Goal: Task Accomplishment & Management: Complete application form

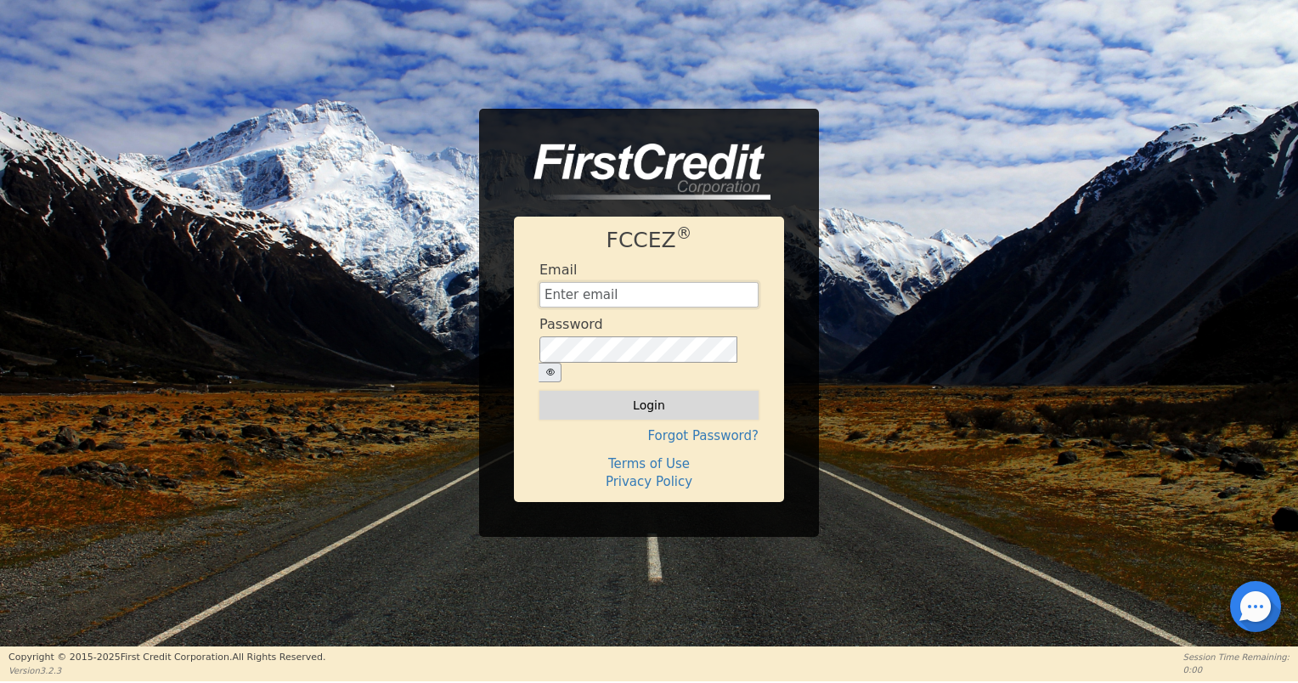
type input "h2eauxair.rainbow@gmail.com"
click at [676, 398] on button "Login" at bounding box center [648, 405] width 219 height 29
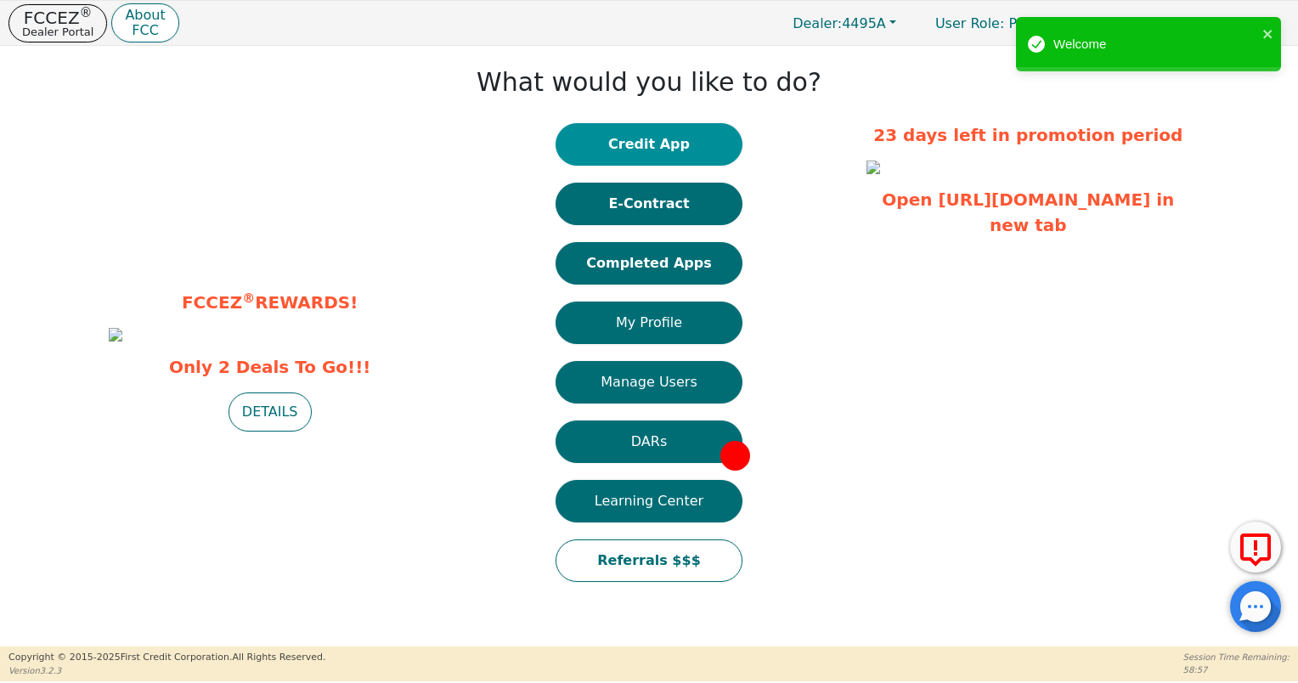
click at [646, 150] on button "Credit App" at bounding box center [648, 144] width 187 height 42
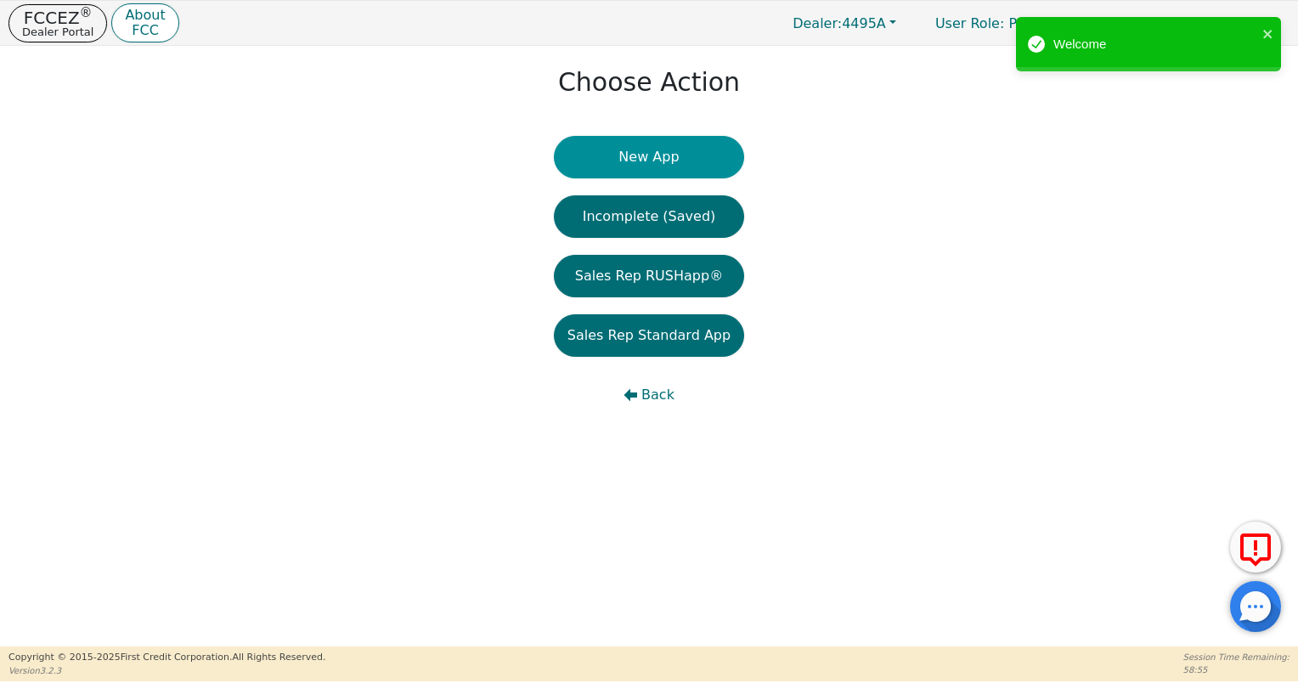
click at [606, 149] on button "New App" at bounding box center [649, 157] width 190 height 42
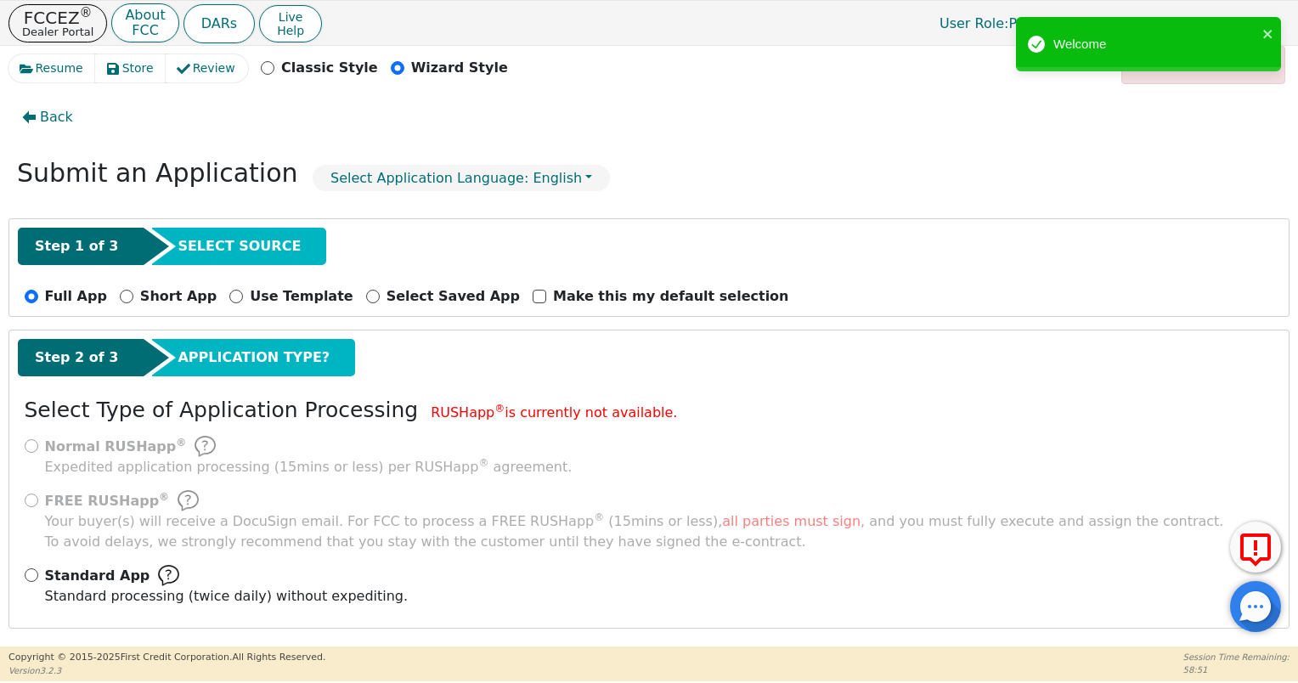
scroll to position [13, 0]
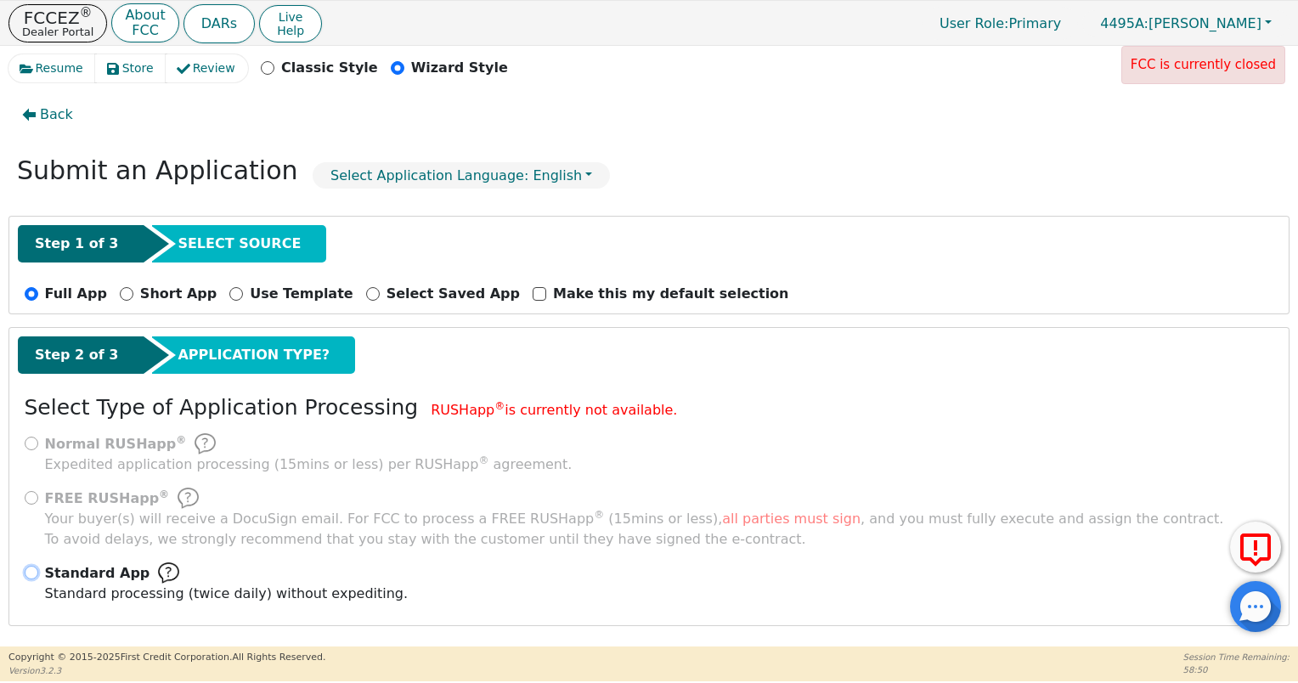
click at [31, 568] on input "Standard App Standard processing (twice daily) without expediting." at bounding box center [32, 573] width 14 height 14
radio input "true"
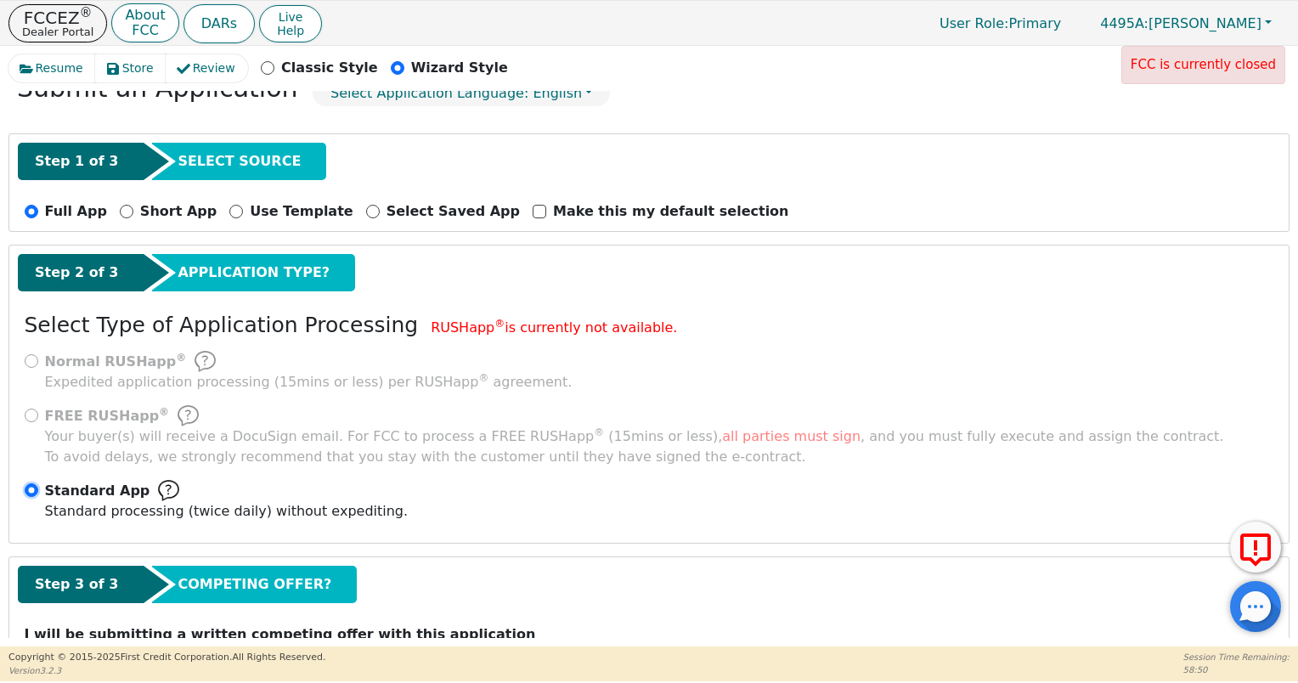
scroll to position [165, 0]
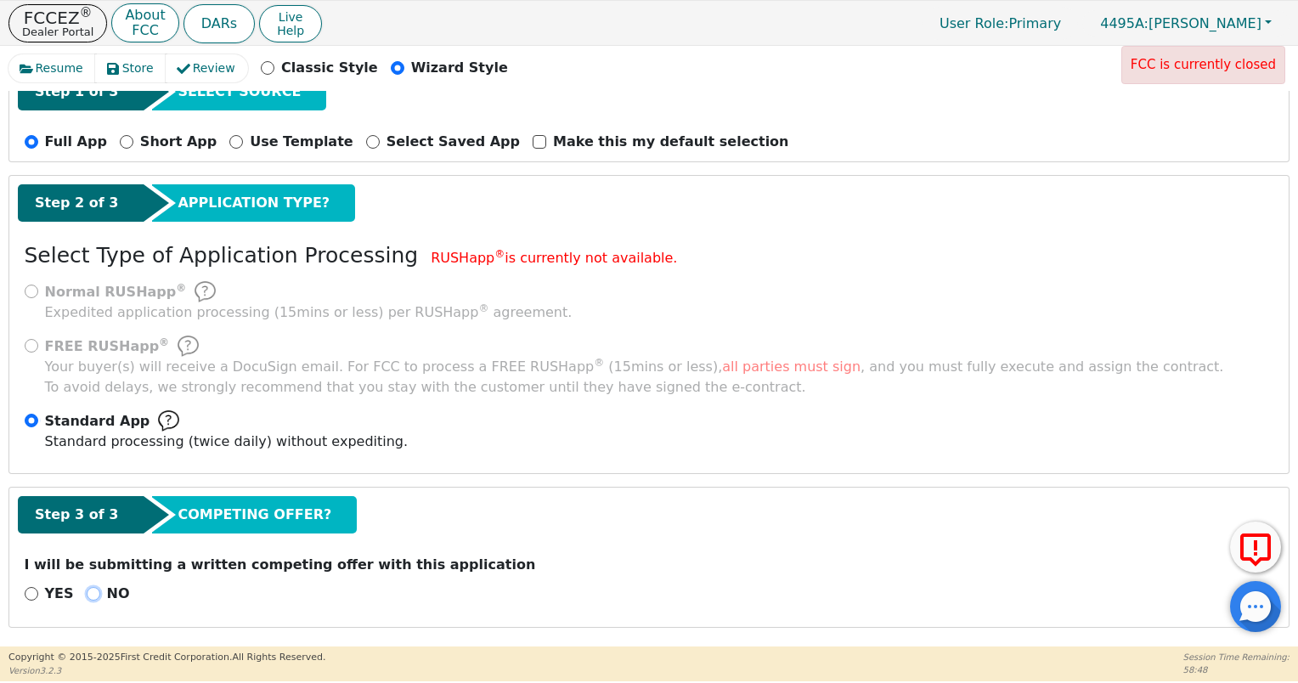
click at [87, 589] on input "NO" at bounding box center [94, 594] width 14 height 14
radio input "true"
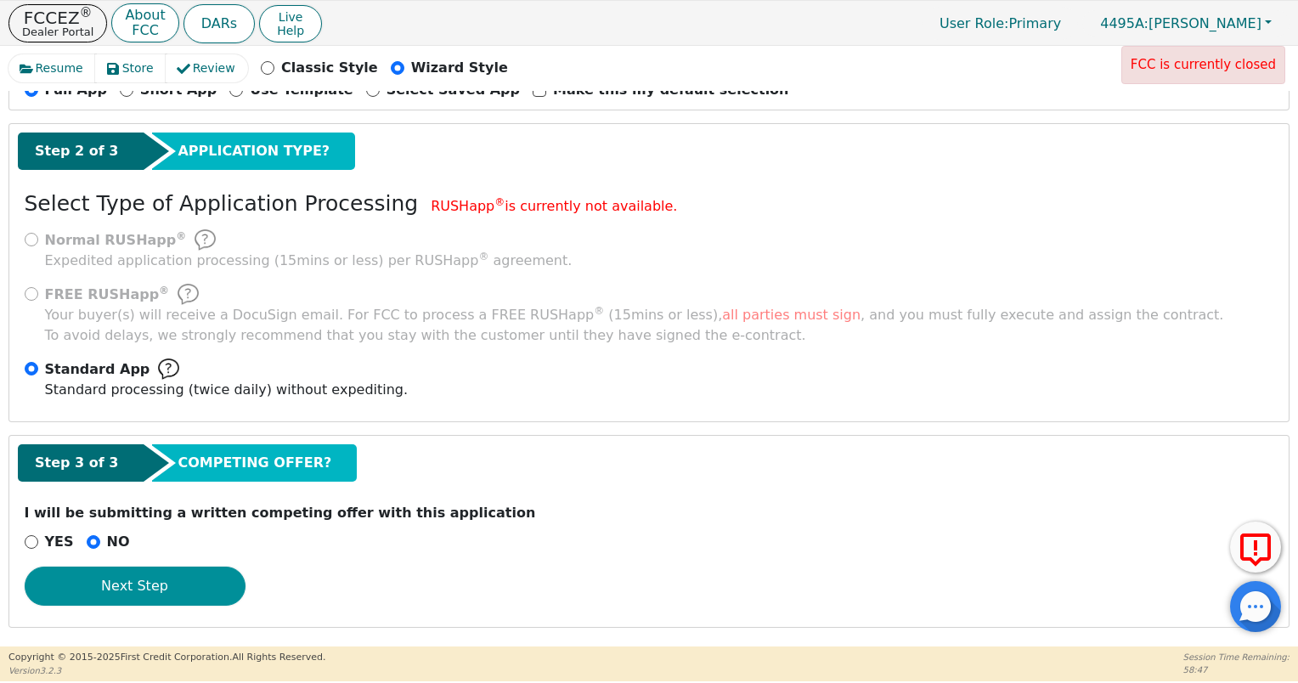
click at [187, 590] on button "Next Step" at bounding box center [135, 586] width 221 height 39
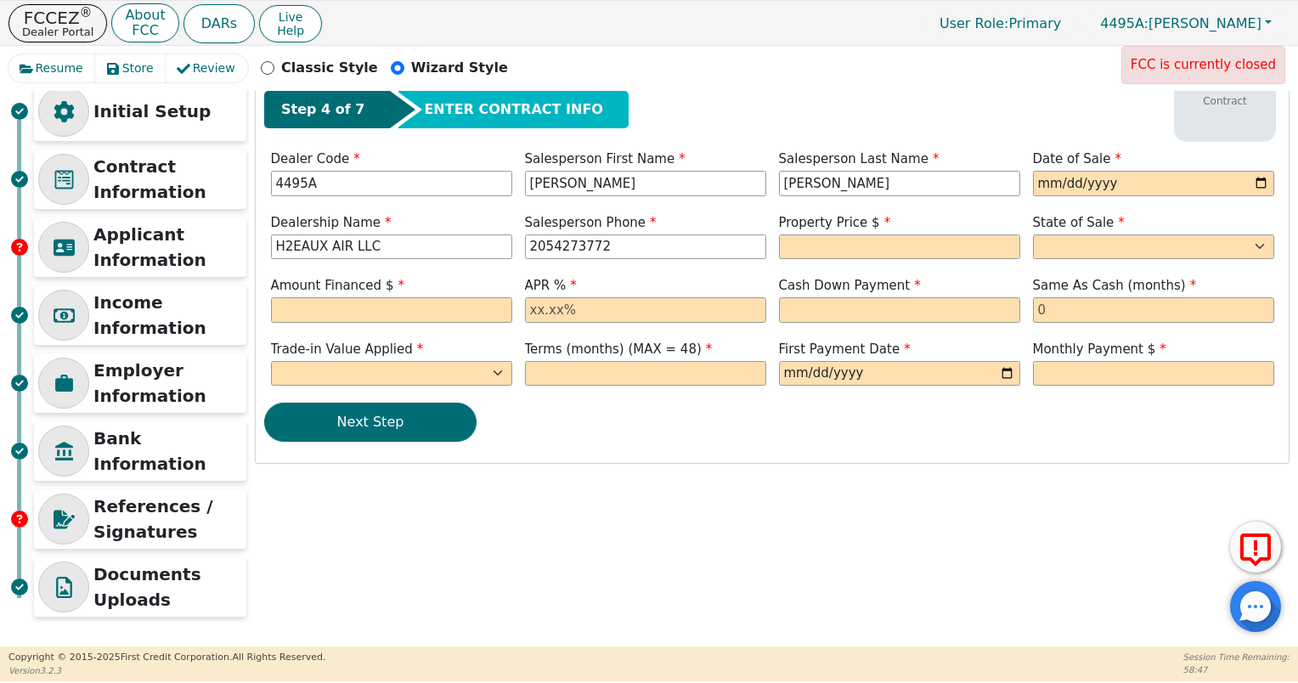
scroll to position [51, 0]
click at [1254, 181] on input "date" at bounding box center [1153, 184] width 241 height 25
type input "[DATE]"
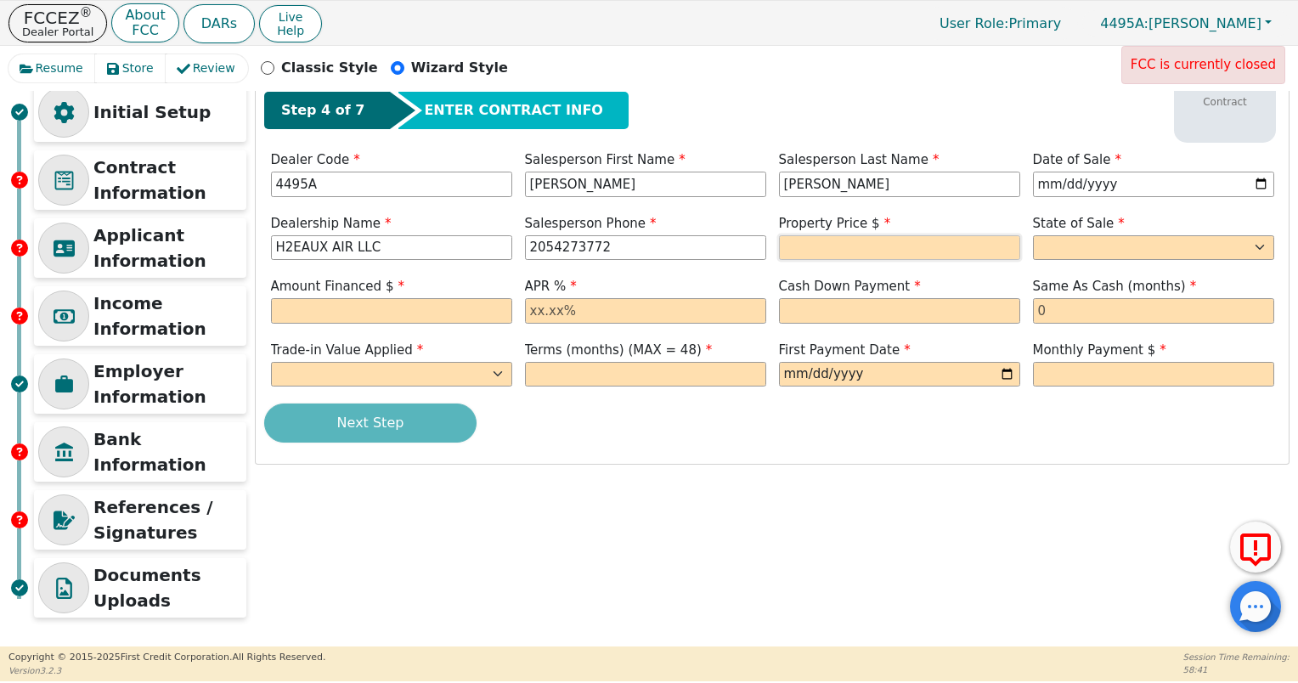
click at [924, 244] on input "text" at bounding box center [899, 247] width 241 height 25
type input "3699.00"
select select "[GEOGRAPHIC_DATA]"
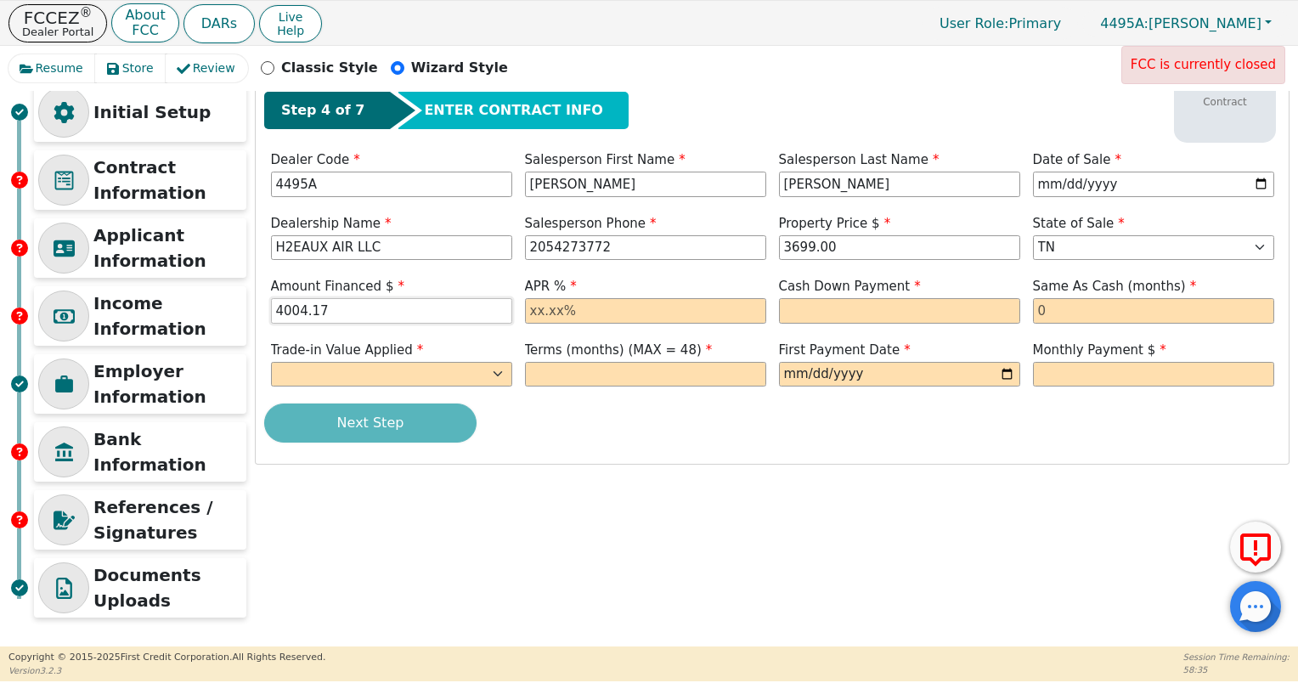
type input "4004.17"
type input "20.00"
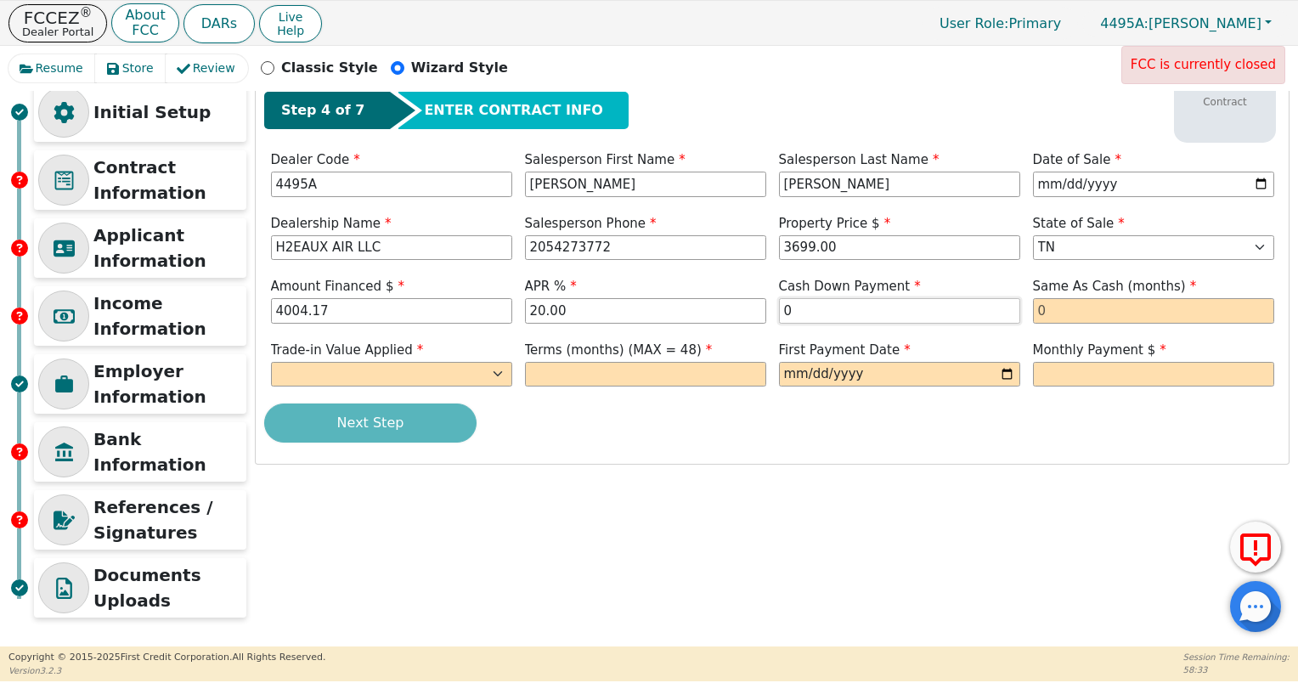
type input "0.00"
type input "0"
select select "n"
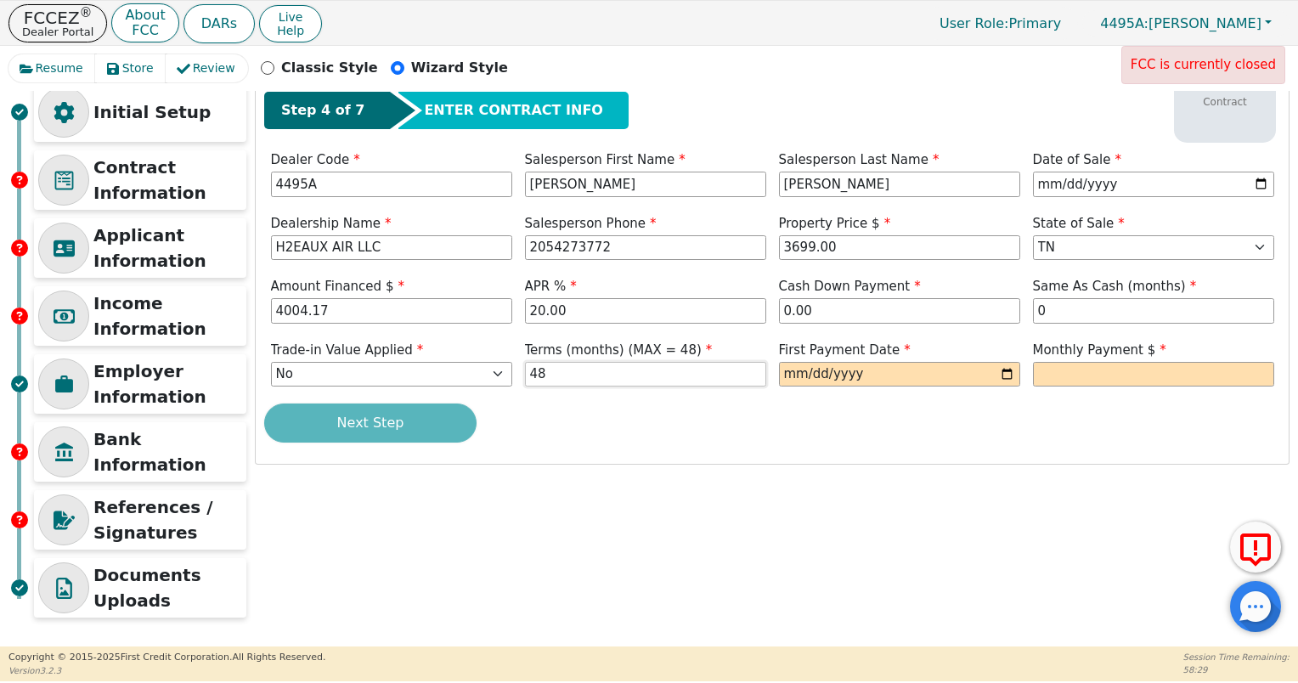
type input "48"
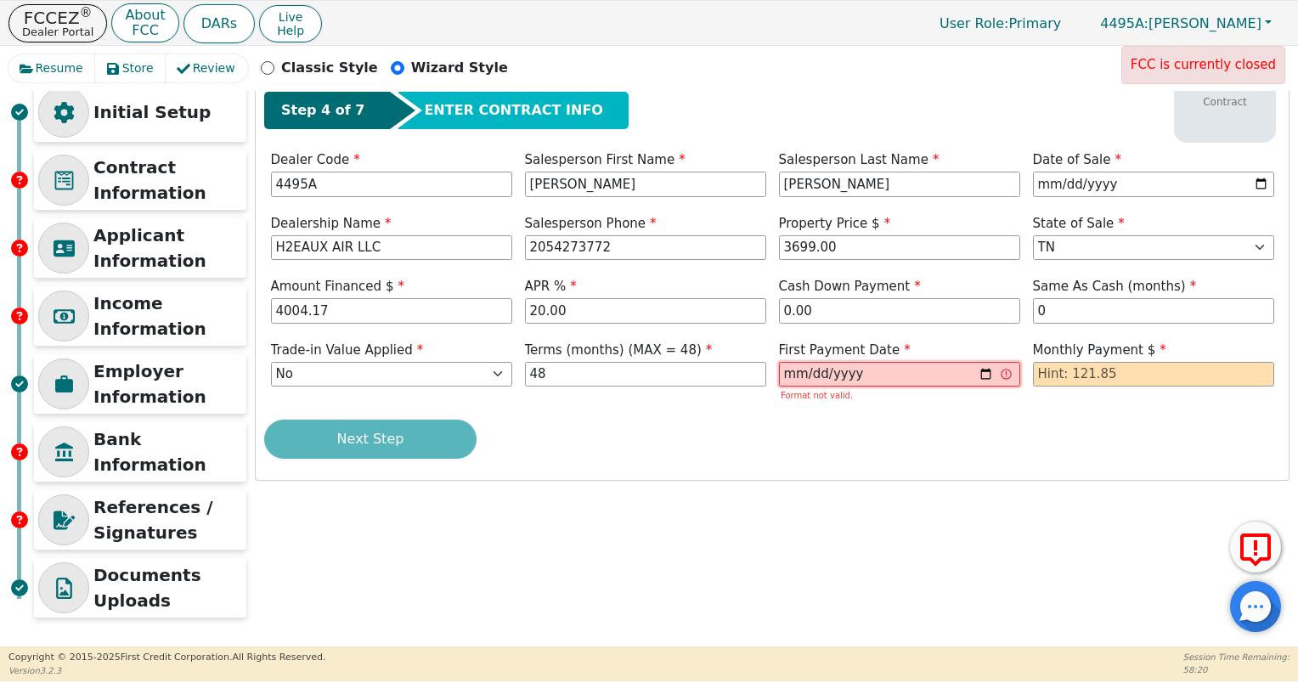
type input "251222-11-09"
type input "202025-11-09"
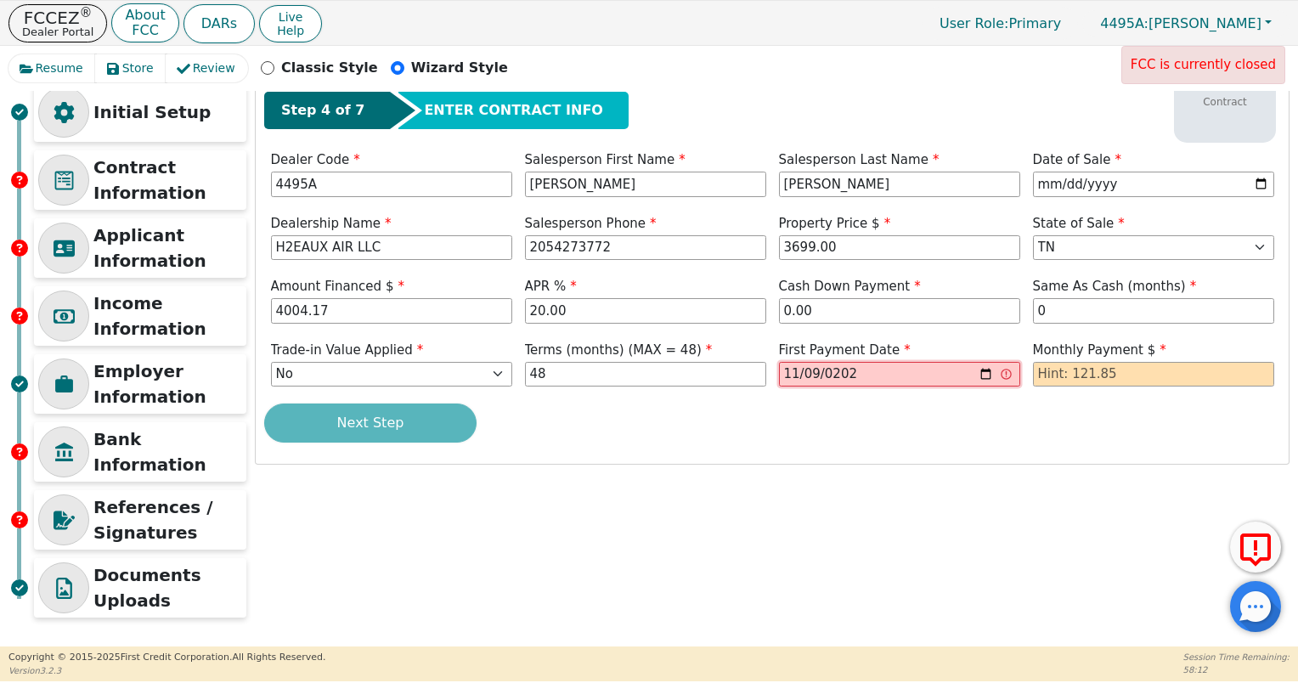
type input "[DATE]"
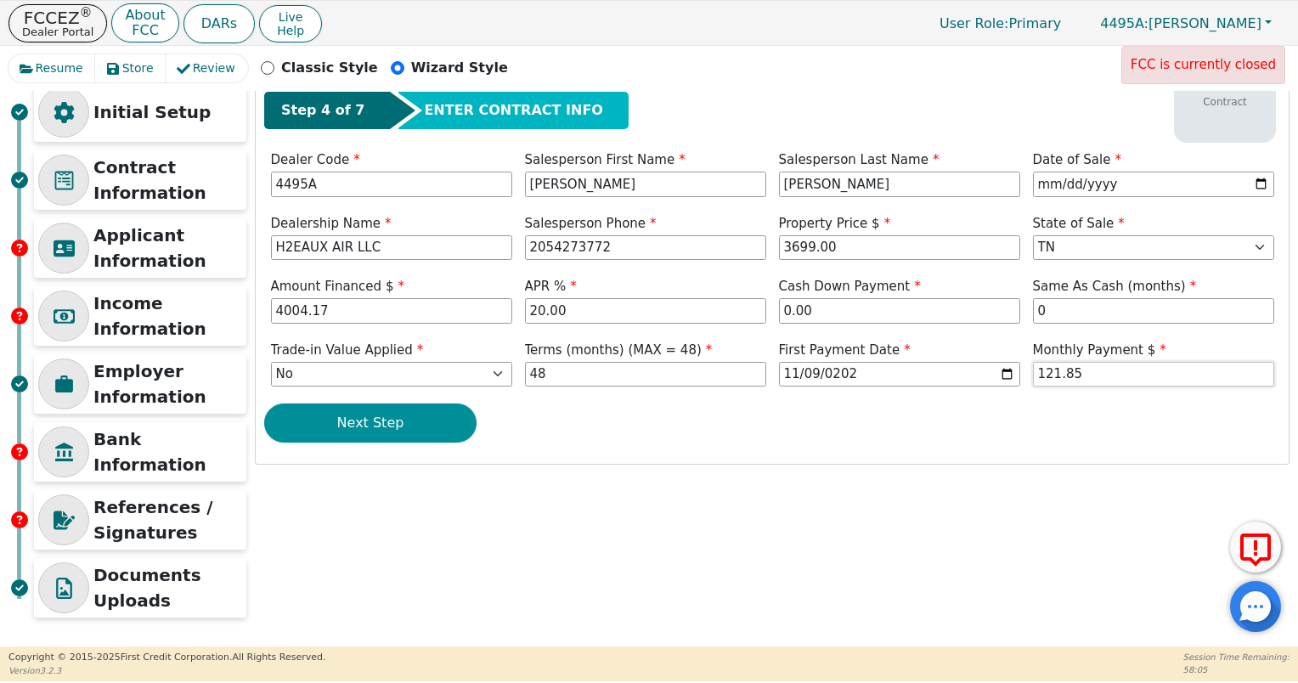
type input "121.85"
click at [342, 431] on button "Next Step" at bounding box center [370, 422] width 212 height 39
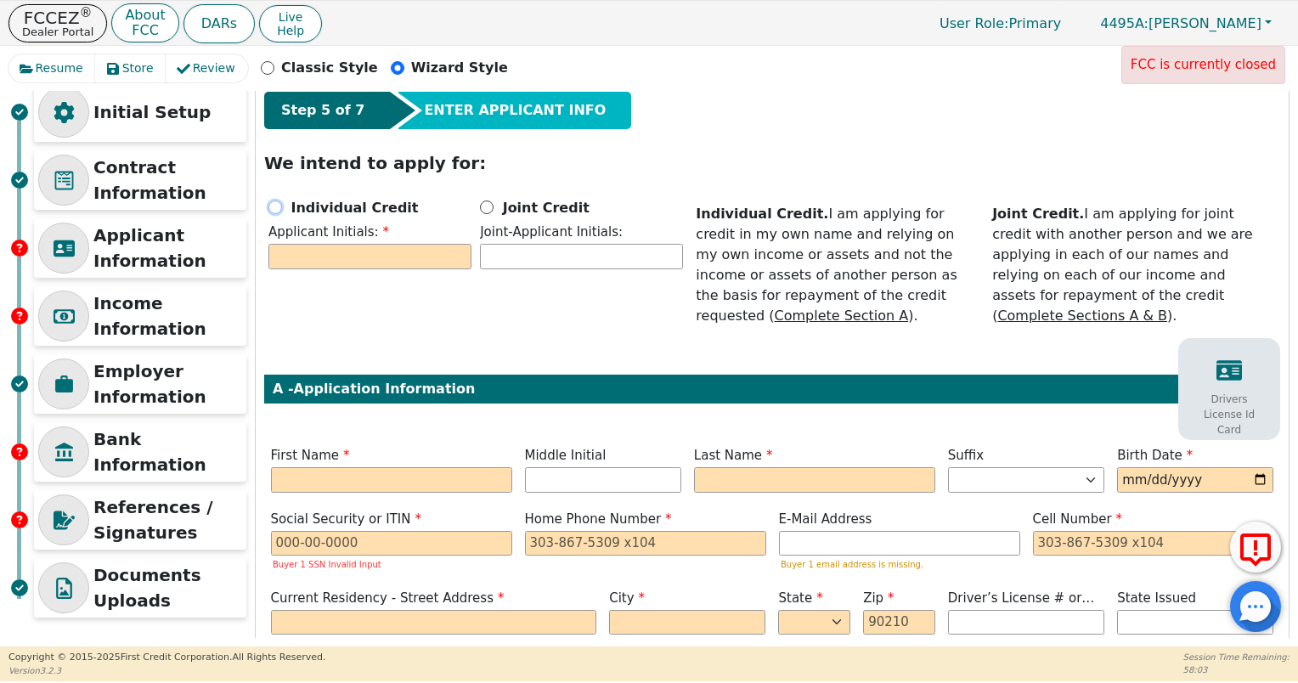
click at [279, 211] on input "Individual Credit" at bounding box center [275, 207] width 14 height 14
radio input "true"
click at [486, 205] on input "Joint Credit" at bounding box center [487, 207] width 14 height 14
radio input "true"
click at [437, 256] on input "text" at bounding box center [369, 256] width 203 height 25
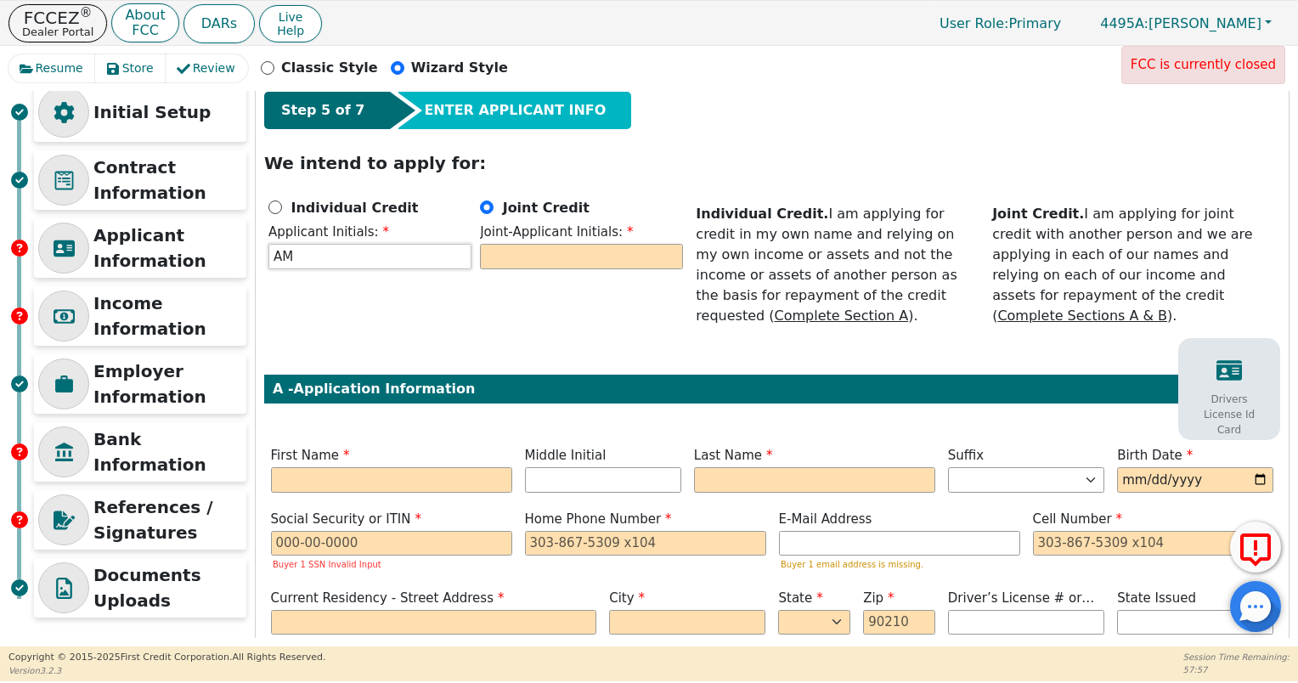
type input "AM"
click at [542, 244] on input "text" at bounding box center [581, 256] width 203 height 25
type input "RG"
click at [426, 446] on label "First Name" at bounding box center [391, 456] width 241 height 20
click at [435, 467] on input "text" at bounding box center [391, 479] width 241 height 25
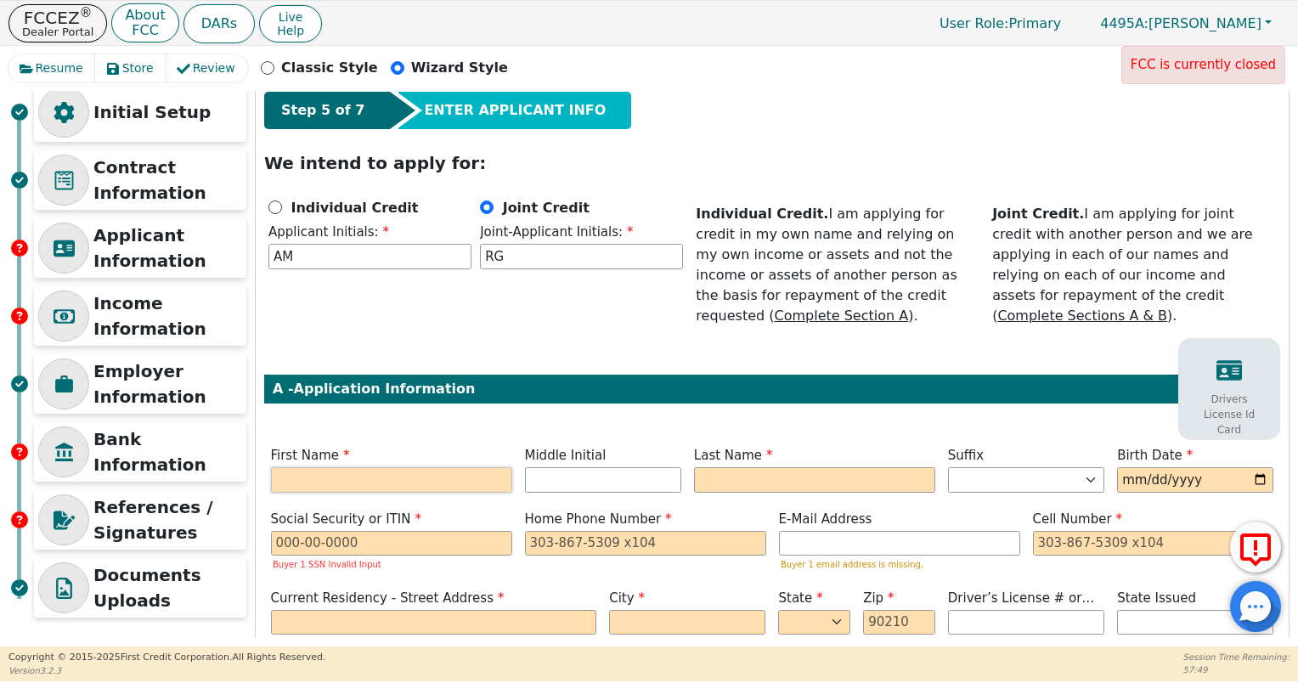
type input "A"
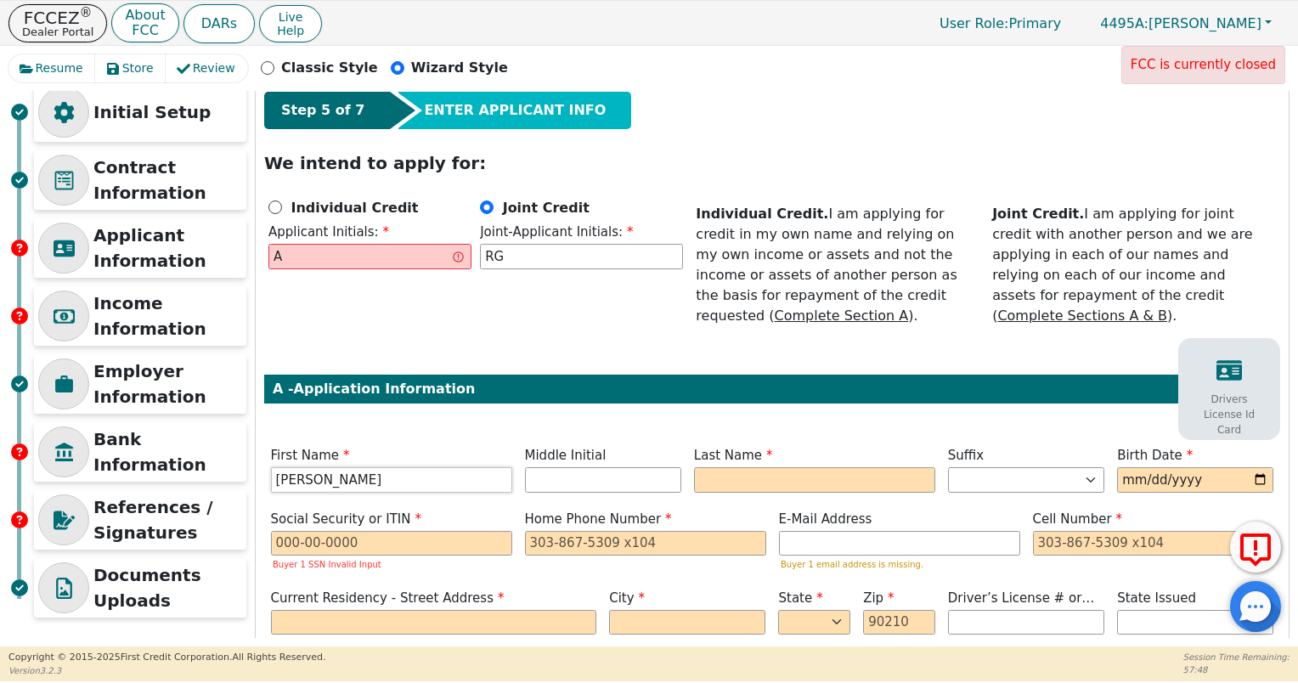
type input "[PERSON_NAME]"
type input "M"
type input "AM"
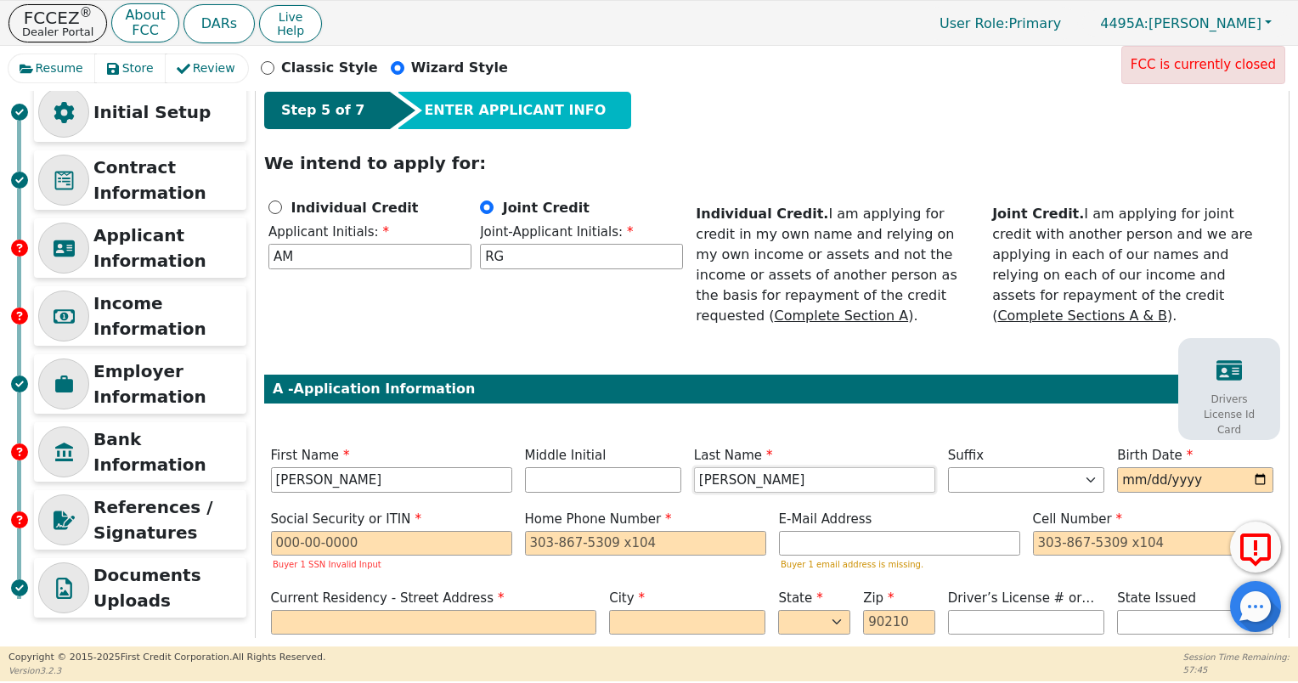
type input "[PERSON_NAME]"
click at [1128, 467] on input "date" at bounding box center [1195, 479] width 156 height 25
type input "[DATE]"
click at [316, 531] on input "text" at bounding box center [391, 543] width 241 height 25
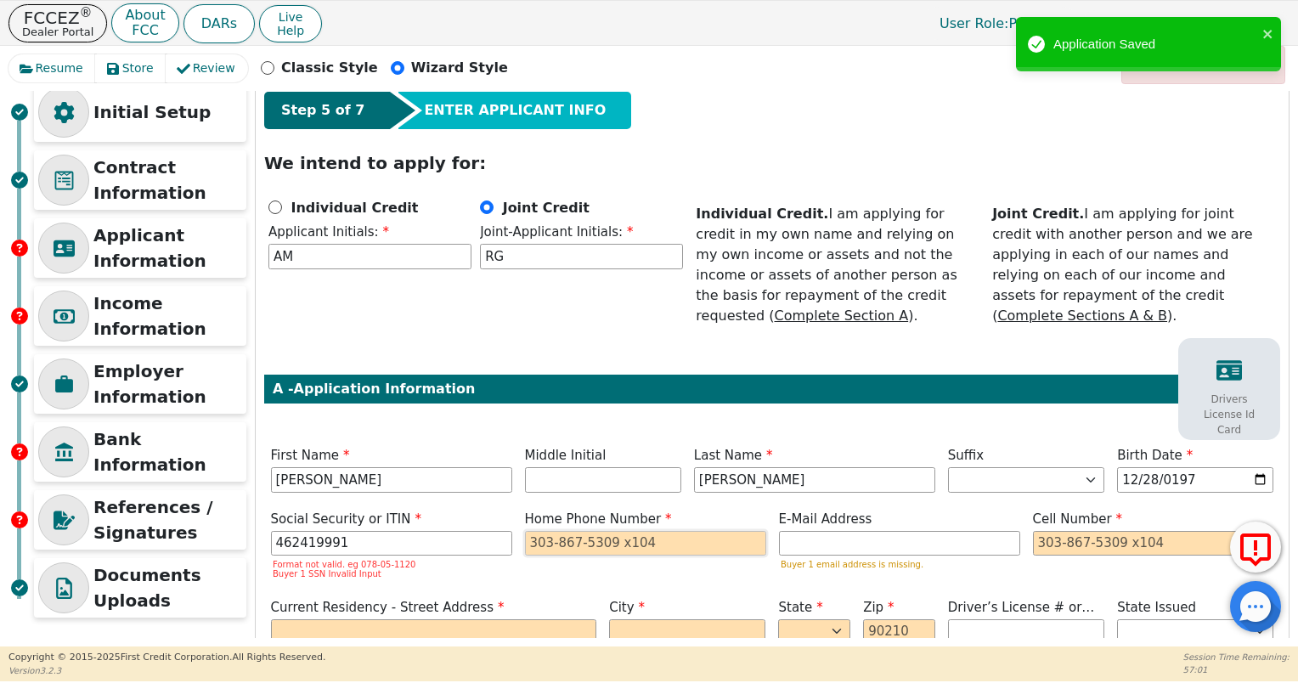
type input "***-**-9991"
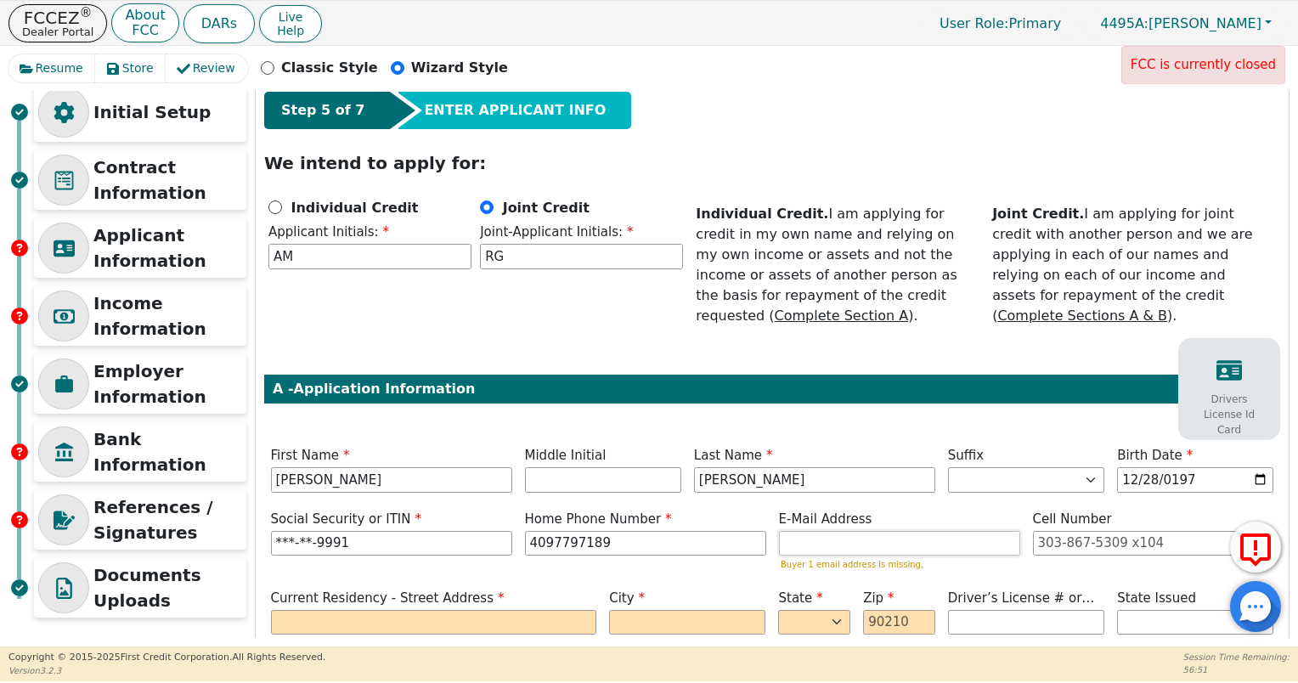
type input "[PHONE_NUMBER]"
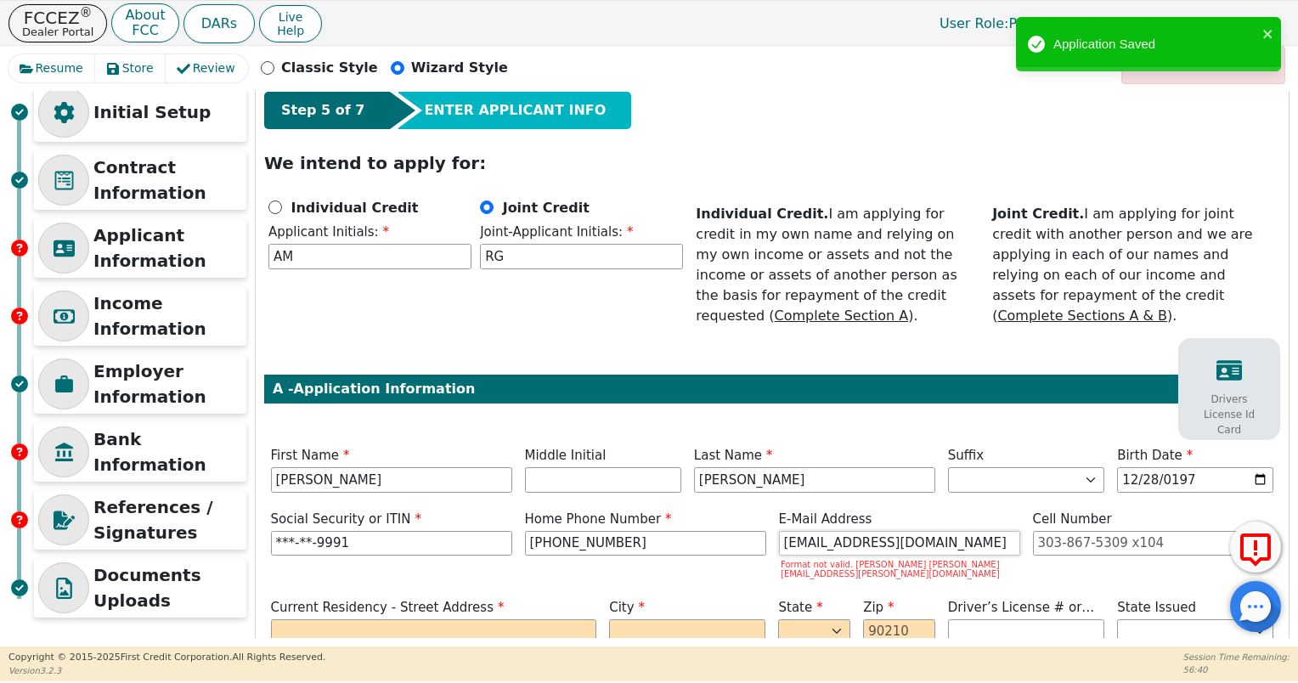
type input "[EMAIL_ADDRESS][DOMAIN_NAME]"
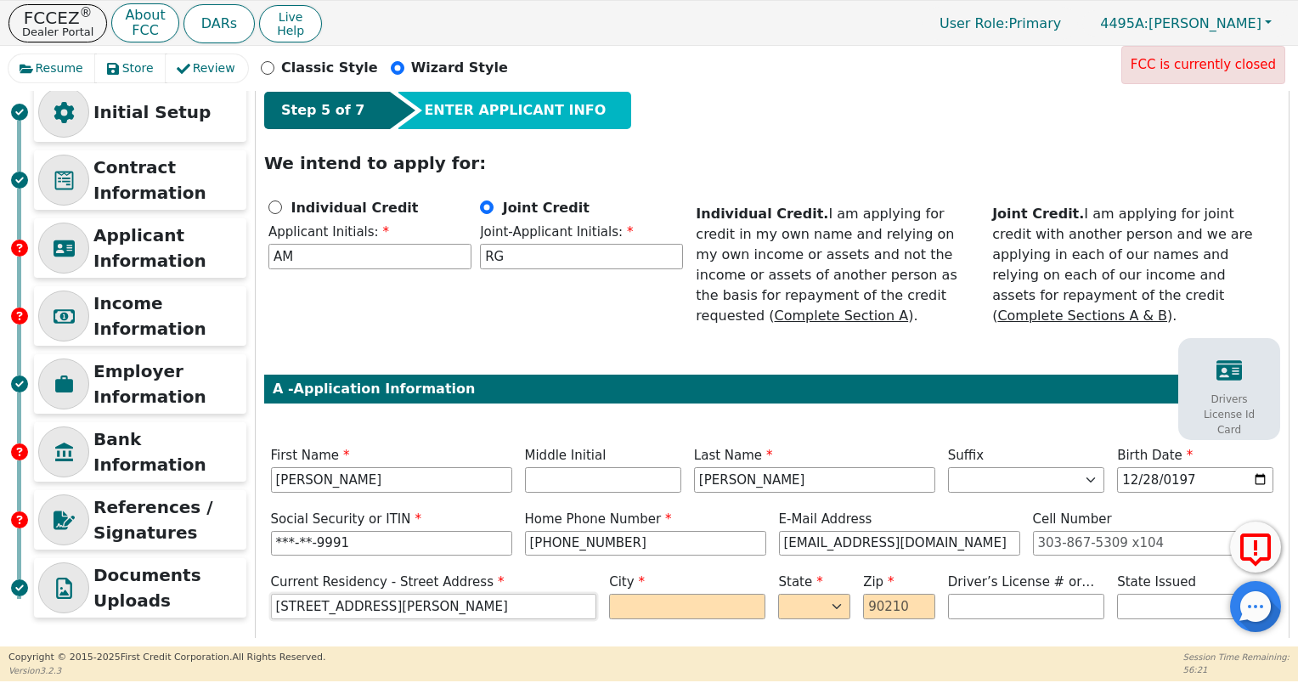
type input "[STREET_ADDRESS][PERSON_NAME]"
type input "Orange"
select select "[GEOGRAPHIC_DATA]"
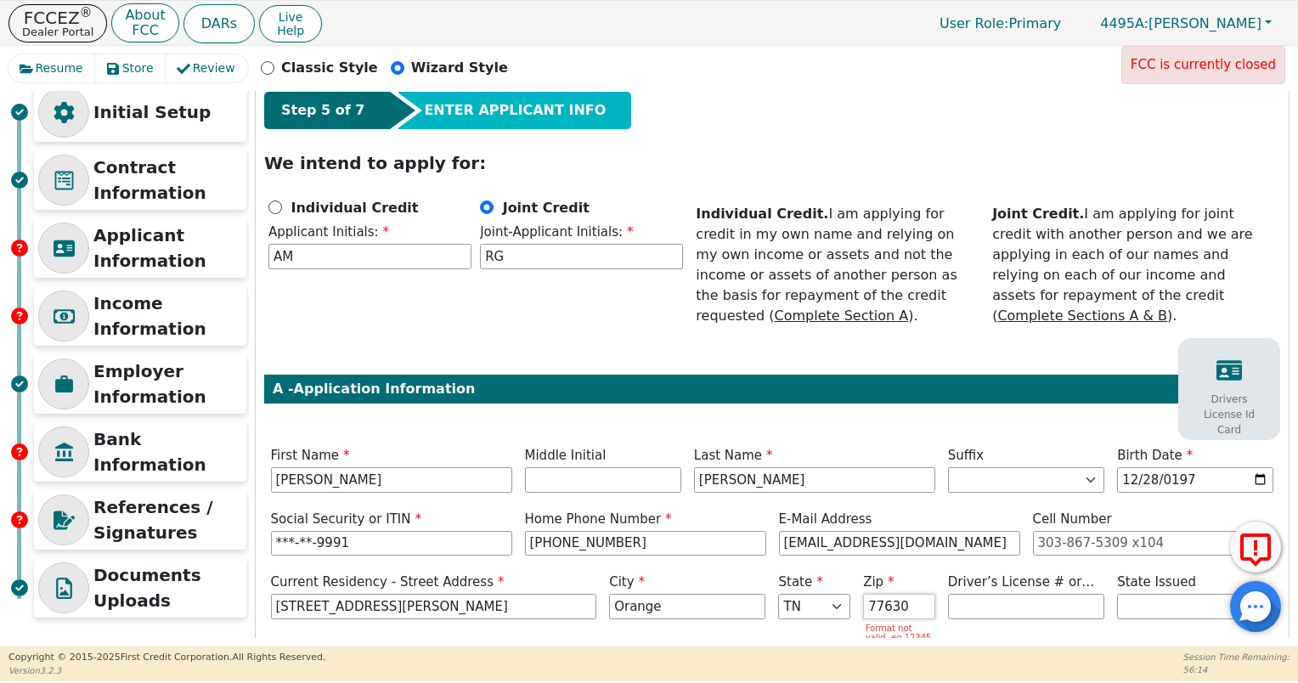
type input "77630"
type input "********"
select select "[GEOGRAPHIC_DATA]"
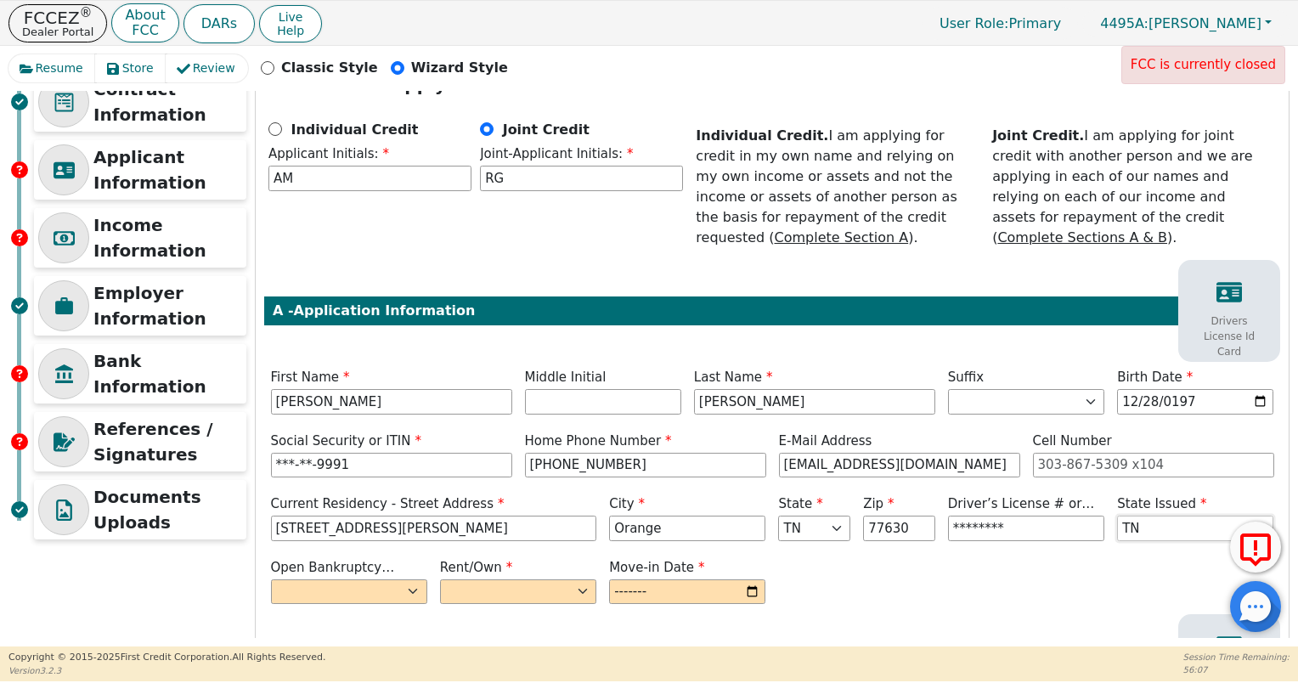
scroll to position [306, 0]
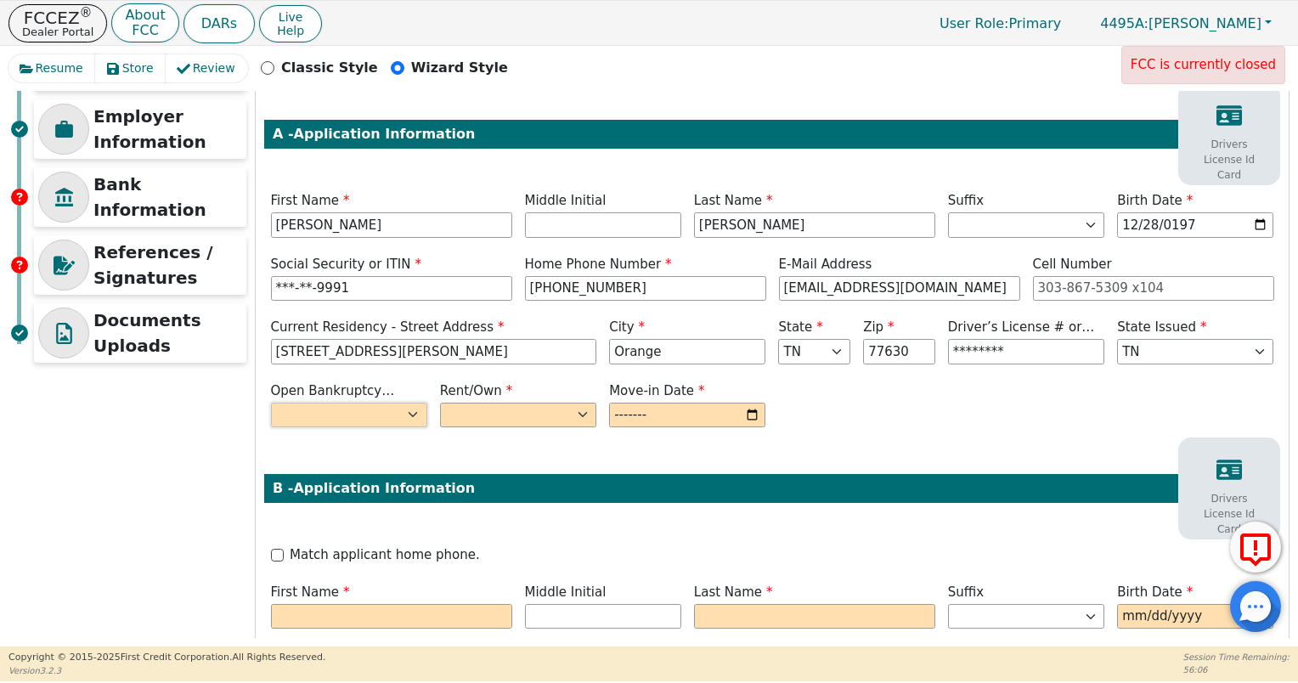
click at [347, 403] on select "Yes No" at bounding box center [349, 415] width 156 height 25
select select "n"
click at [478, 403] on select "Rent Own" at bounding box center [518, 415] width 156 height 25
click at [440, 403] on select "Rent Own" at bounding box center [518, 415] width 156 height 25
click at [536, 403] on select "Rent Own" at bounding box center [518, 415] width 156 height 25
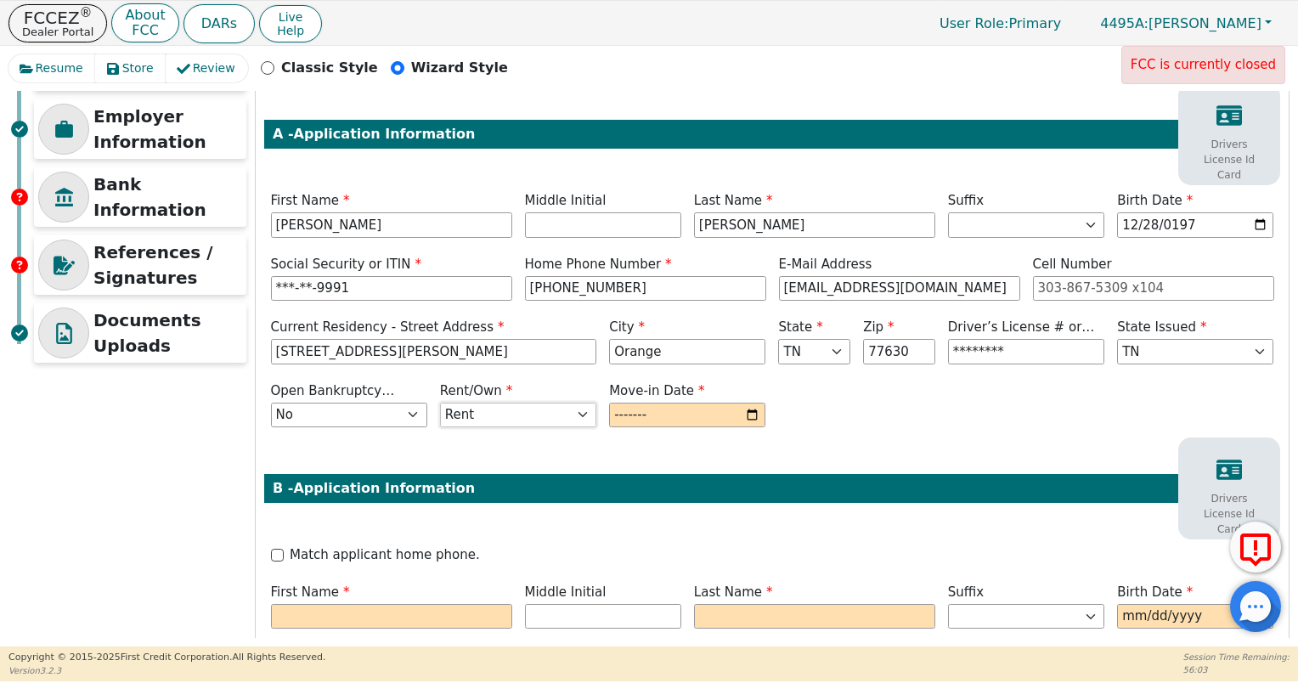
select select "Own"
click at [440, 403] on select "Rent Own" at bounding box center [518, 415] width 156 height 25
click at [612, 403] on input "month" at bounding box center [687, 415] width 156 height 25
type input "2018-08"
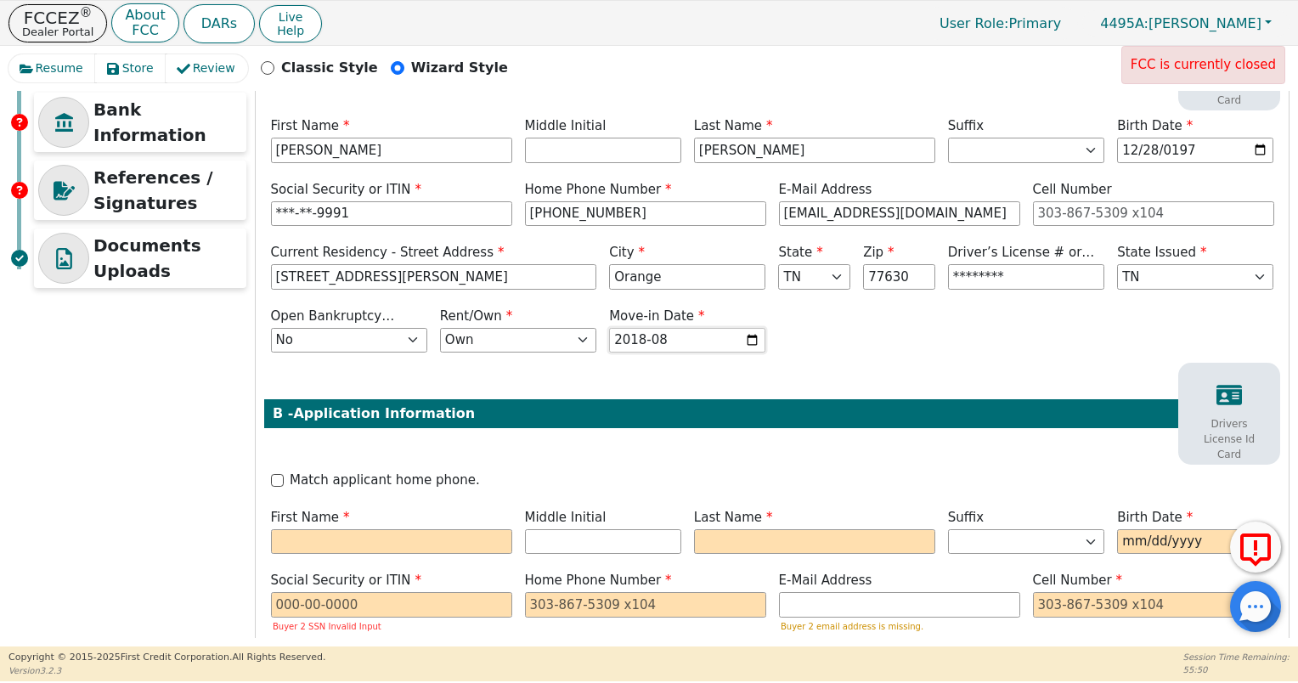
scroll to position [476, 0]
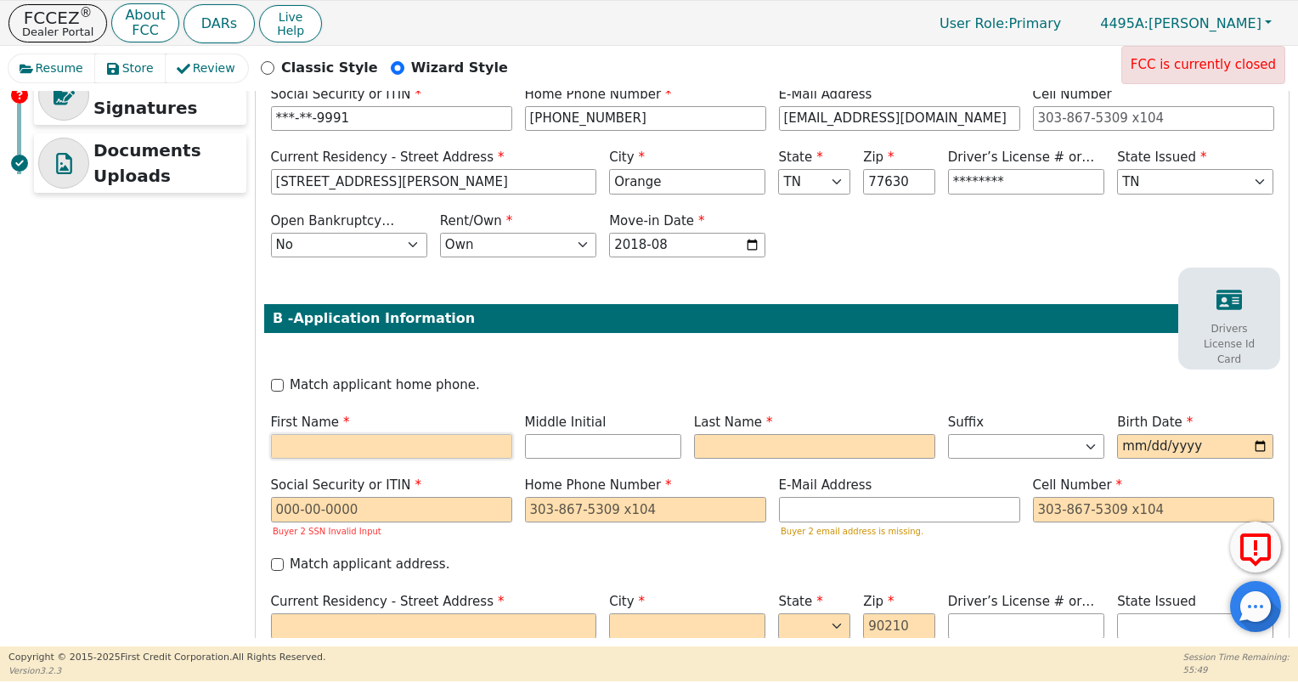
click at [344, 434] on input "text" at bounding box center [391, 446] width 241 height 25
type input "R"
type input "[PERSON_NAME]"
type input "RG"
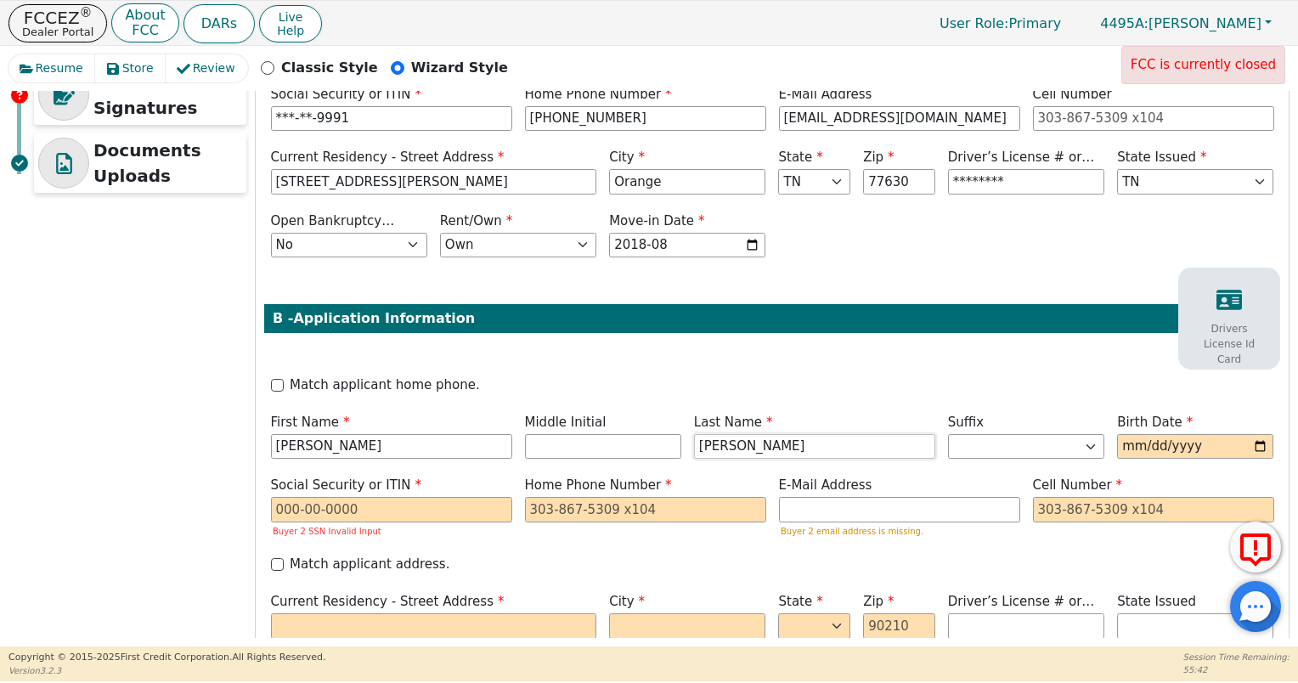
type input "[PERSON_NAME]"
type input "[DATE]"
click at [302, 497] on input "text" at bounding box center [391, 509] width 241 height 25
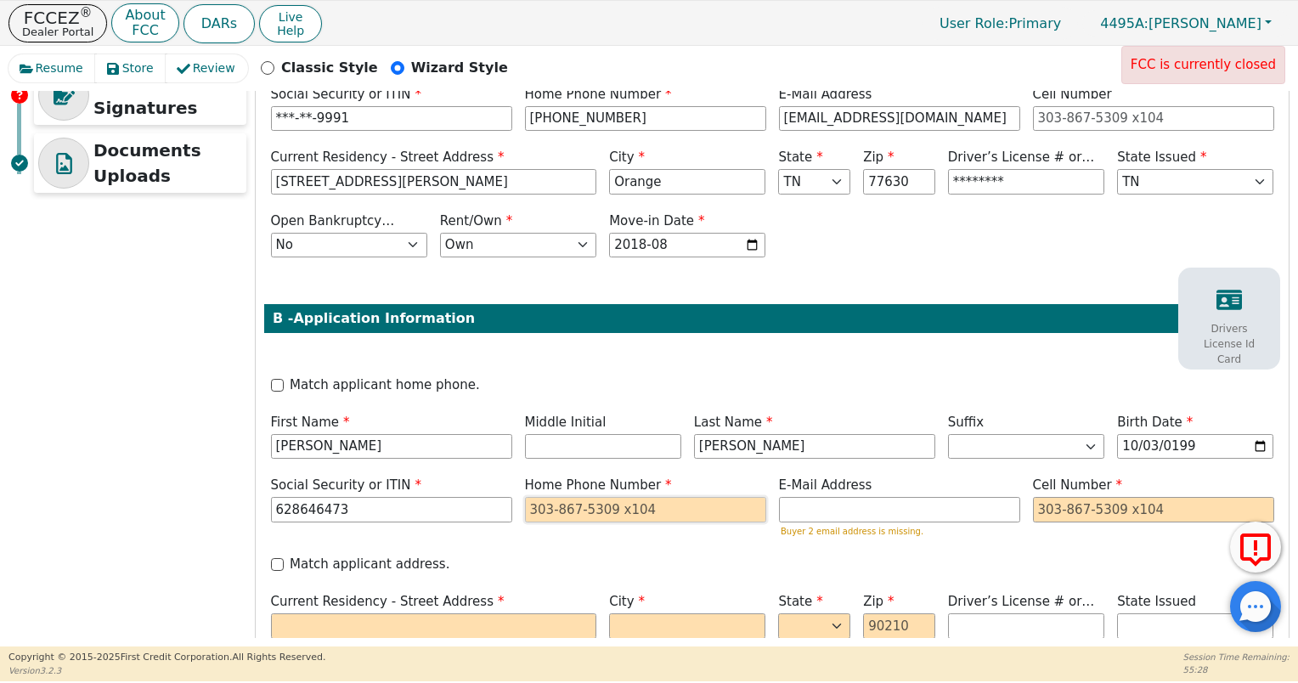
type input "***-**-6473"
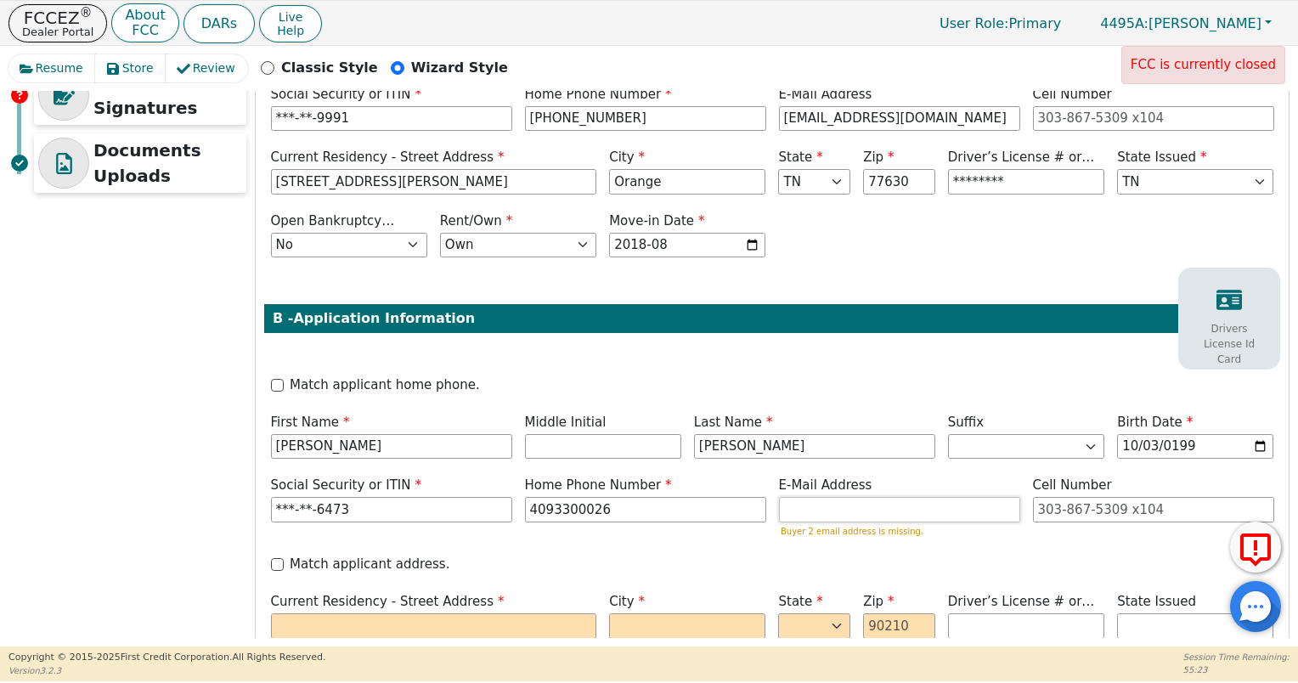
type input "[PHONE_NUMBER]"
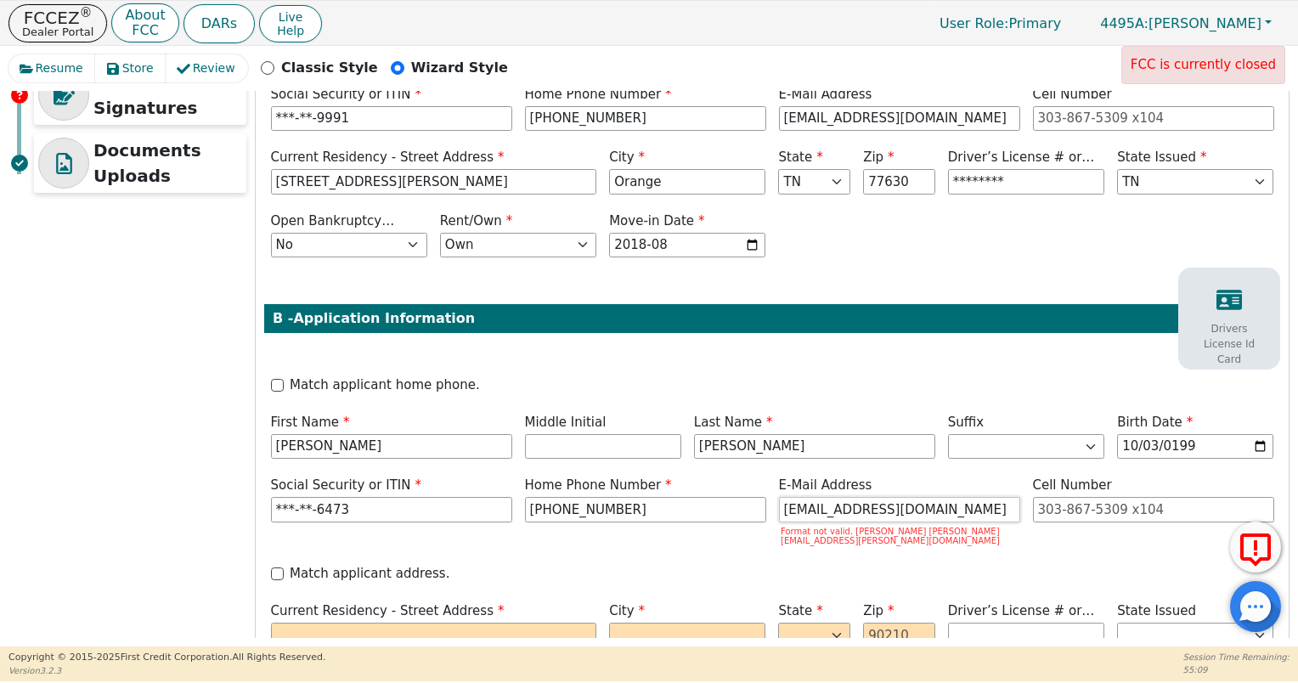
type input "[EMAIL_ADDRESS][DOMAIN_NAME]"
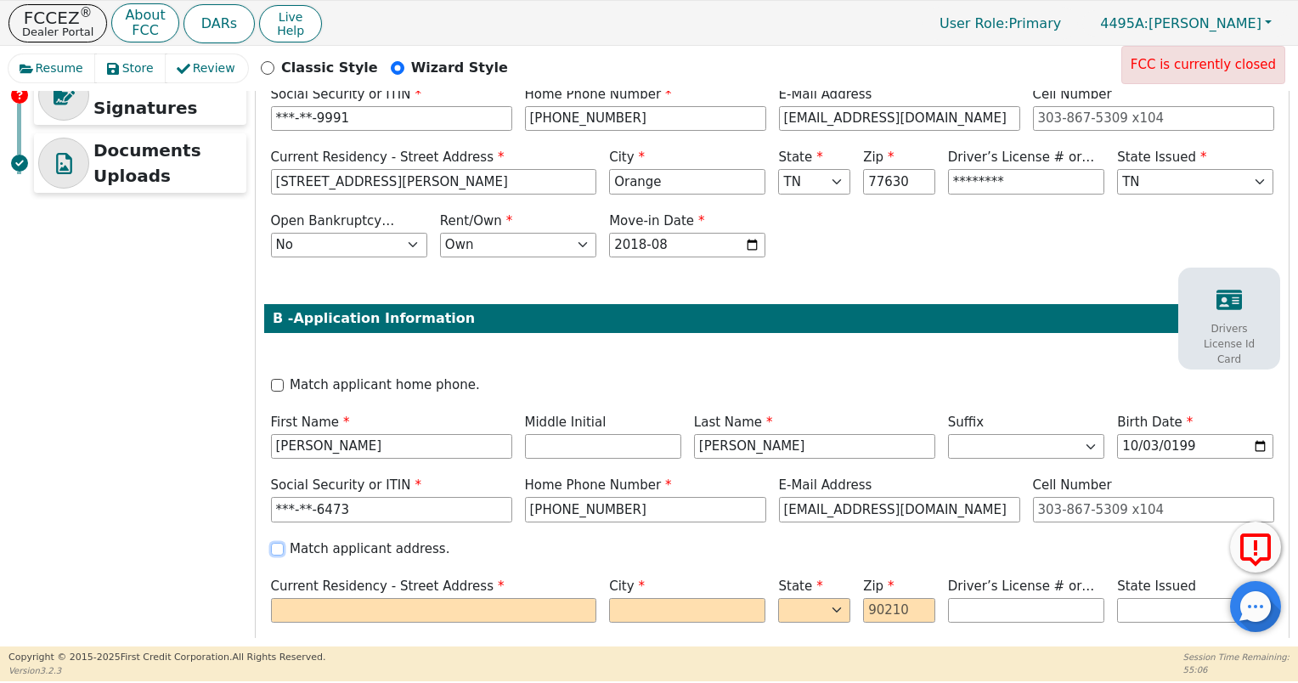
click at [275, 543] on input "Match applicant address." at bounding box center [277, 549] width 13 height 13
checkbox input "true"
type input "[STREET_ADDRESS][PERSON_NAME]"
type input "Orange"
select select "[GEOGRAPHIC_DATA]"
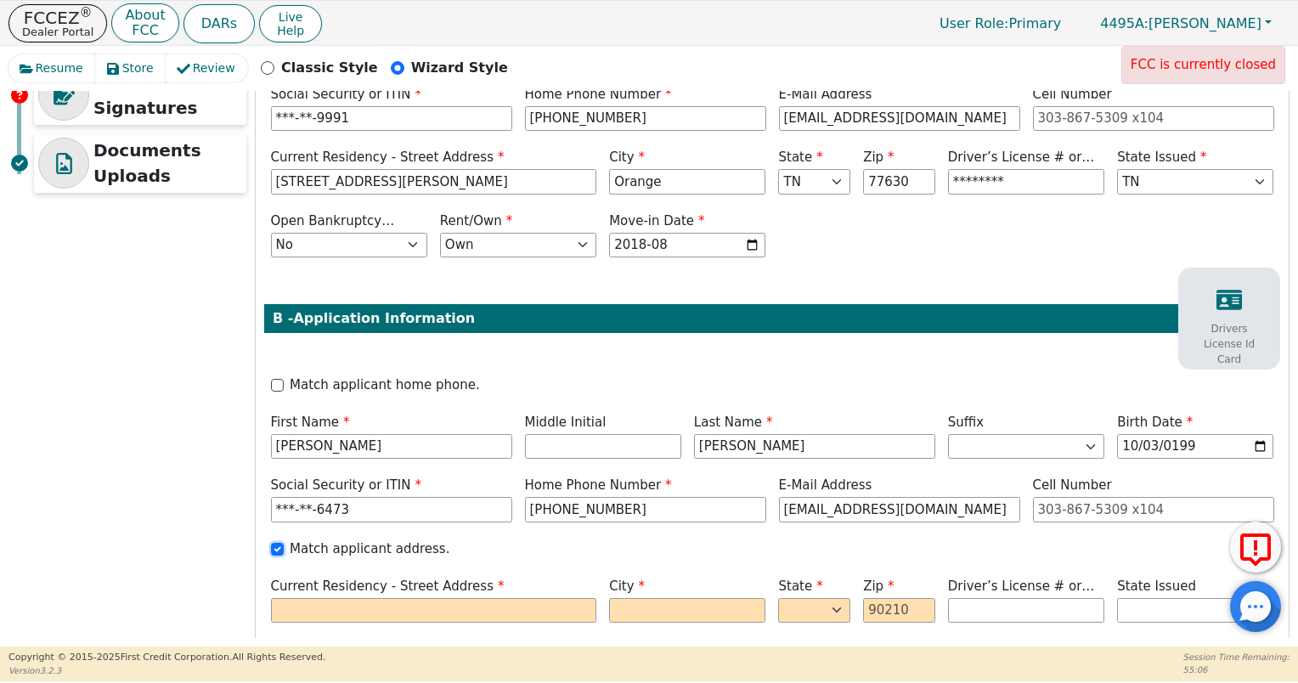
type input "77630"
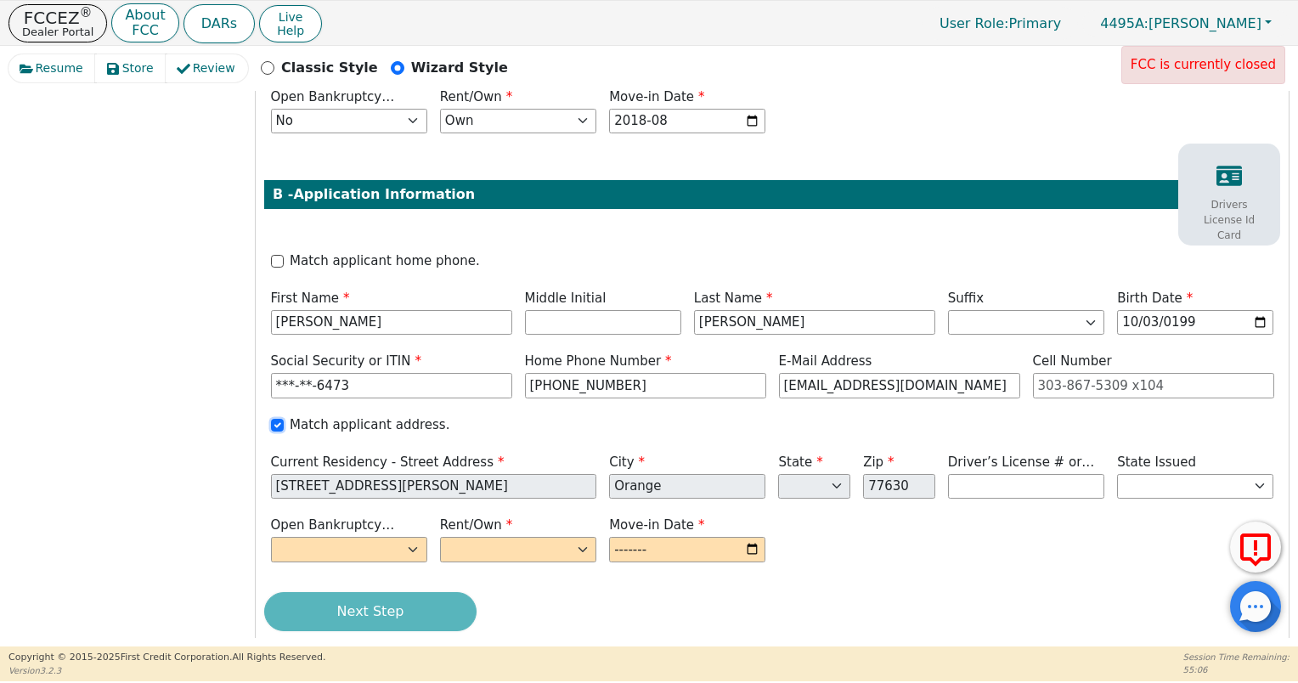
scroll to position [606, 0]
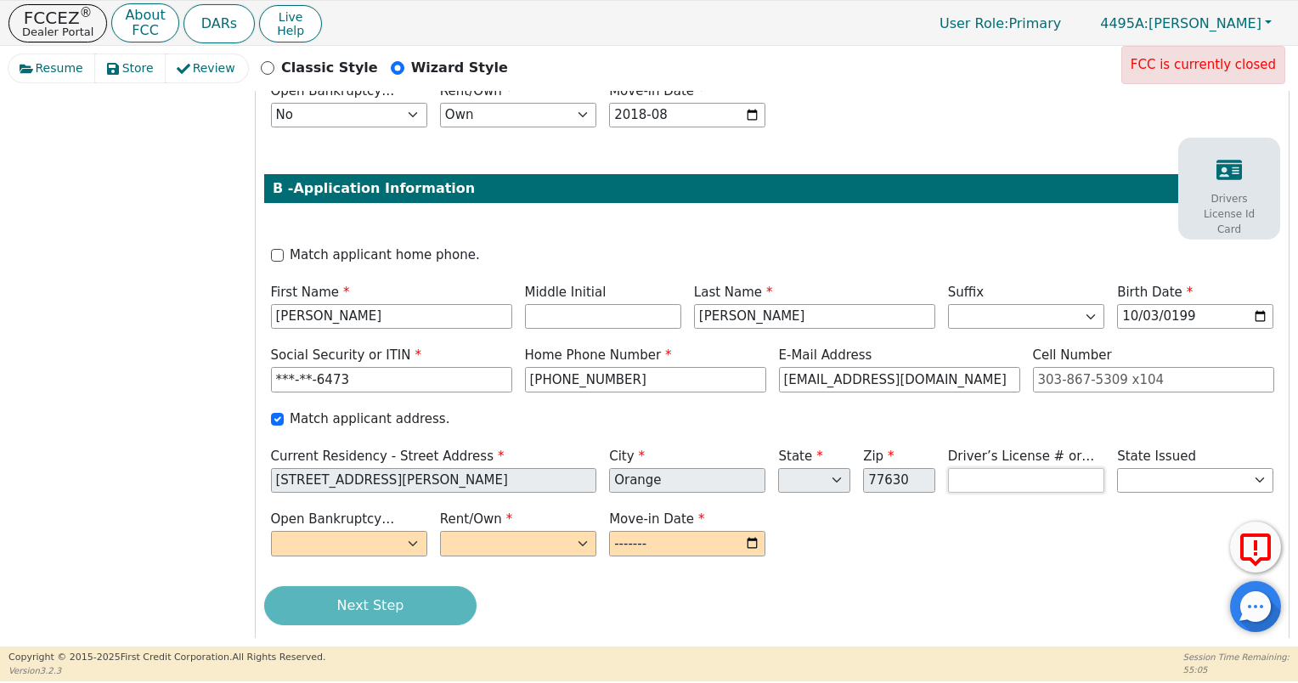
click at [1081, 468] on input "text" at bounding box center [1026, 480] width 156 height 25
type input "********"
select select "[GEOGRAPHIC_DATA]"
select select "n"
select select "Own"
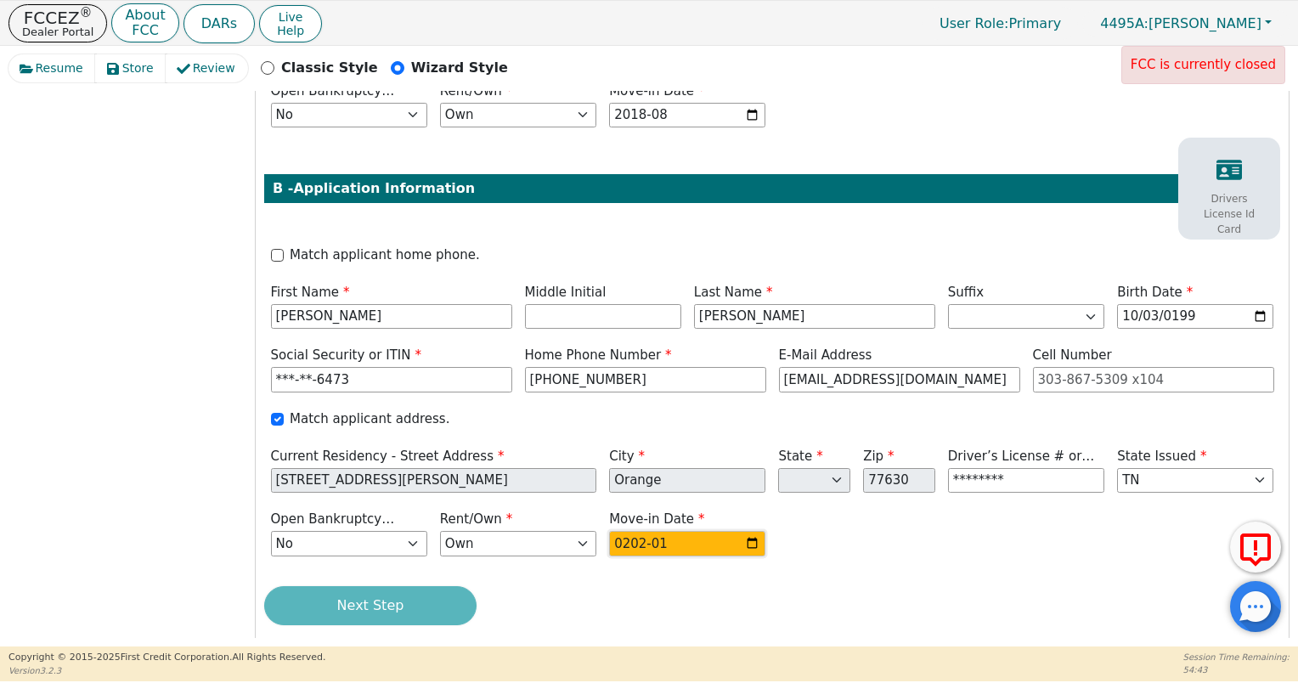
type input "2024-01"
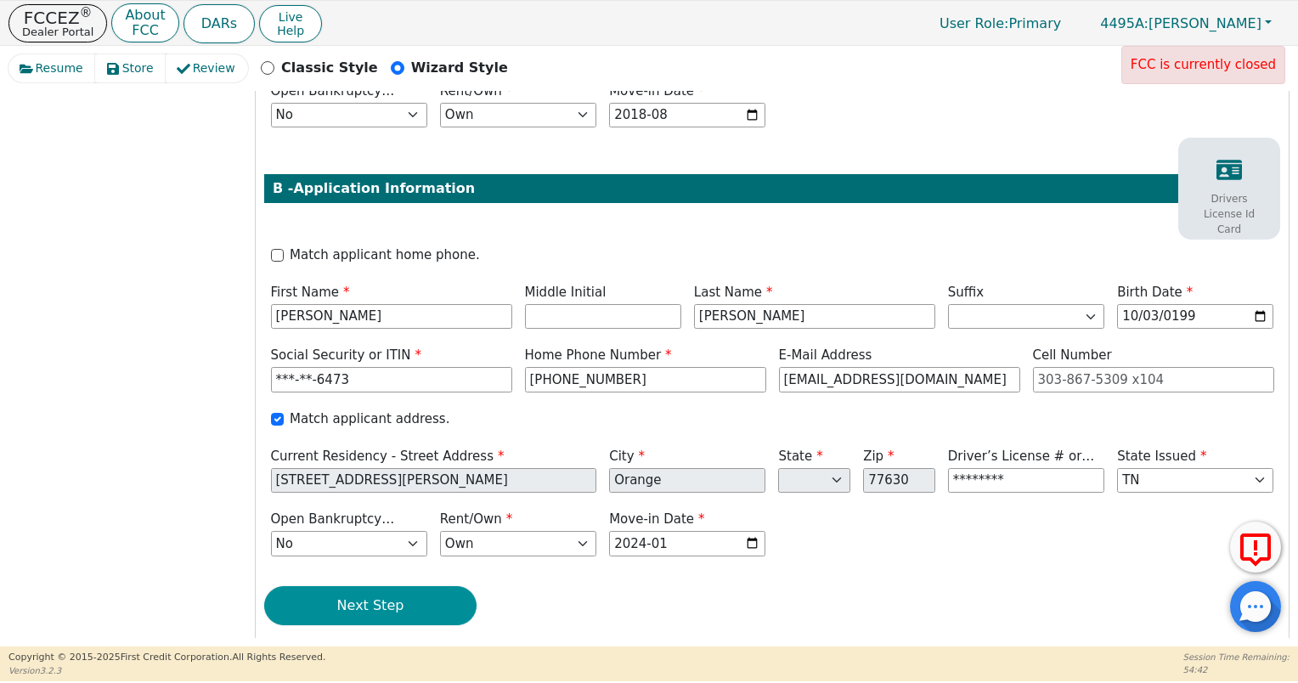
click at [395, 595] on button "Next Step" at bounding box center [370, 605] width 212 height 39
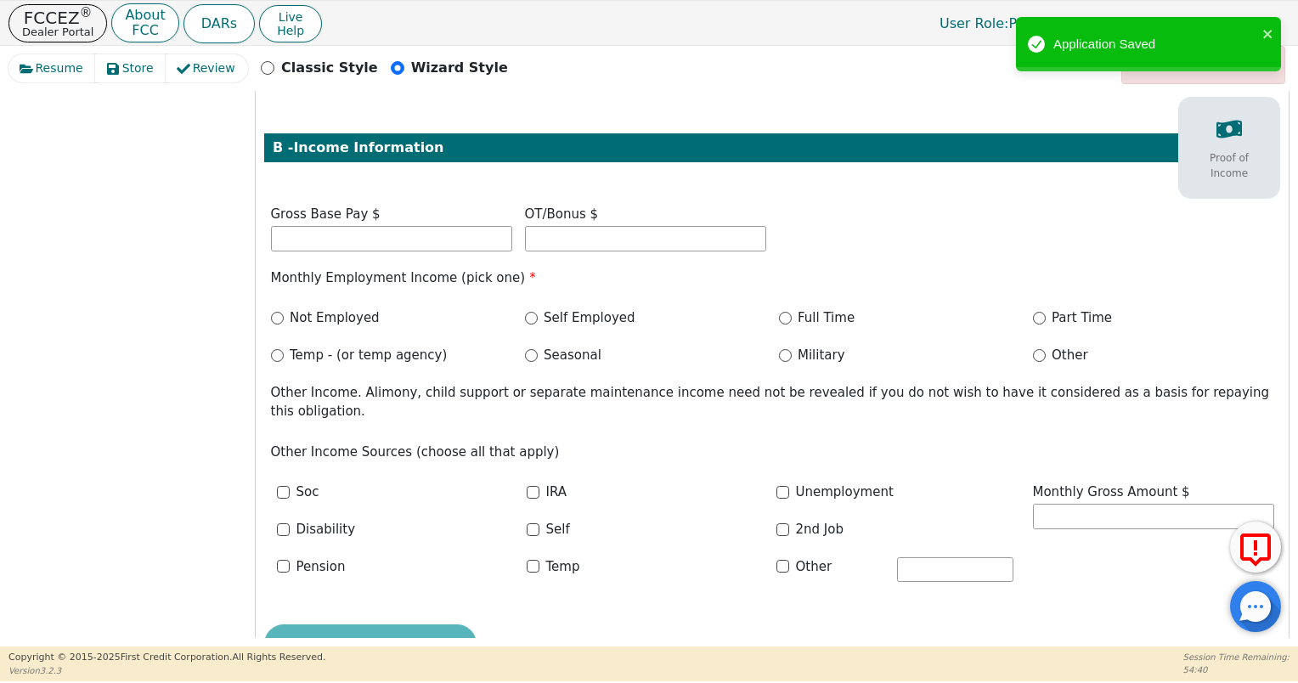
scroll to position [96, 0]
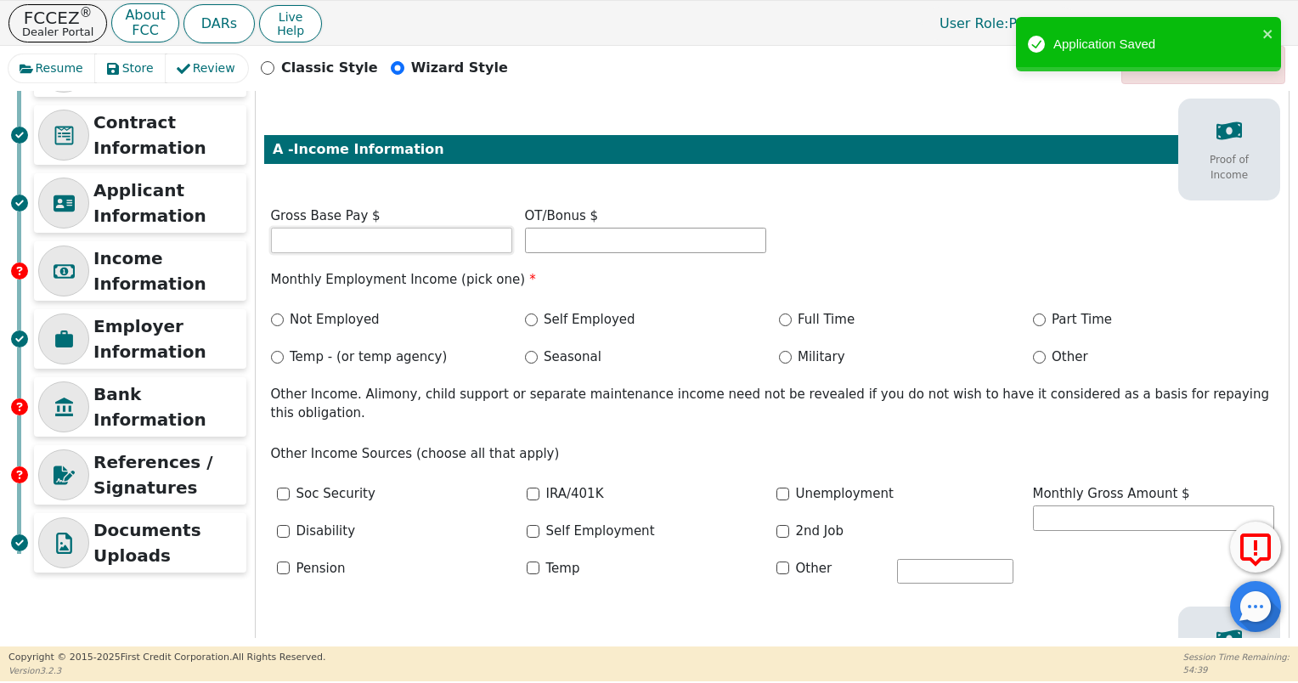
click at [445, 241] on input "text" at bounding box center [391, 240] width 241 height 25
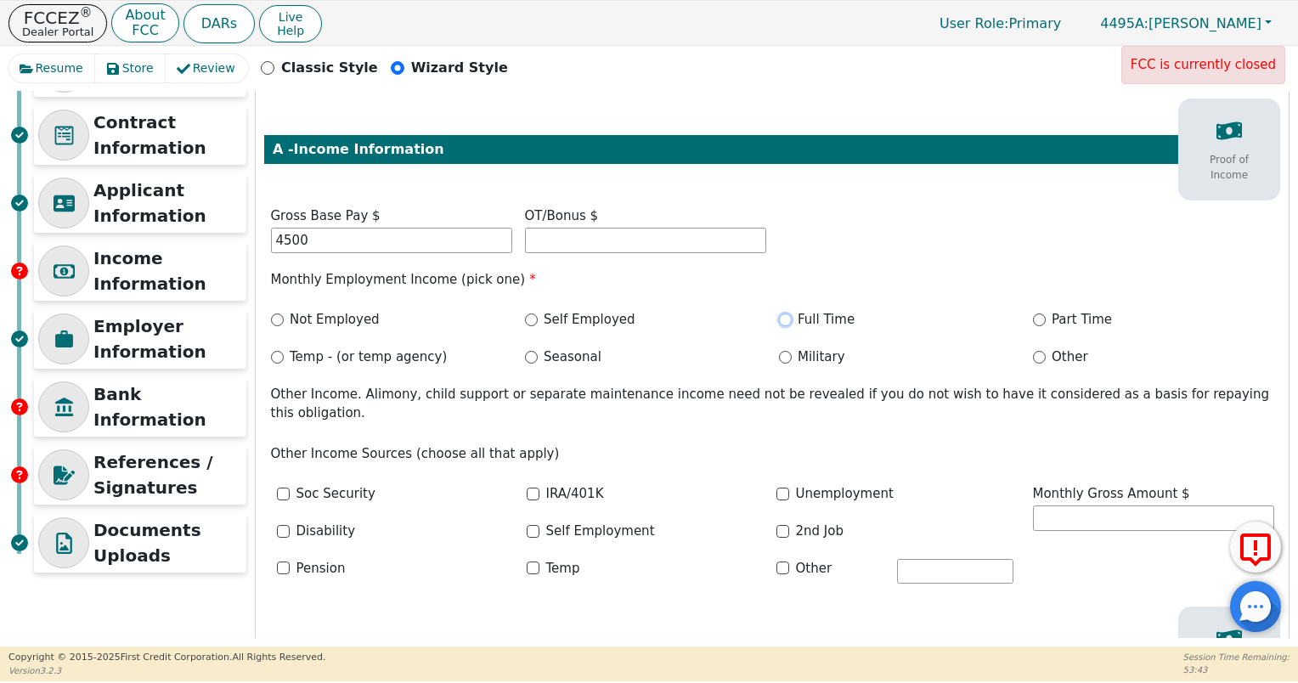
type input "4500.00"
click at [784, 322] on input "Full Time" at bounding box center [785, 319] width 13 height 13
radio input "true"
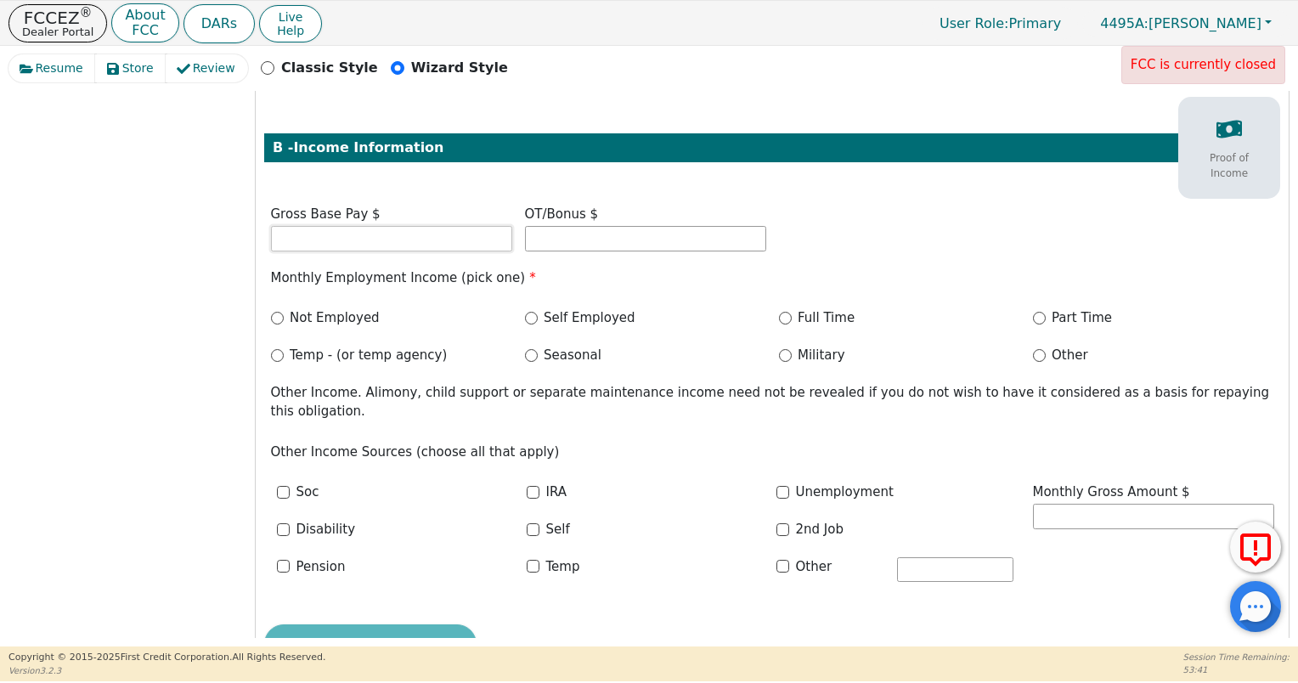
click at [381, 226] on input "text" at bounding box center [391, 238] width 241 height 25
type input "0.00"
click at [277, 312] on input "Not Employed" at bounding box center [277, 318] width 13 height 13
radio input "true"
click at [1053, 504] on input "text" at bounding box center [1153, 516] width 241 height 25
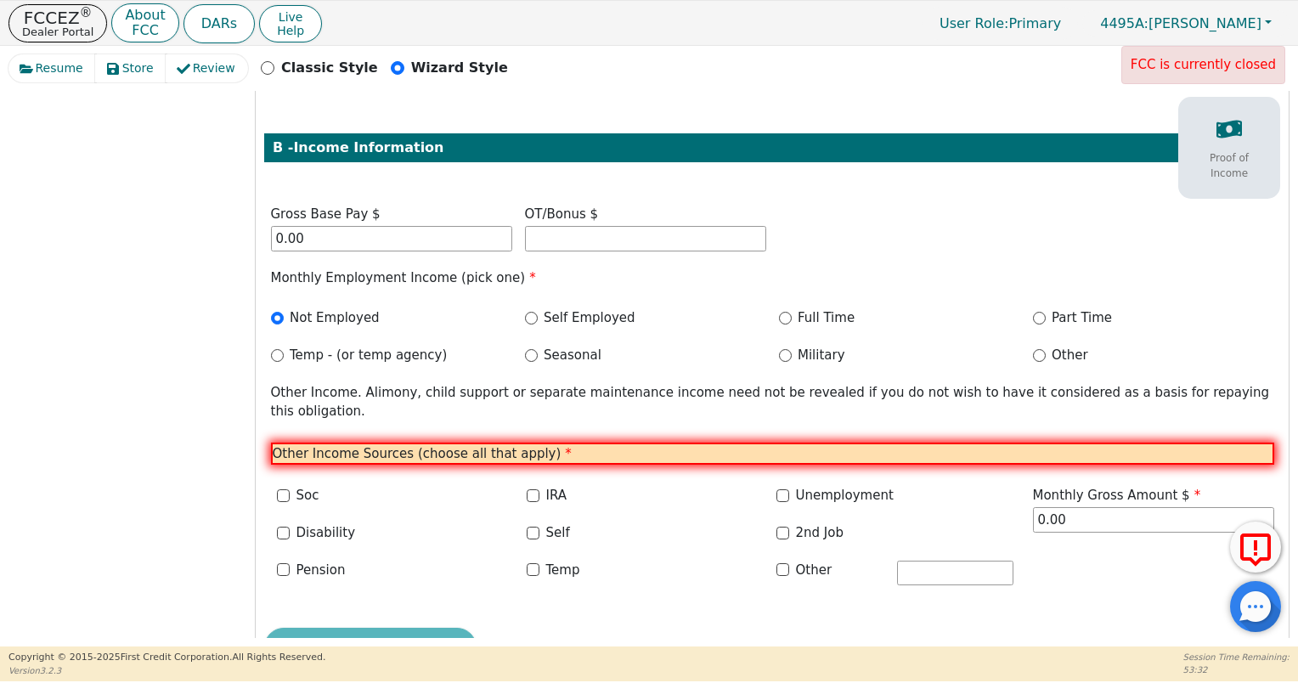
click at [623, 443] on p "Other Income Sources (choose all that apply) *" at bounding box center [772, 454] width 1003 height 23
drag, startPoint x: 1067, startPoint y: 485, endPoint x: 1043, endPoint y: 495, distance: 25.9
click at [1043, 495] on div "Monthly Gross Amount $ 0.00" at bounding box center [1153, 544] width 254 height 116
type input "0"
type input "0.00"
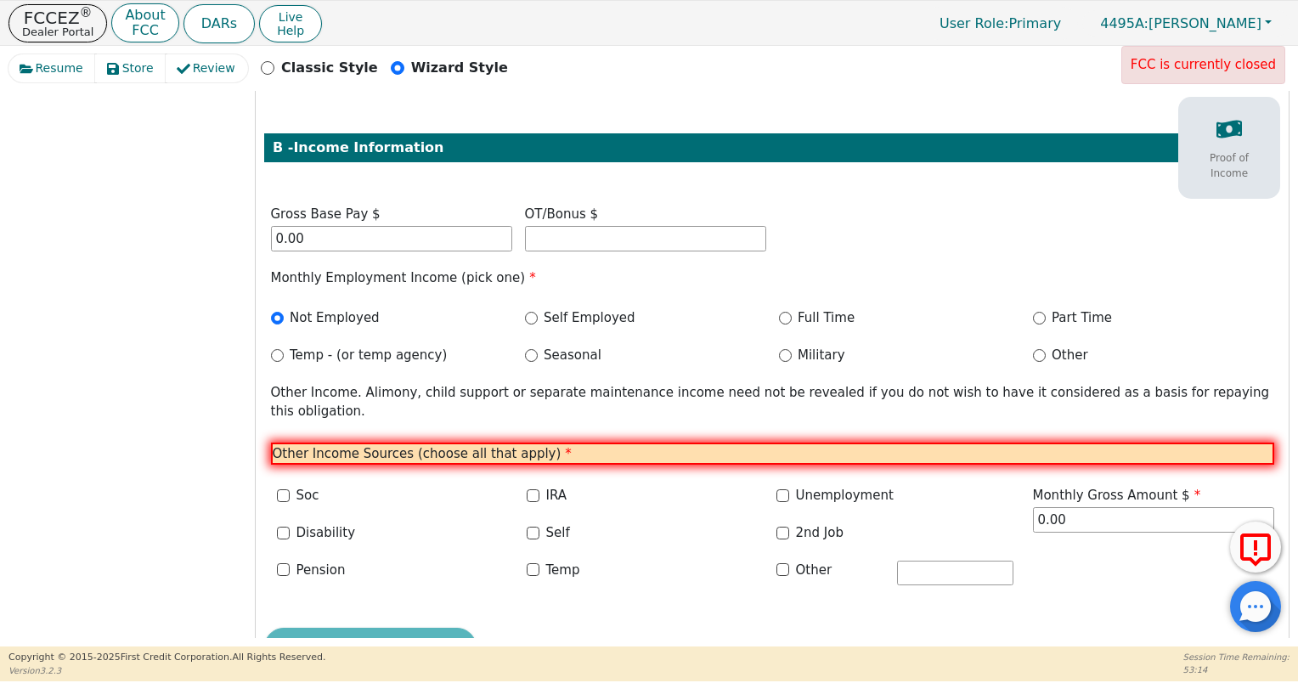
click at [781, 561] on div "Other" at bounding box center [834, 571] width 116 height 20
click at [785, 563] on input "Other" at bounding box center [782, 569] width 13 height 13
checkbox input "true"
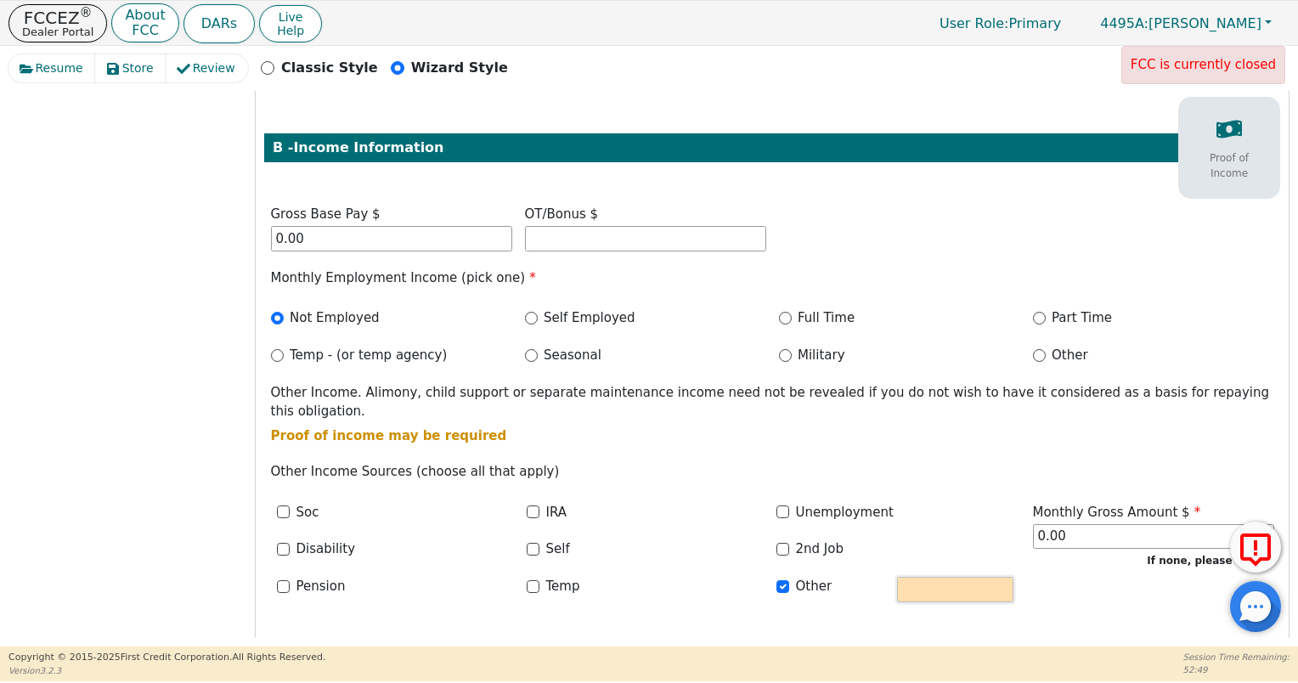
click at [926, 577] on input "text" at bounding box center [955, 589] width 116 height 25
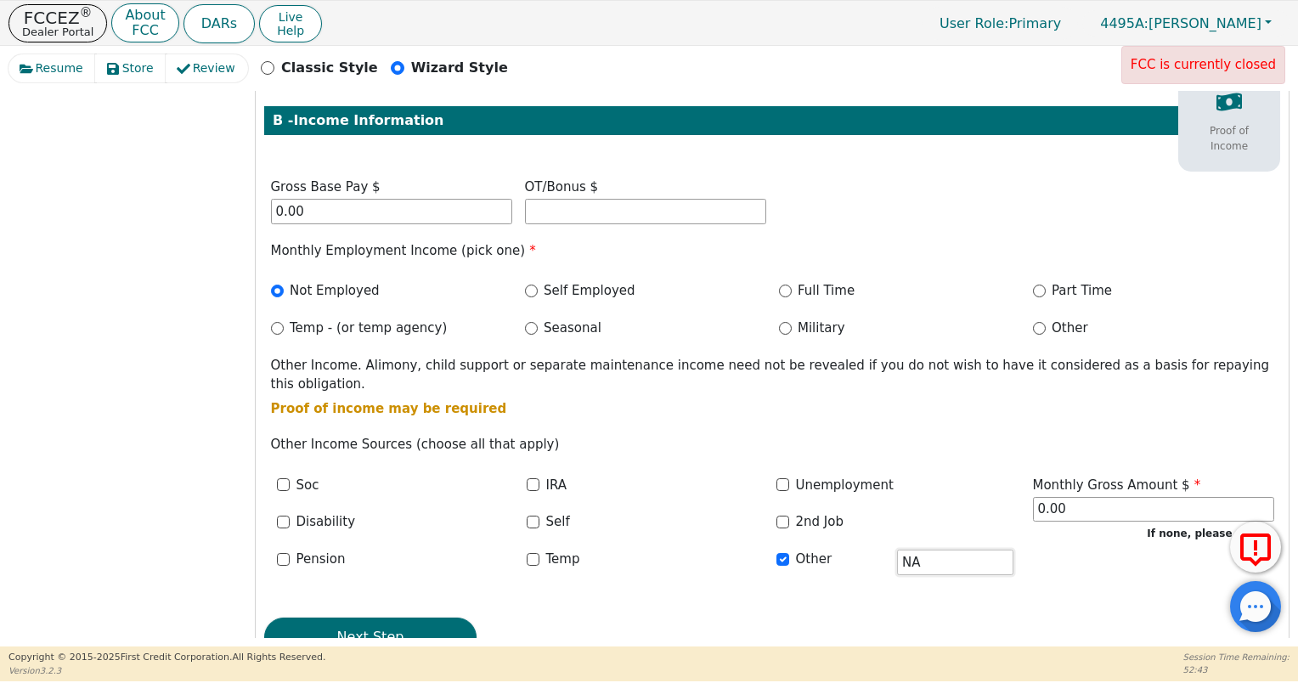
scroll to position [646, 0]
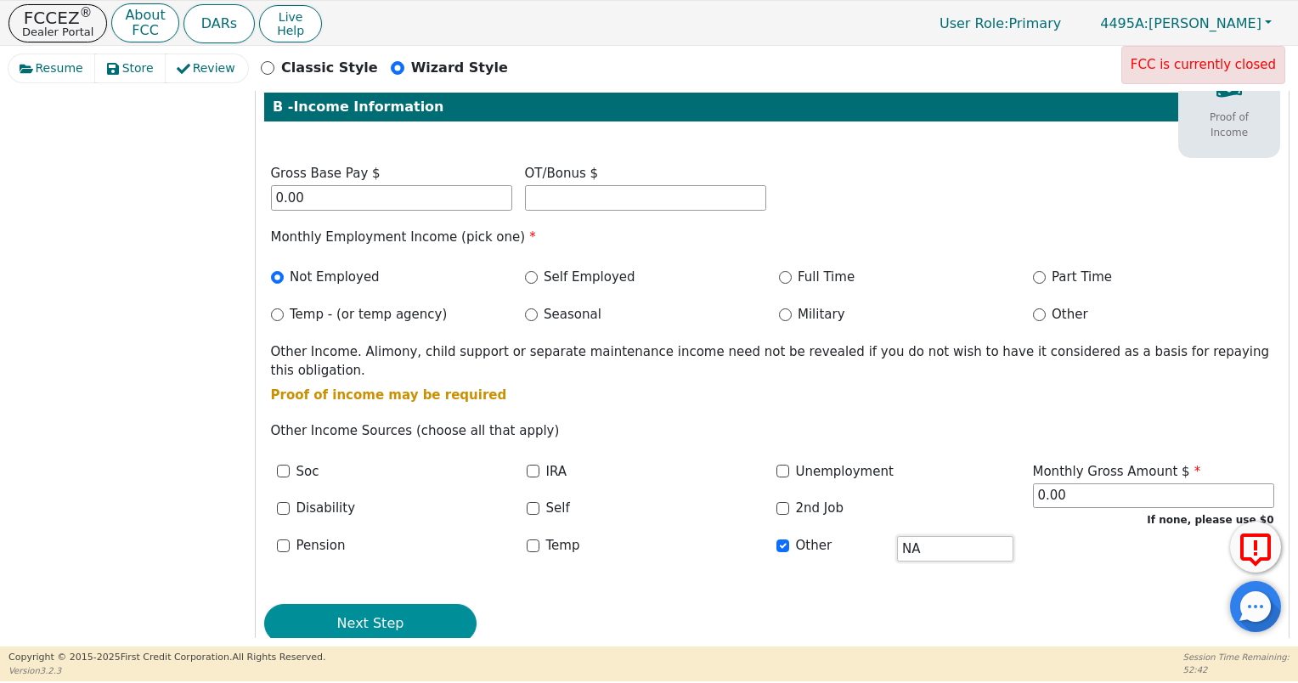
type input "NA"
click at [457, 604] on button "Next Step" at bounding box center [370, 623] width 212 height 39
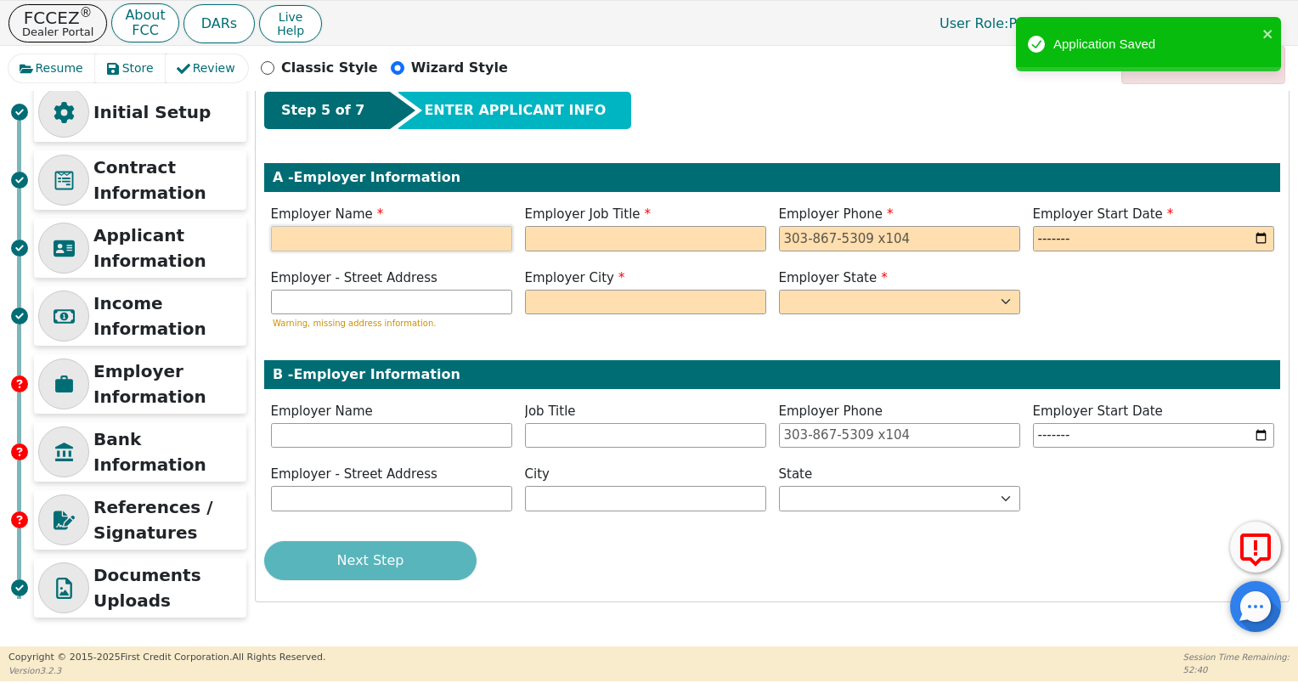
click at [452, 243] on input "text" at bounding box center [391, 238] width 241 height 25
type input "[US_STATE] Department of Criminal Justice"
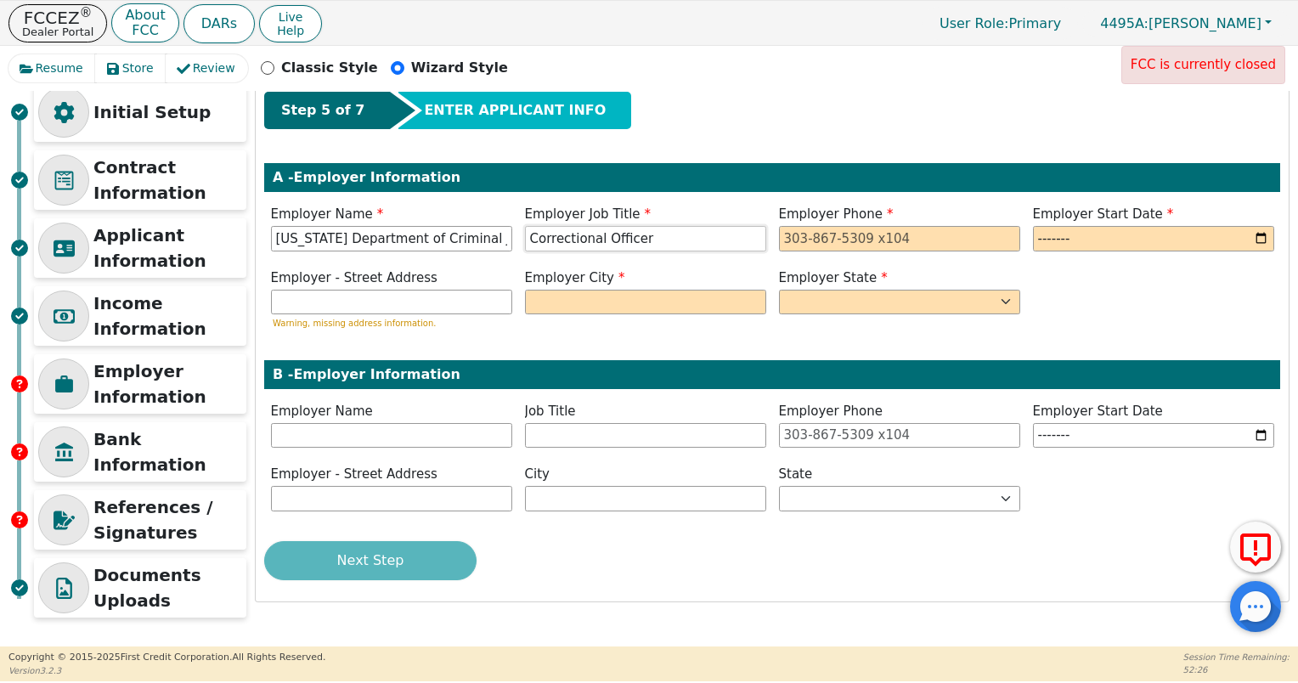
type input "Correctional Officer"
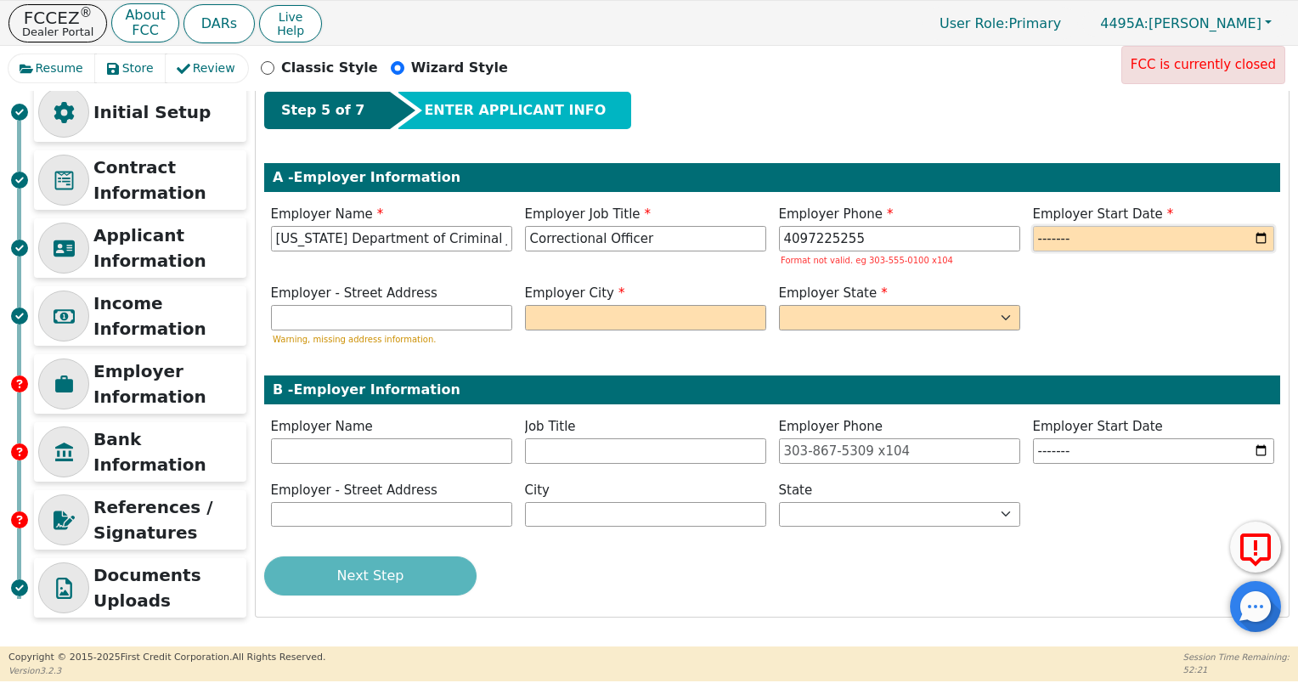
type input "[PHONE_NUMBER]"
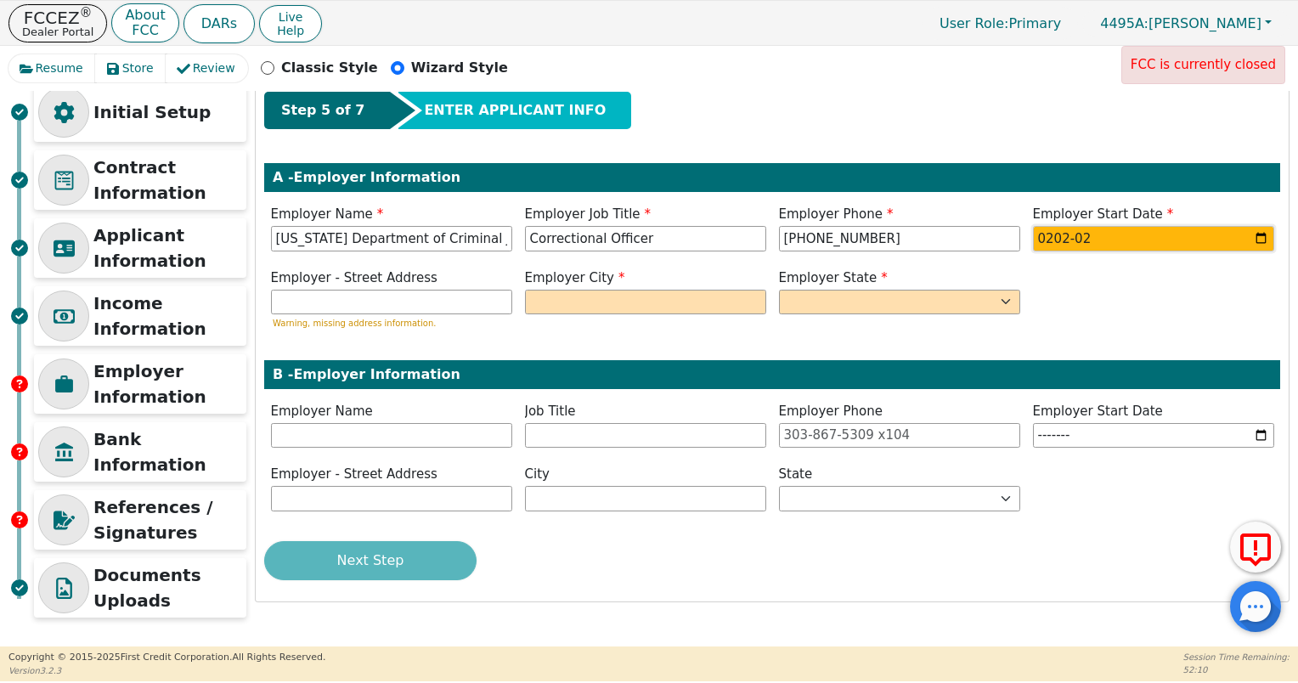
type input "2025-02"
click at [385, 304] on input "text" at bounding box center [391, 302] width 241 height 25
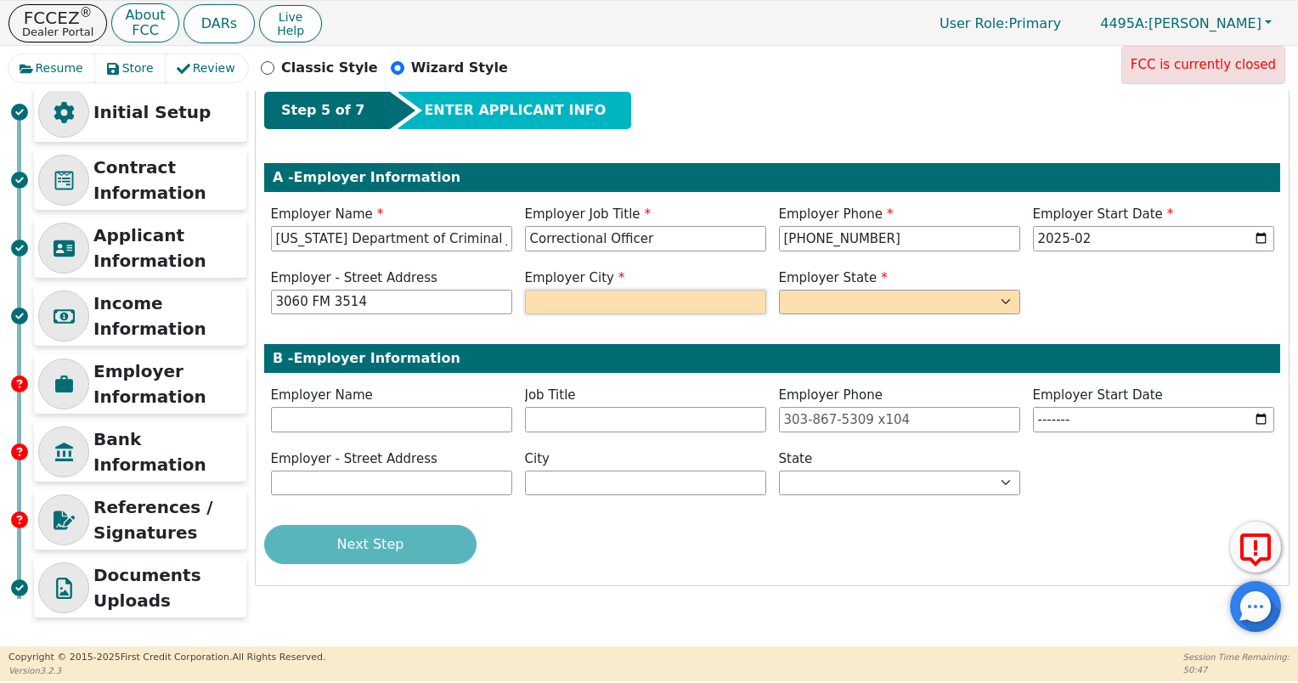
type input "3060 FM 3514"
type input "V"
type input "Beaumont"
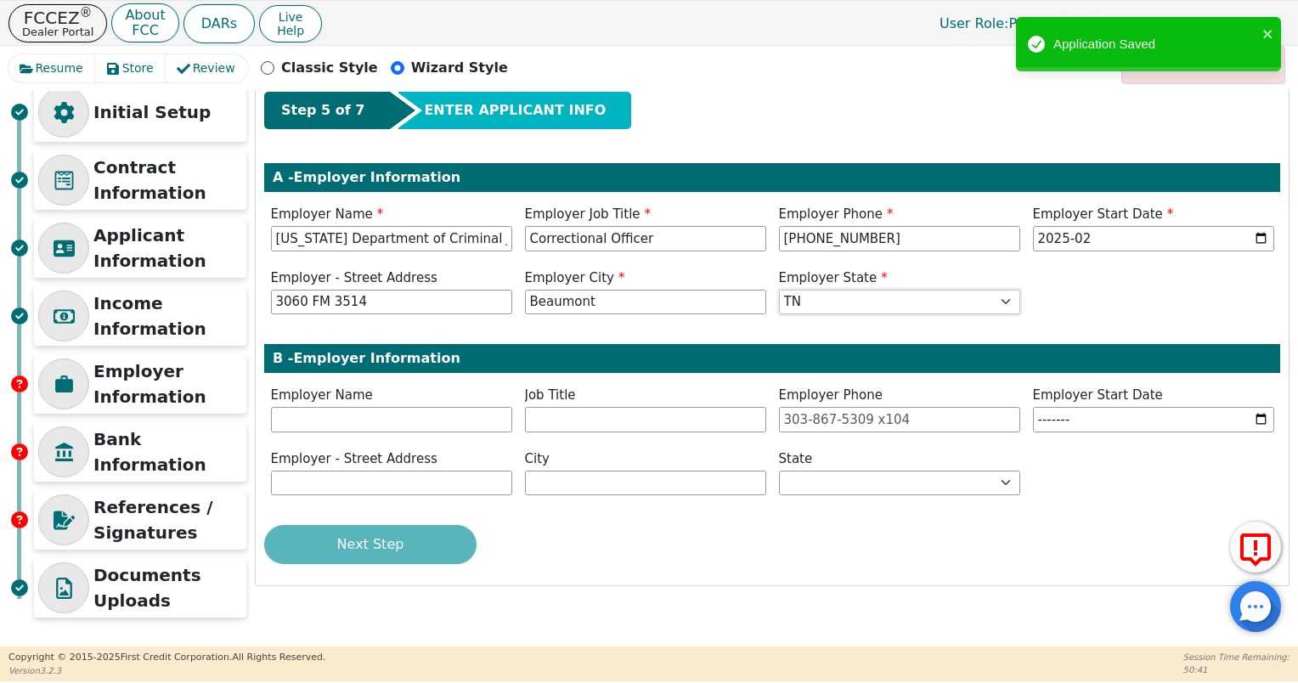
select select "[GEOGRAPHIC_DATA]"
click at [430, 550] on button "Next Step" at bounding box center [370, 544] width 212 height 39
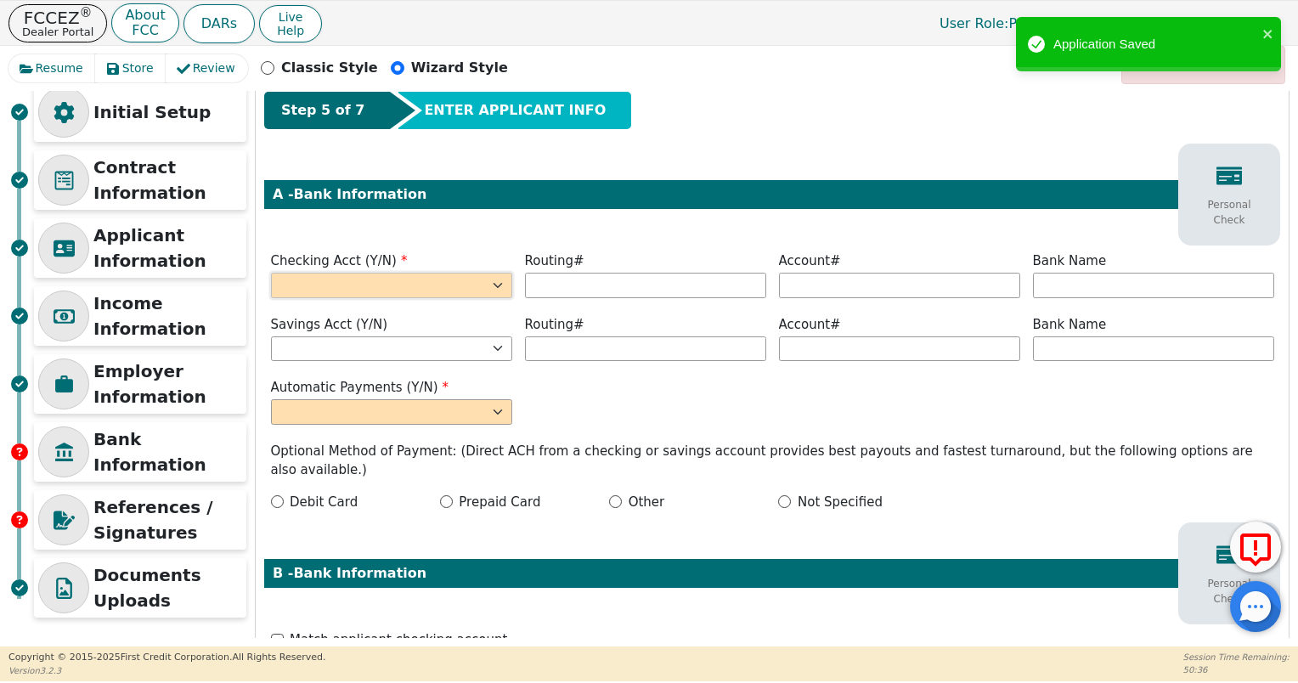
click at [420, 282] on select "Yes No" at bounding box center [391, 285] width 241 height 25
select select "y"
click at [271, 273] on select "Yes No" at bounding box center [391, 285] width 241 height 25
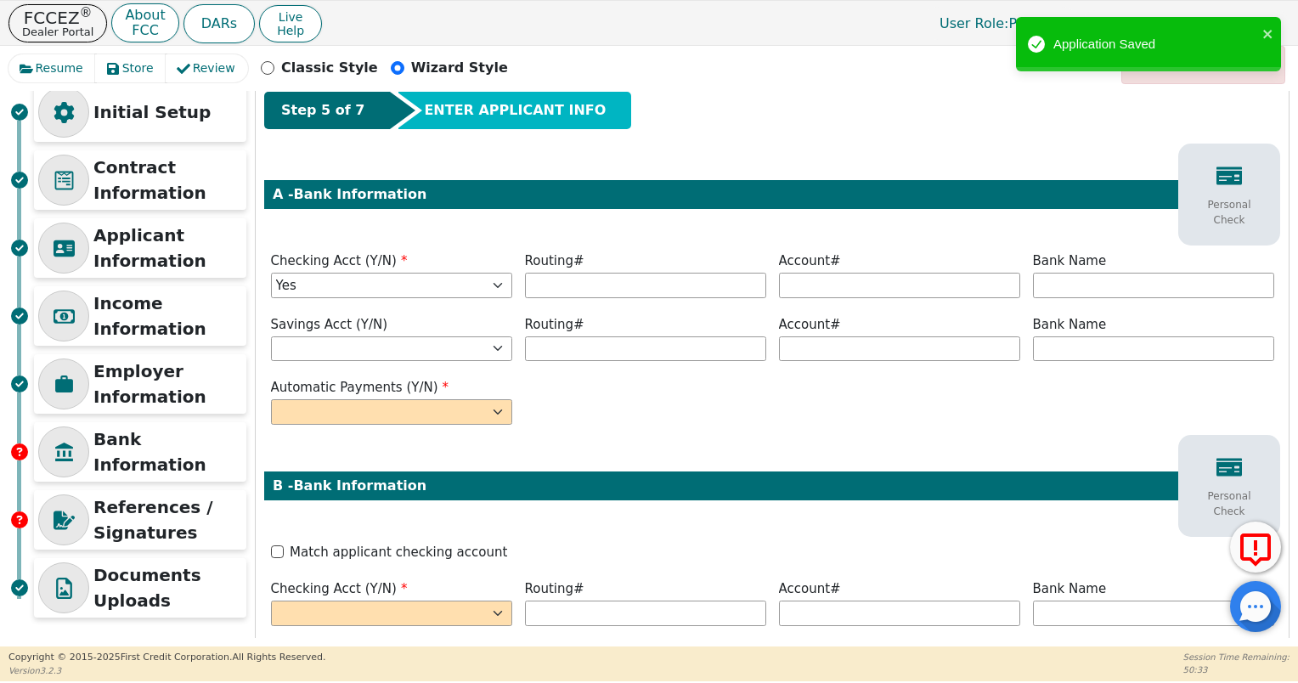
click at [572, 299] on div "Routing#" at bounding box center [645, 276] width 254 height 51
click at [574, 281] on input "text" at bounding box center [645, 285] width 241 height 25
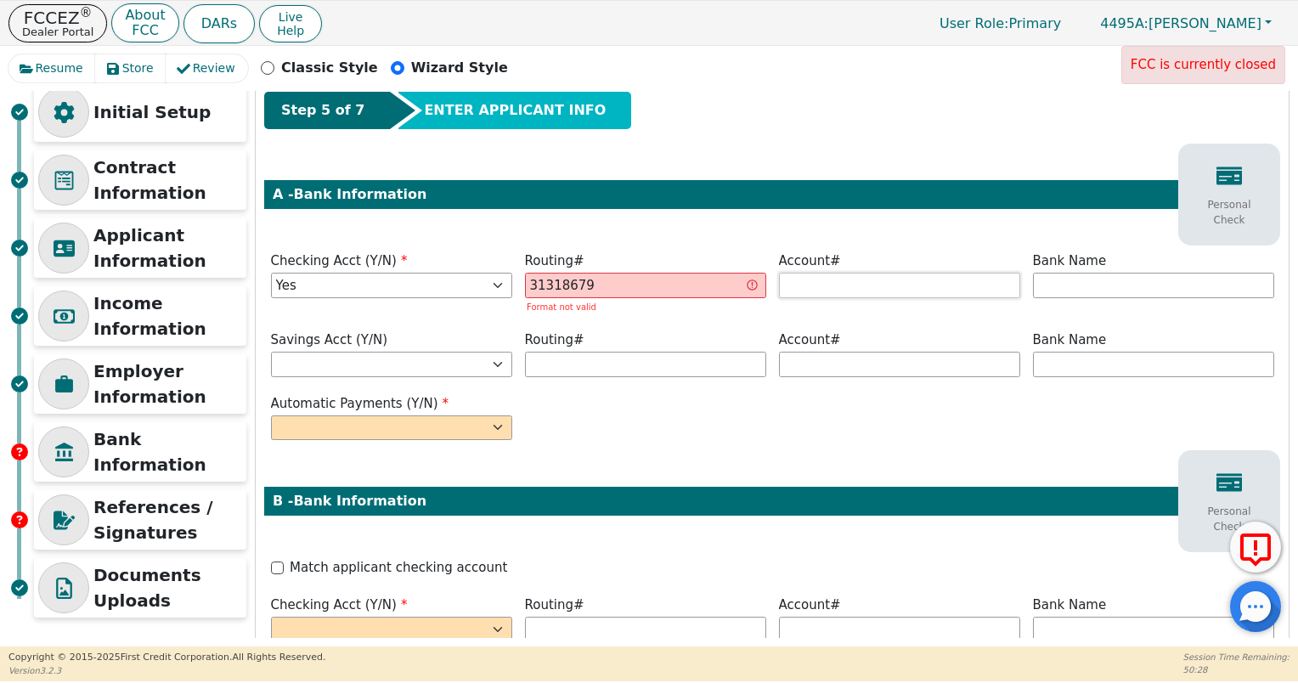
type input "********"
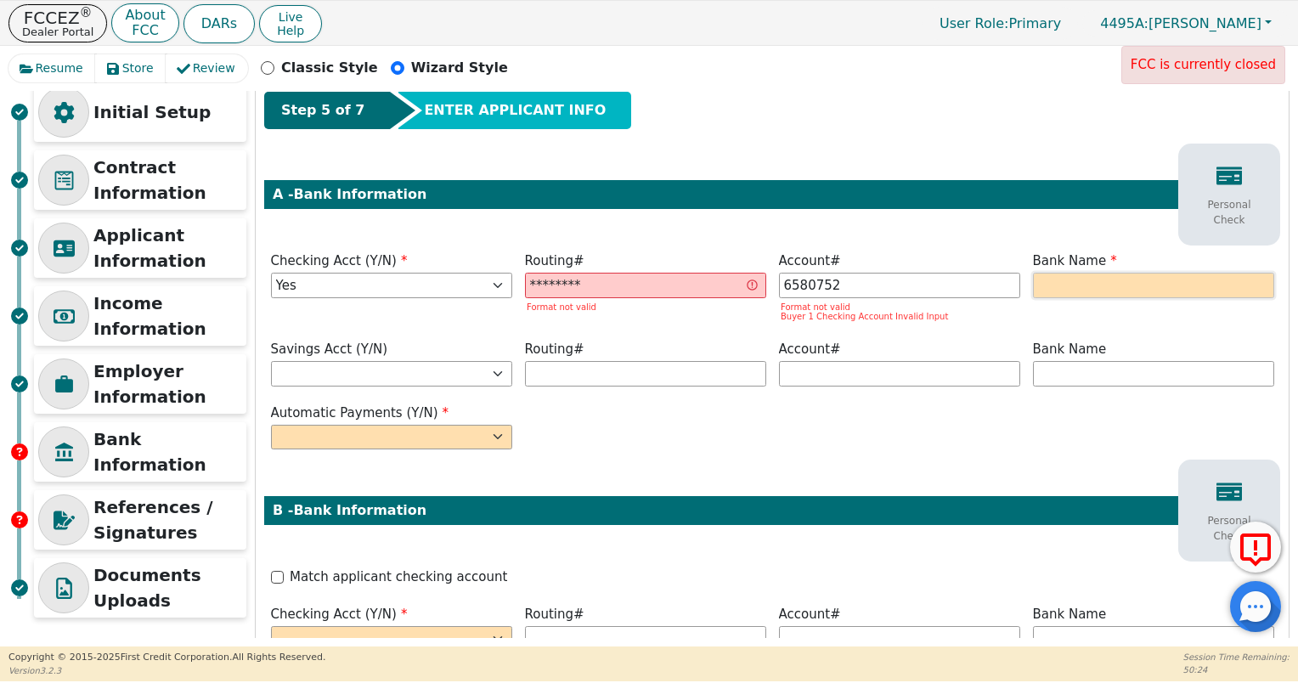
type input "*******"
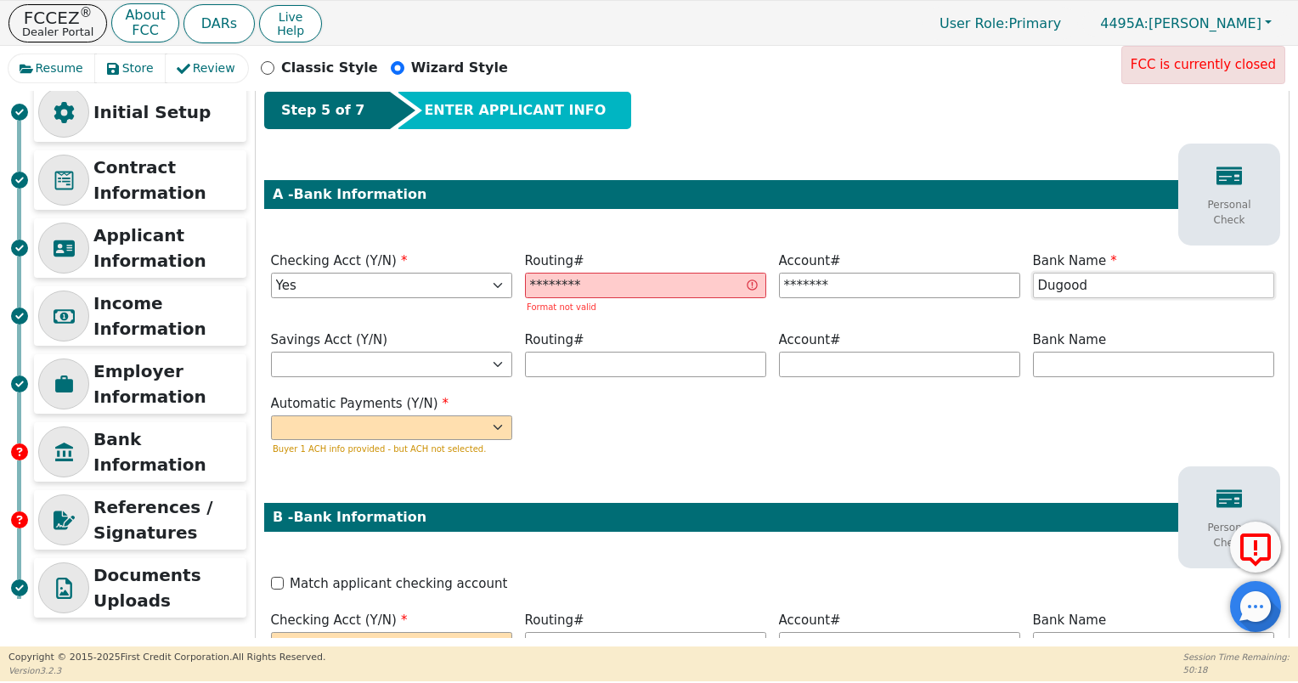
click at [1101, 290] on input "Dugood" at bounding box center [1153, 285] width 241 height 25
type input "DuGood Federal Credit Union"
click at [374, 374] on select "Yes No" at bounding box center [391, 364] width 241 height 25
select select "n"
click at [271, 352] on select "Yes No" at bounding box center [391, 364] width 241 height 25
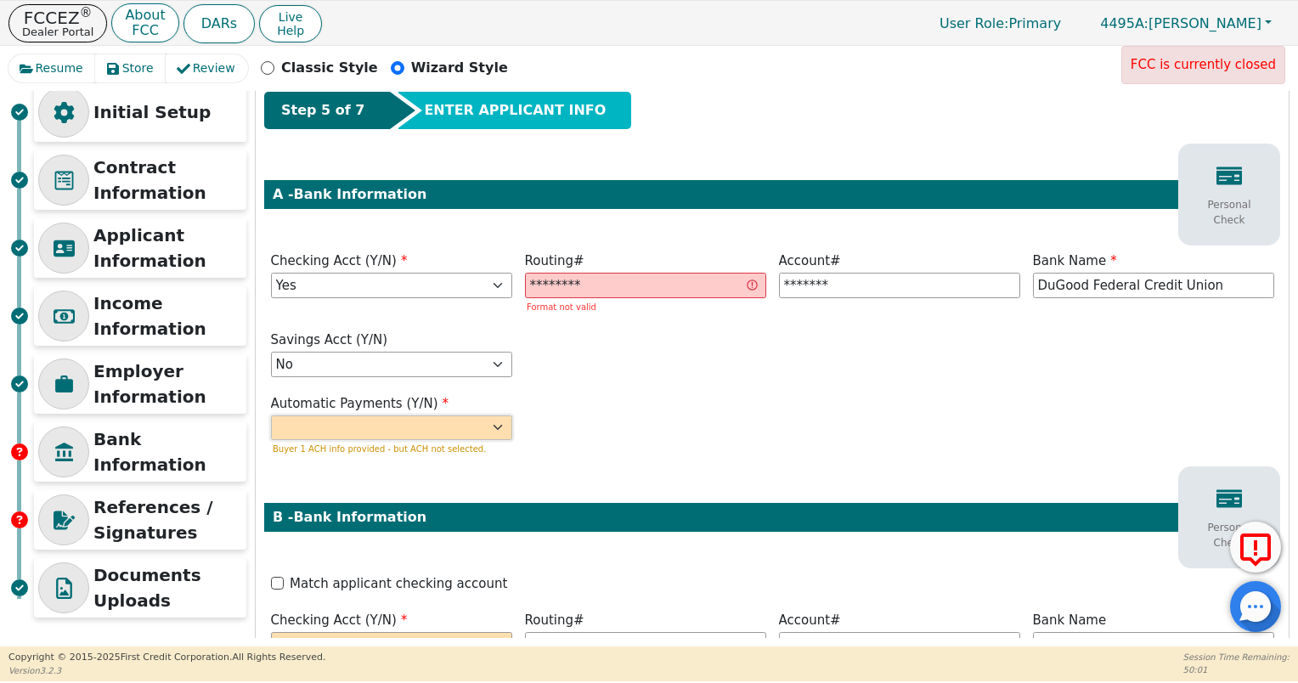
click at [354, 427] on select "Yes No" at bounding box center [391, 427] width 241 height 25
select select "y"
click at [271, 415] on select "Yes No" at bounding box center [391, 427] width 241 height 25
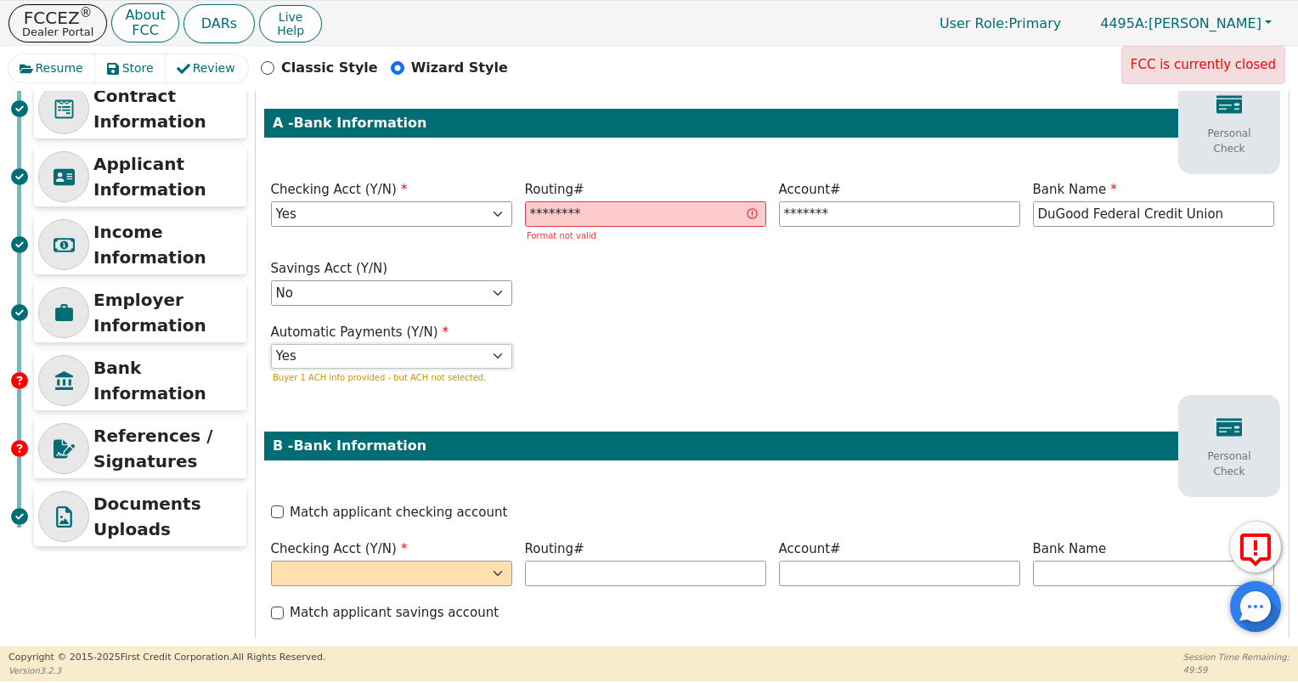
scroll to position [221, 0]
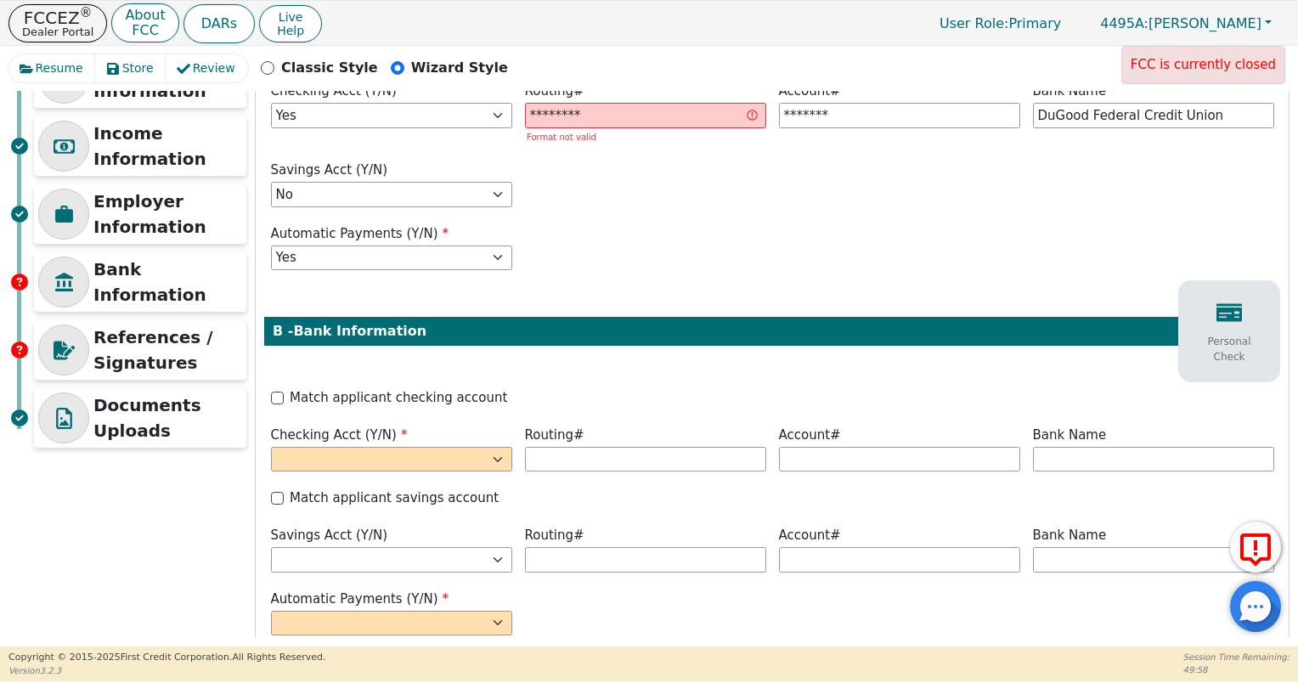
click at [320, 400] on label "Match applicant checking account" at bounding box center [398, 398] width 217 height 20
click at [284, 400] on input "Match applicant checking account" at bounding box center [277, 398] width 13 height 13
checkbox input "true"
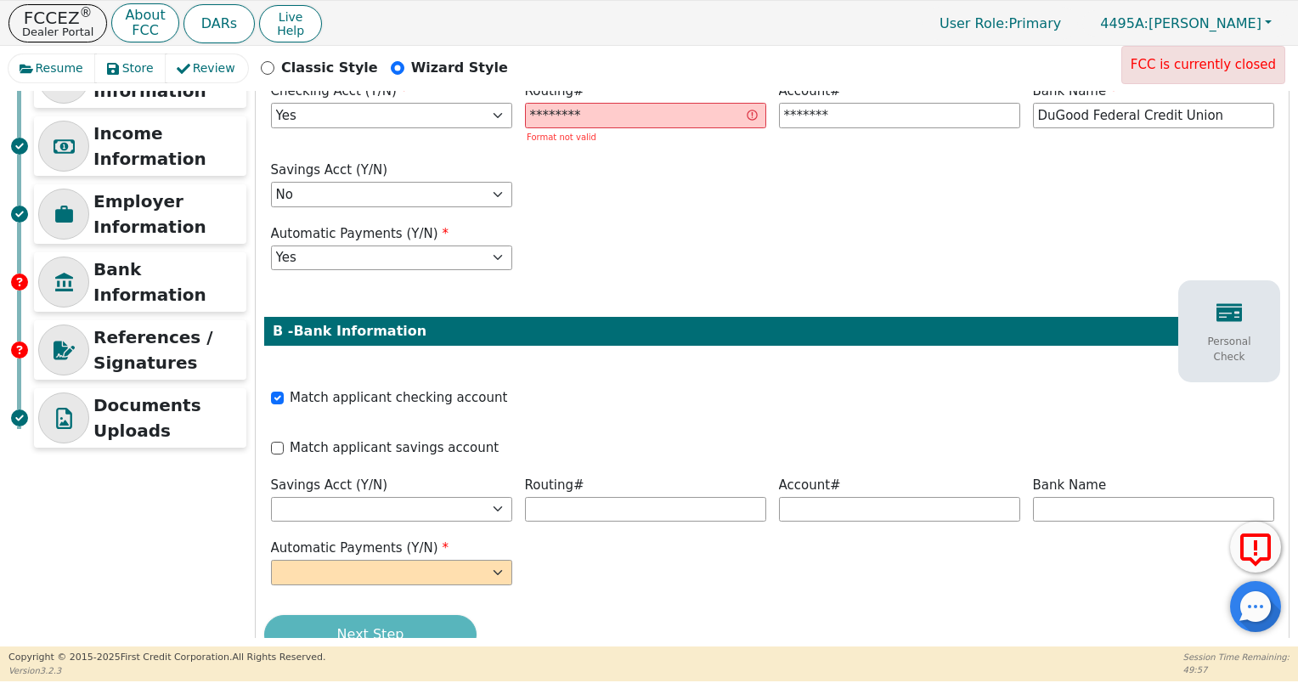
click at [327, 448] on label "Match applicant savings account" at bounding box center [394, 448] width 209 height 20
click at [284, 448] on input "Match applicant savings account" at bounding box center [277, 448] width 13 height 13
checkbox input "true"
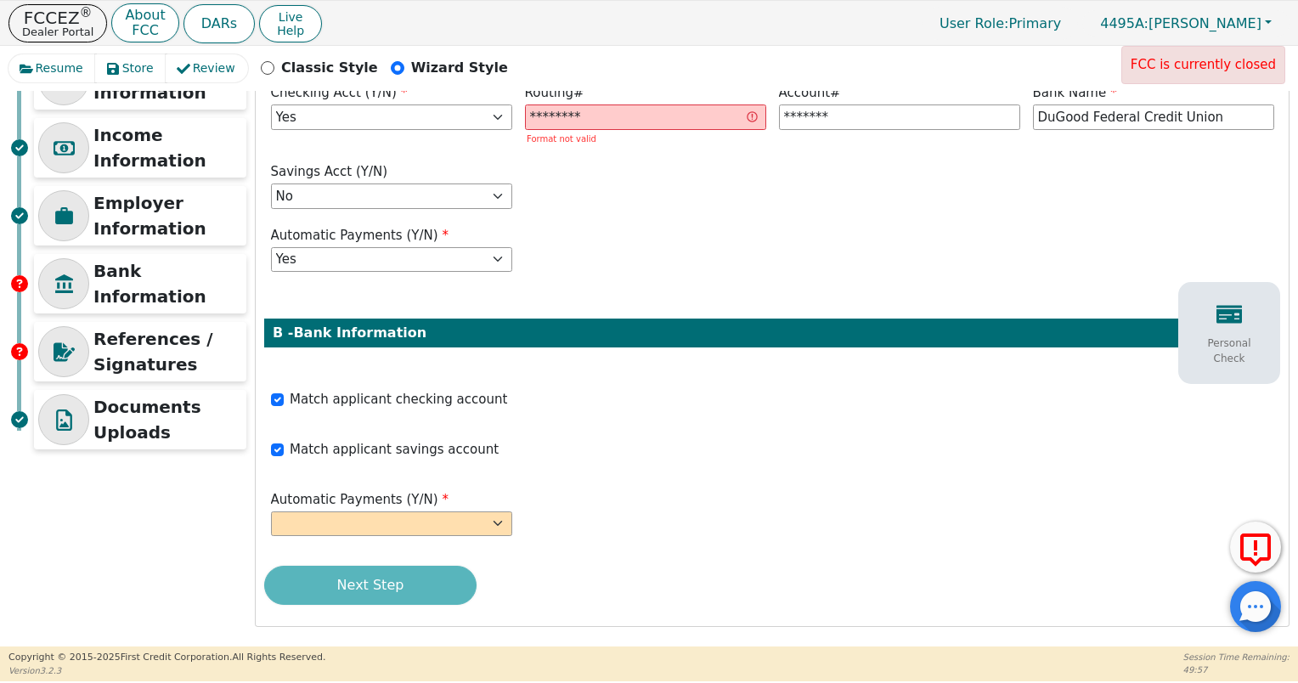
click at [358, 589] on div "Next Step" at bounding box center [772, 585] width 1016 height 39
click at [473, 523] on select "Yes No" at bounding box center [391, 523] width 241 height 25
select select "y"
click at [271, 511] on select "Yes No" at bounding box center [391, 523] width 241 height 25
click at [380, 584] on div "Next Step" at bounding box center [772, 585] width 1016 height 39
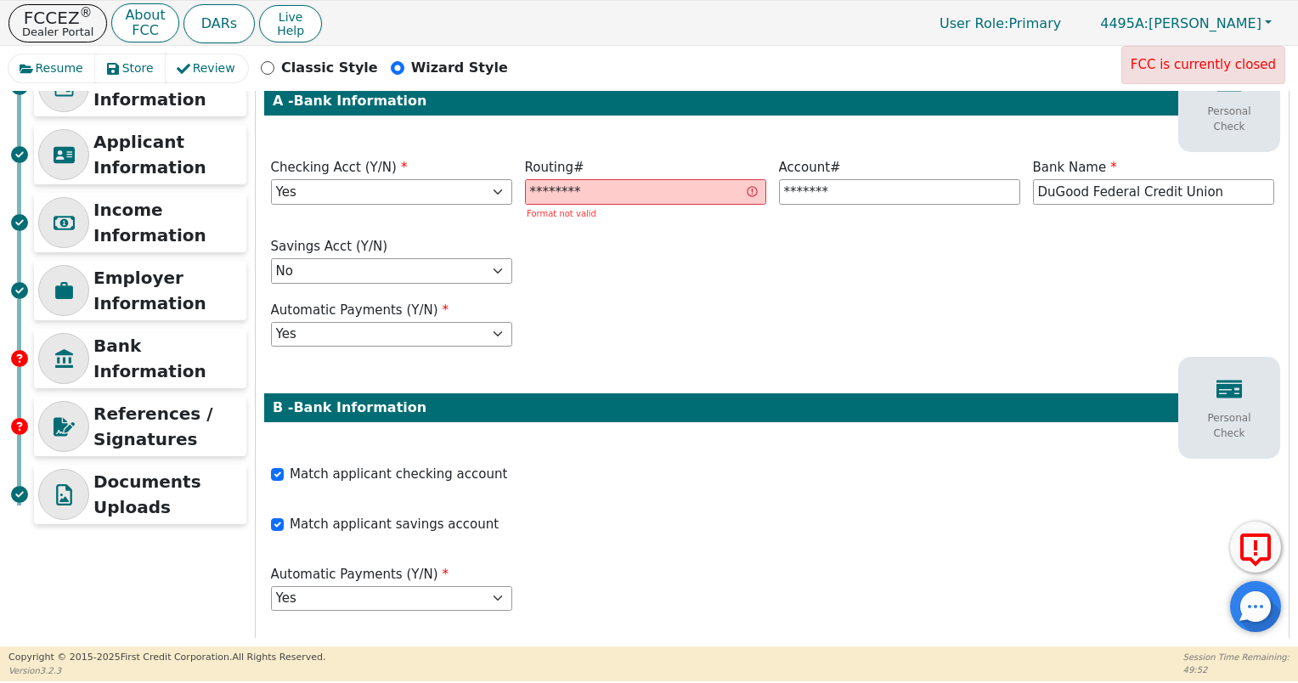
scroll to position [0, 0]
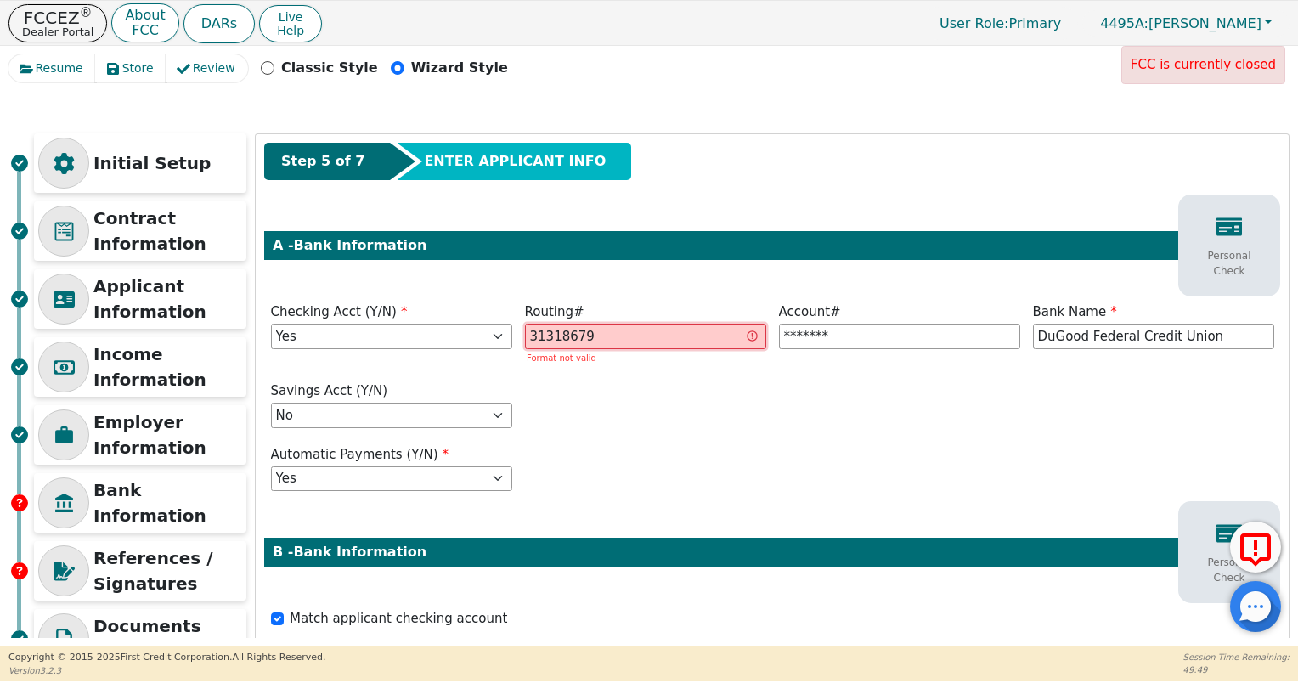
drag, startPoint x: 623, startPoint y: 340, endPoint x: 610, endPoint y: 341, distance: 13.7
click at [610, 341] on input "31318679" at bounding box center [645, 336] width 241 height 25
click at [564, 335] on input "31318679" at bounding box center [645, 336] width 241 height 25
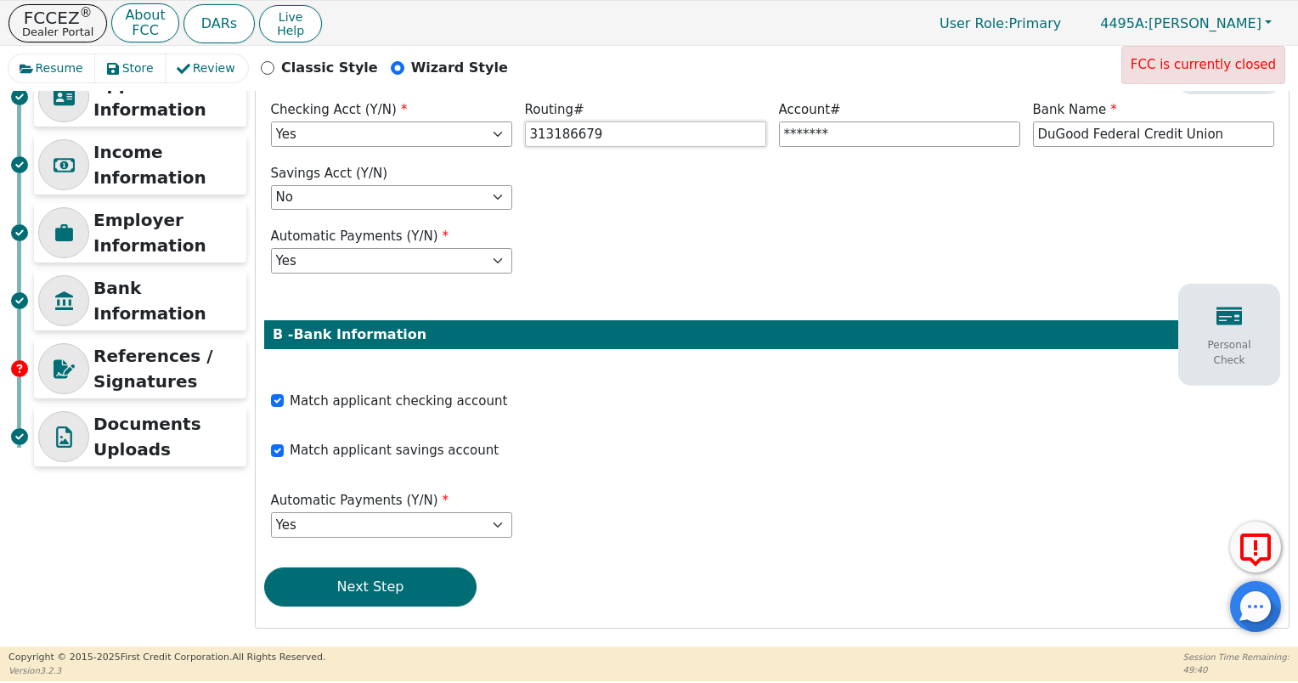
scroll to position [203, 0]
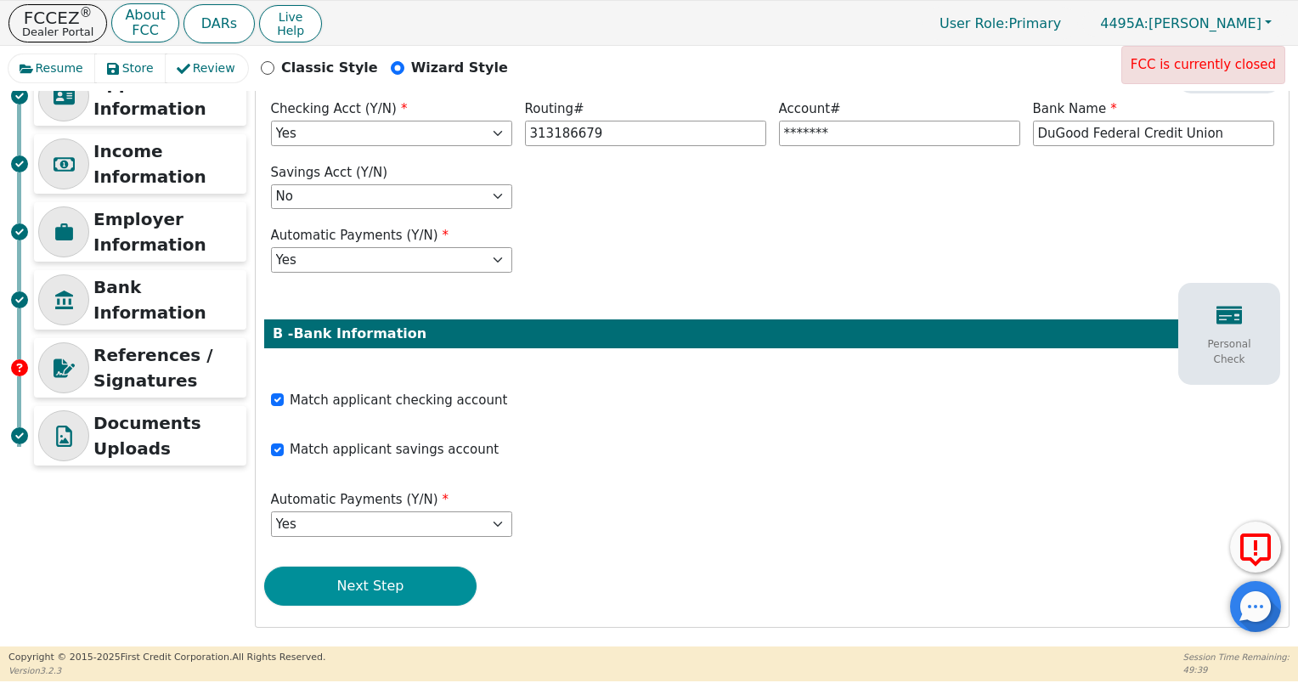
type input "*********"
click at [384, 575] on button "Next Step" at bounding box center [370, 586] width 212 height 39
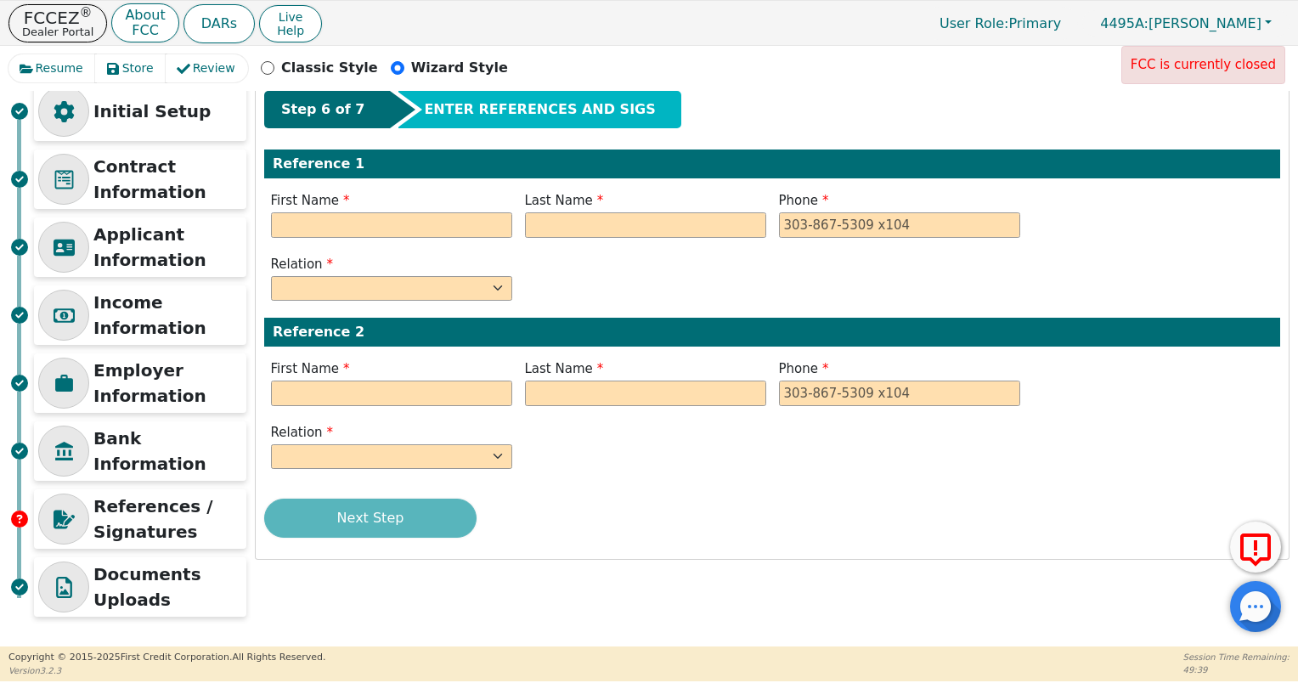
scroll to position [51, 0]
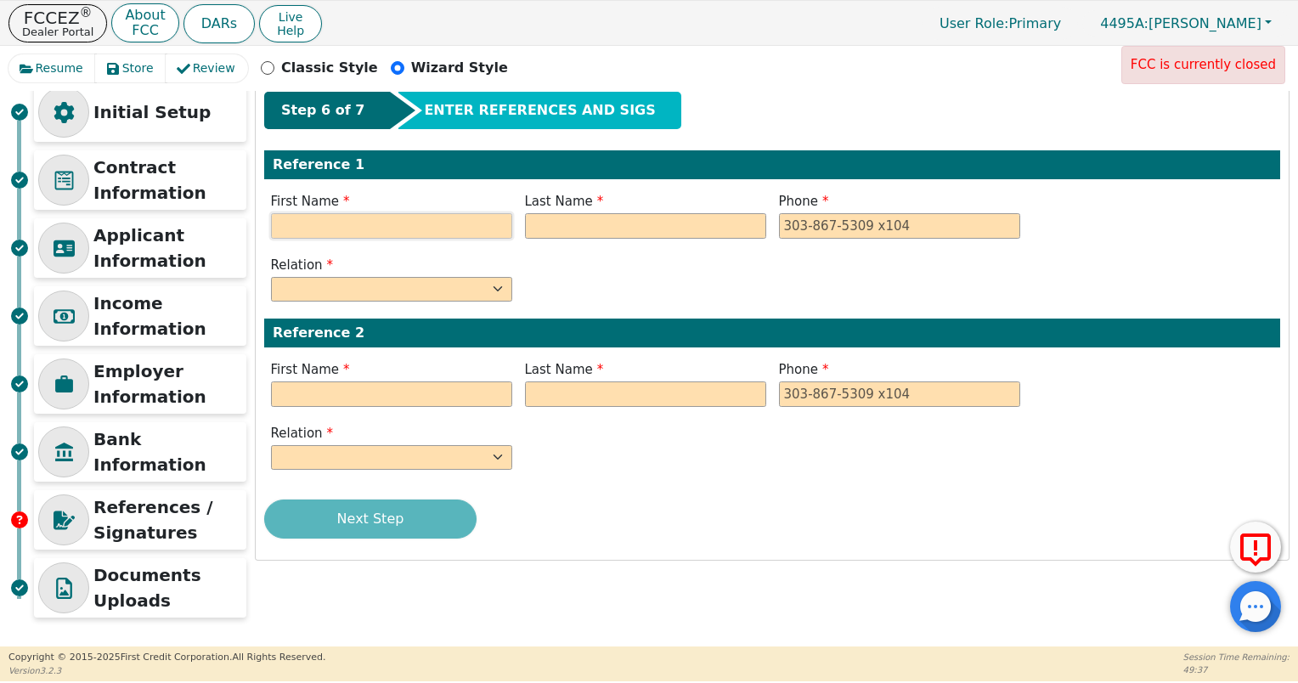
click at [318, 214] on input "text" at bounding box center [391, 225] width 241 height 25
type input "[PERSON_NAME]"
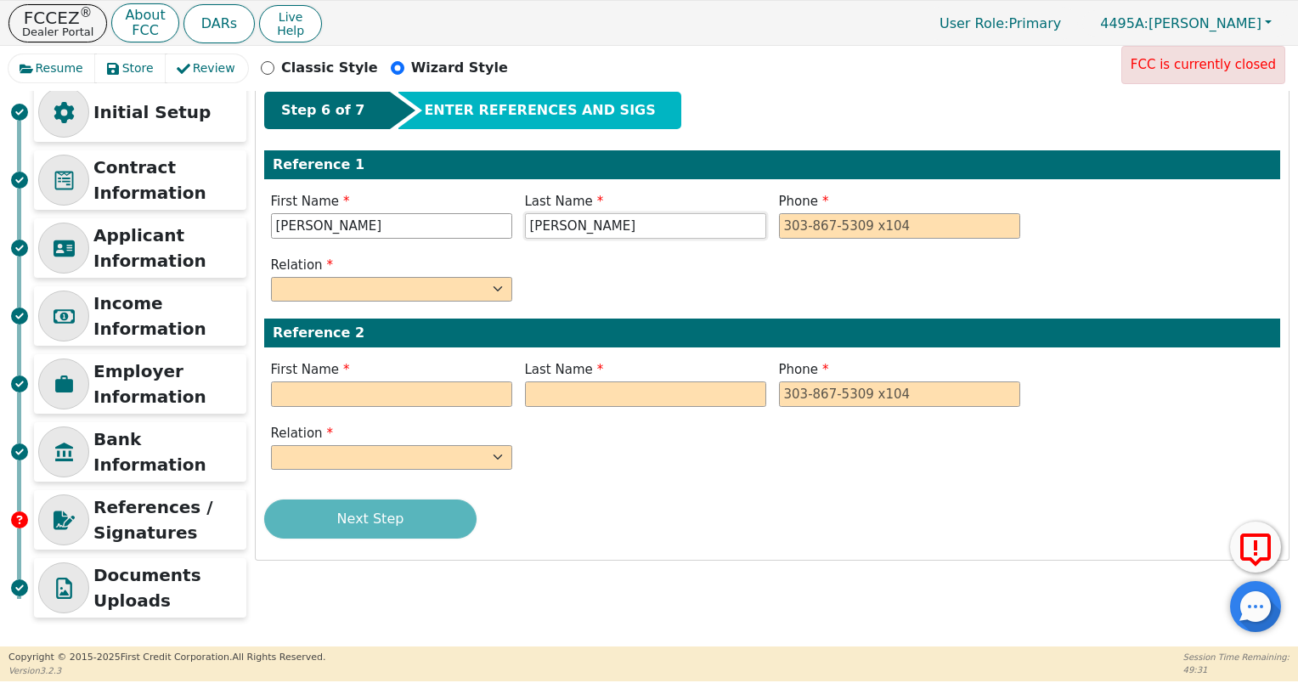
type input "[PERSON_NAME]"
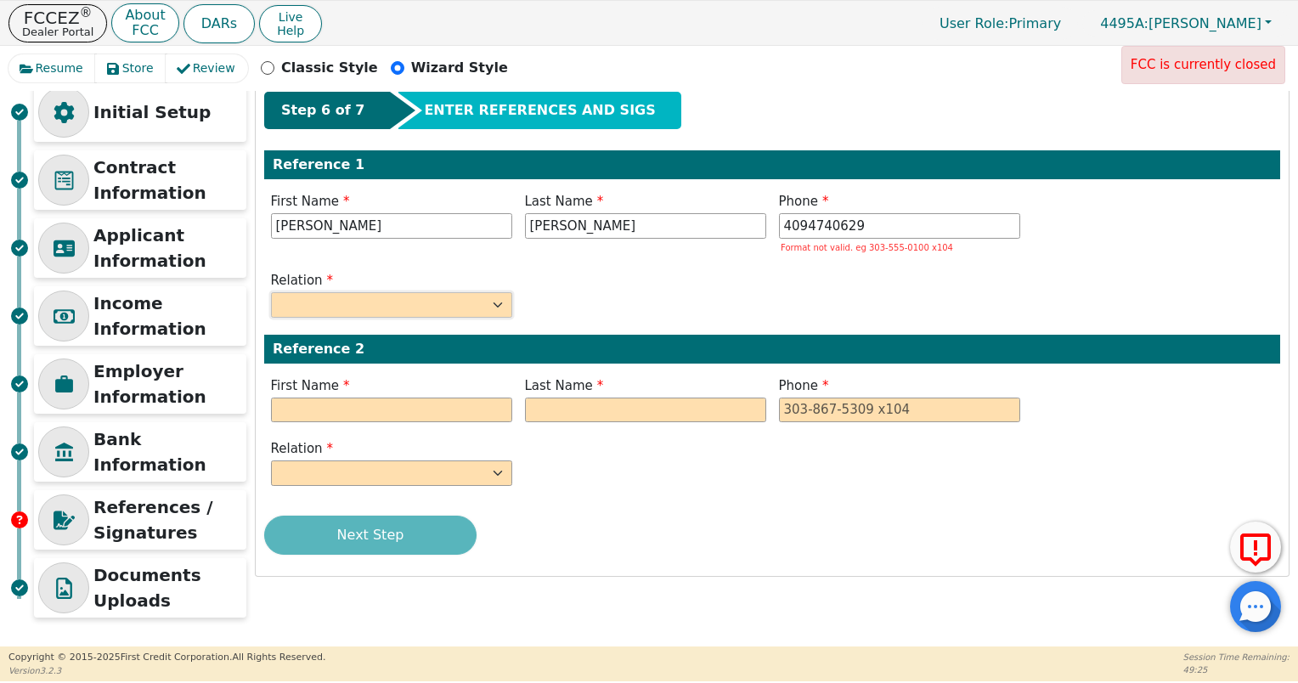
type input "[PHONE_NUMBER]"
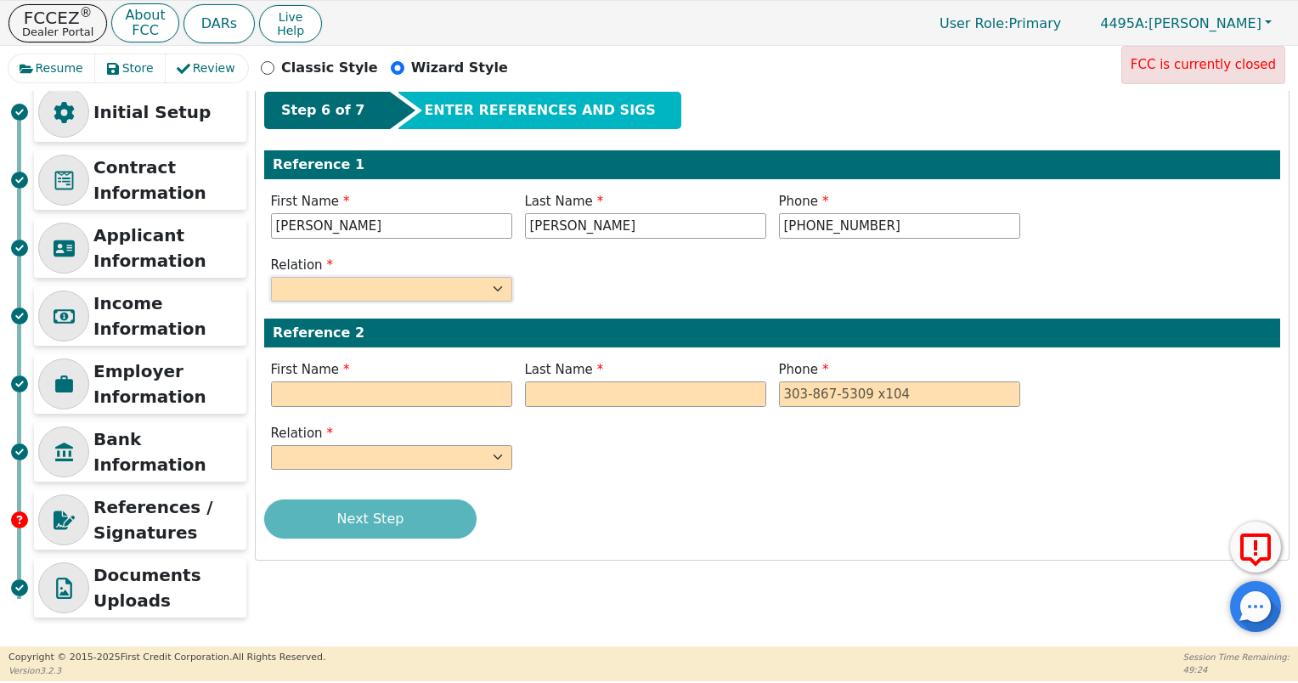
select select "FATHER"
click at [405, 381] on input "text" at bounding box center [391, 393] width 241 height 25
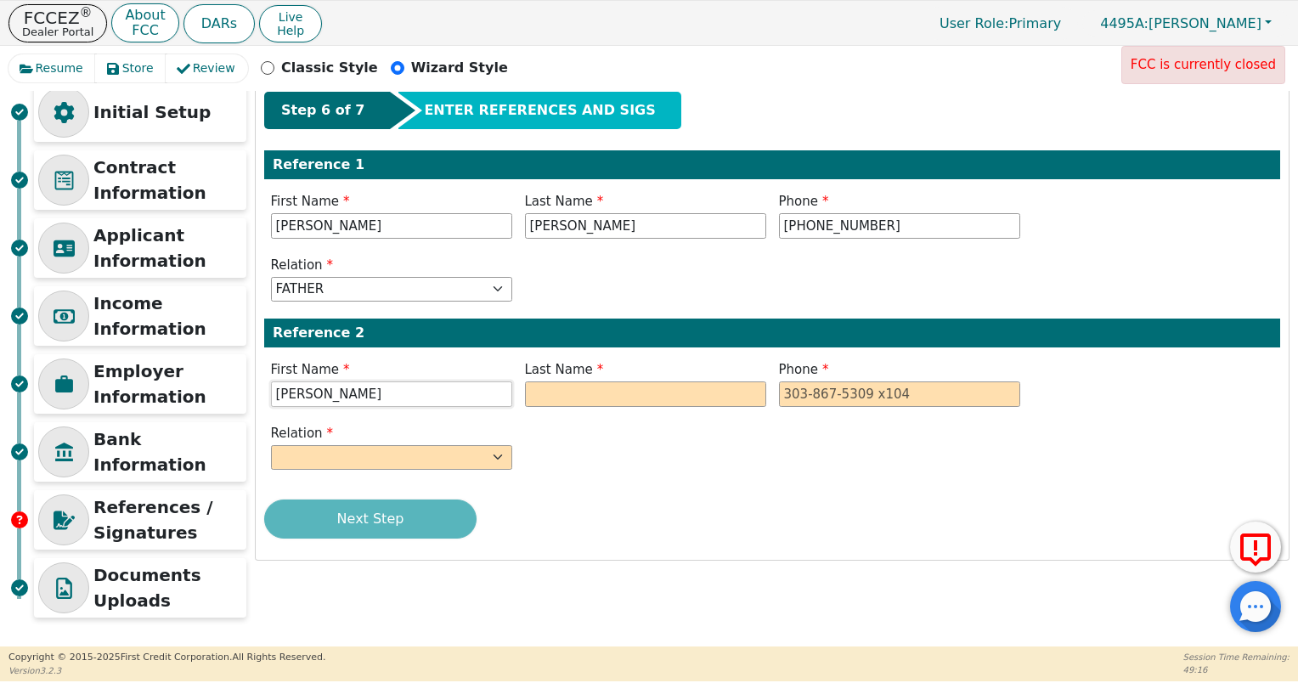
type input "[PERSON_NAME]"
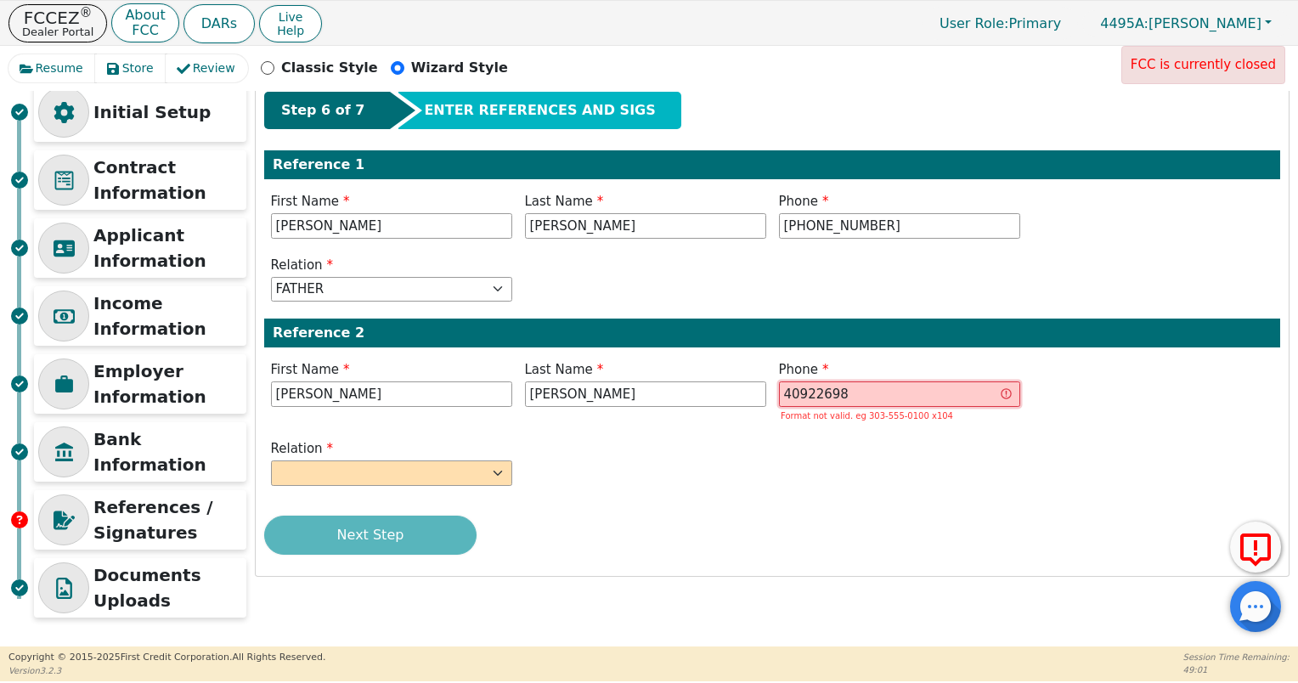
click at [812, 389] on input "40922698" at bounding box center [899, 393] width 241 height 25
click at [776, 482] on div "Relation FATHER MOTHER SISTER BROTHER DAUGHTER SON CO-WORKER NEIGHBOR FRIEND CO…" at bounding box center [772, 464] width 1016 height 51
drag, startPoint x: 873, startPoint y: 387, endPoint x: 707, endPoint y: 413, distance: 168.4
click at [707, 413] on div "First Name Rebecca Last Name Belcher Phone 409225698 Format not valid. eg 303-5…" at bounding box center [772, 393] width 1016 height 66
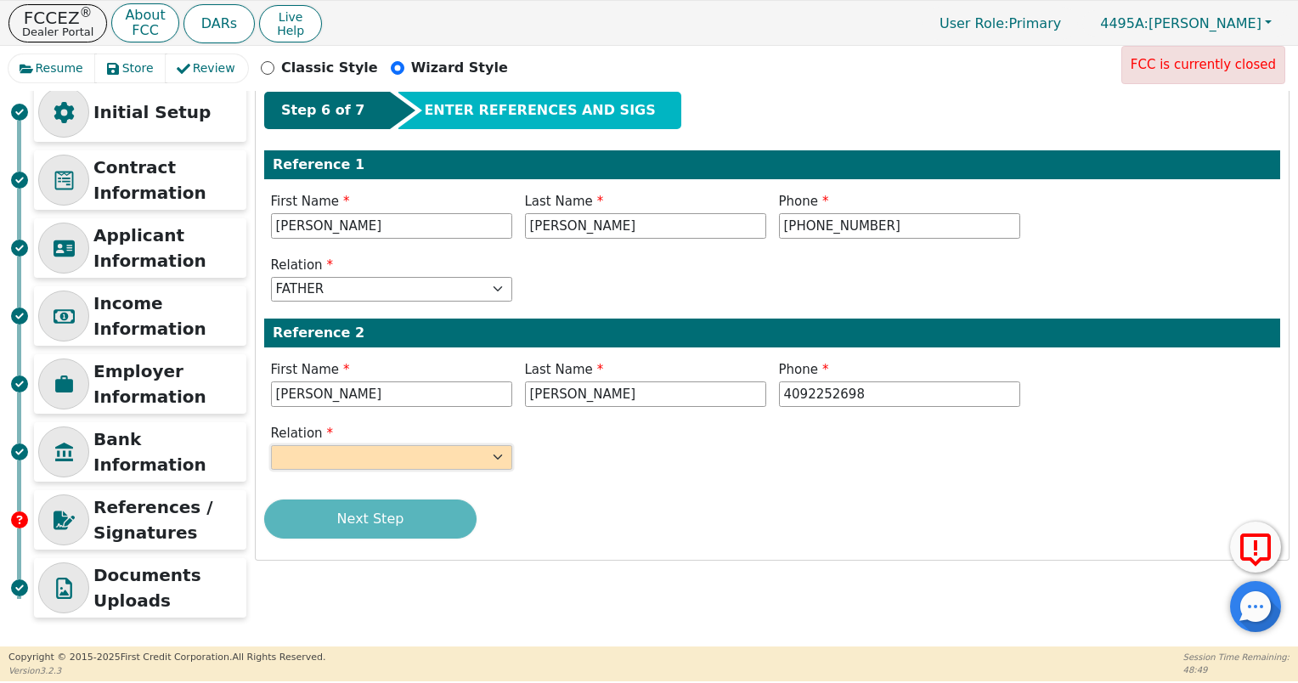
type input "[PHONE_NUMBER]"
click at [467, 454] on select "FATHER MOTHER SISTER BROTHER DAUGHTER SON CO-WORKER NEIGHBOR FRIEND COUSIN G-MO…" at bounding box center [391, 457] width 241 height 25
select select "MOTHER"
click at [580, 483] on div "Step 6 of 7 ENTER REFERENCES AND SIGS Reference 1 First Name Boyd Last Name Bel…" at bounding box center [772, 321] width 1033 height 476
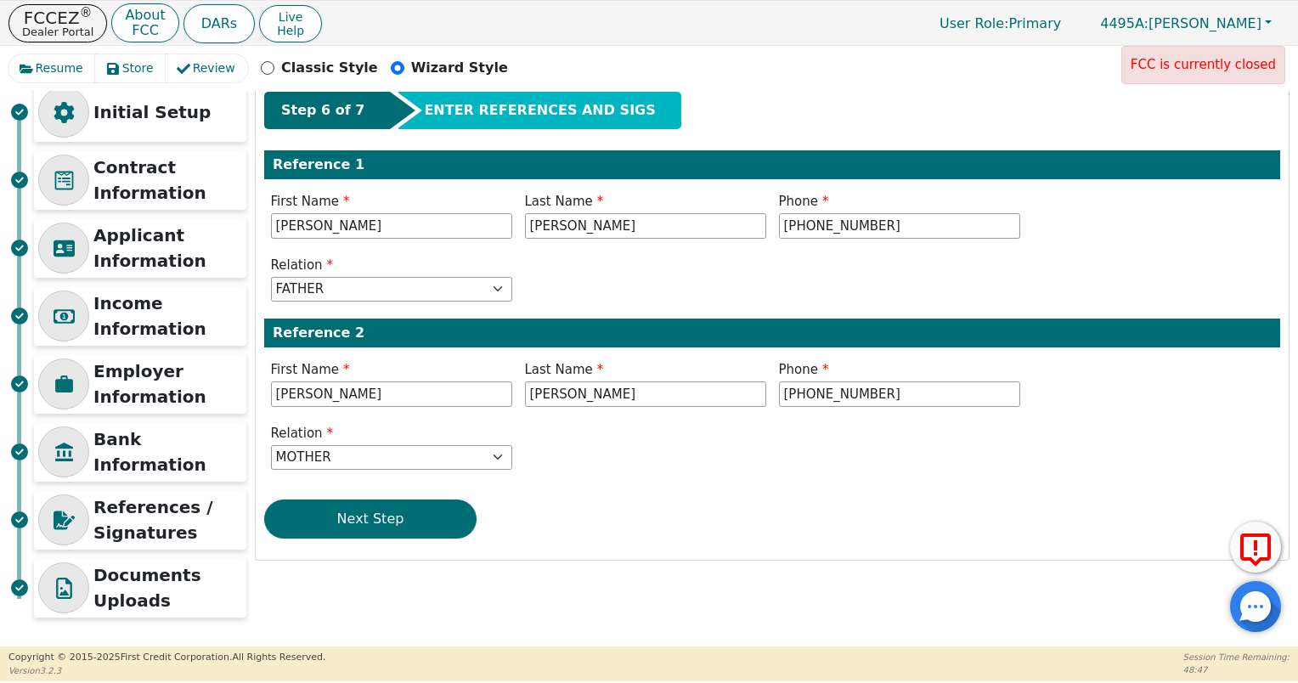
click at [391, 532] on button "Next Step" at bounding box center [370, 518] width 212 height 39
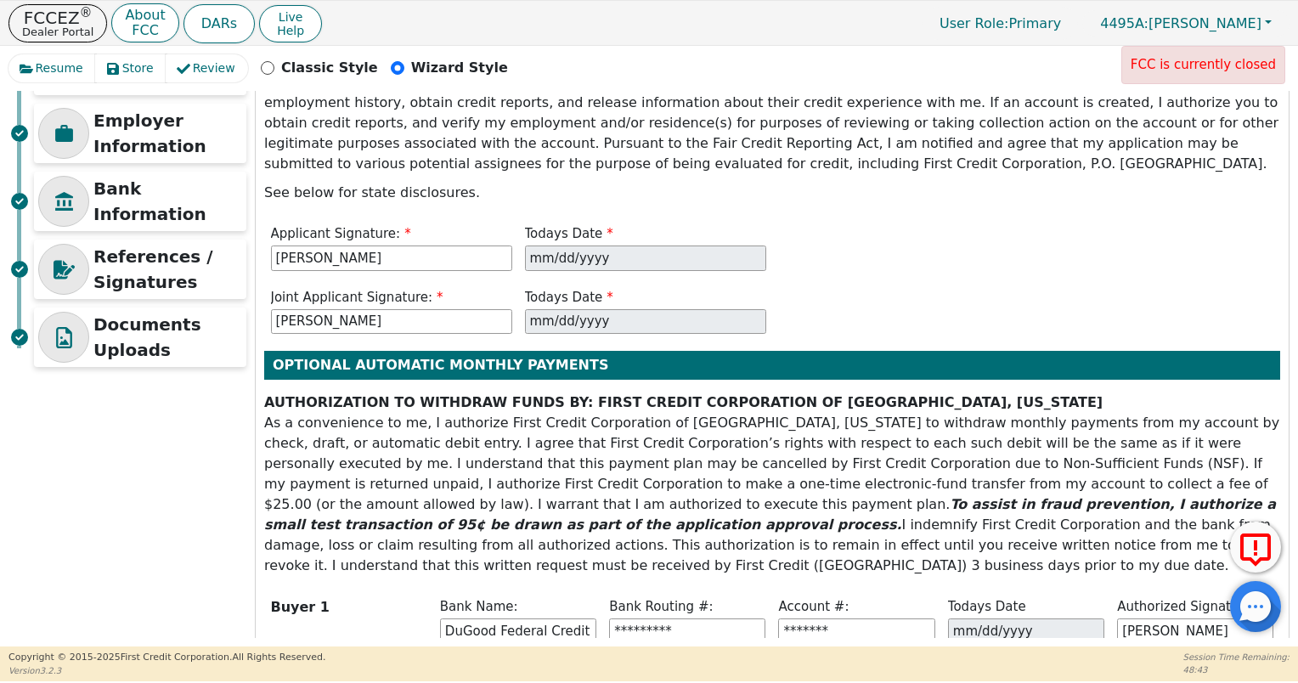
scroll to position [431, 0]
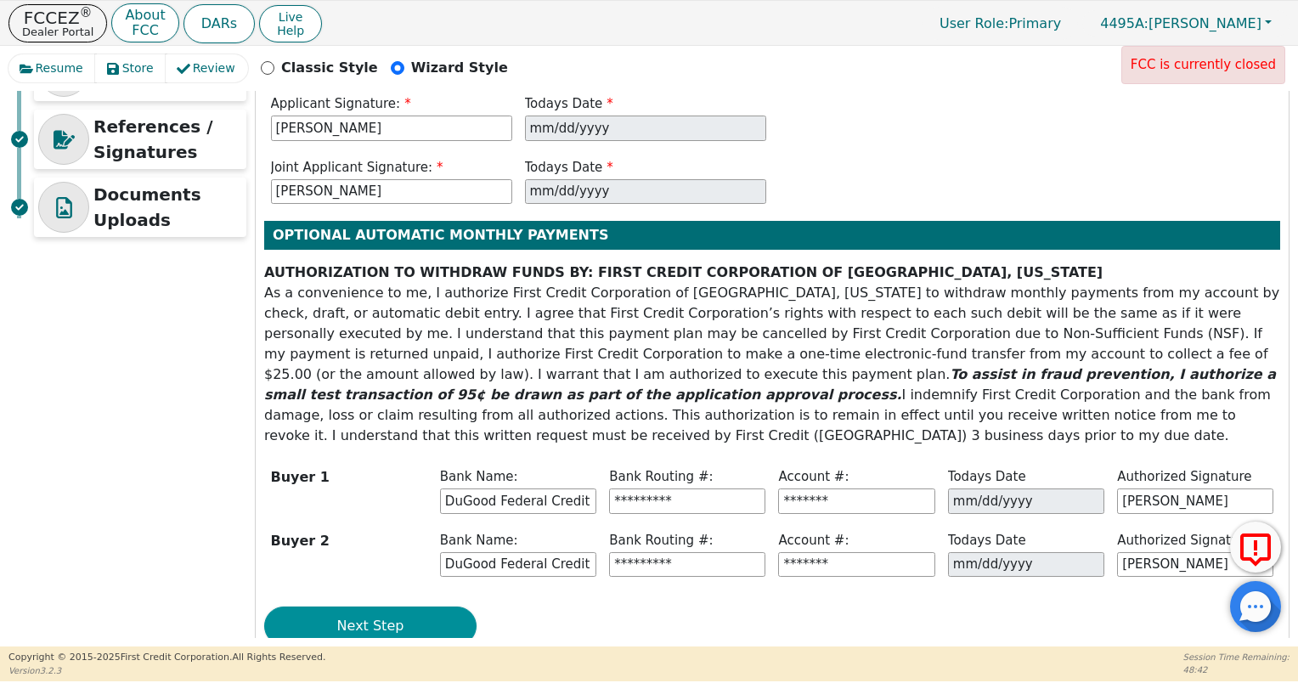
click at [451, 606] on button "Next Step" at bounding box center [370, 625] width 212 height 39
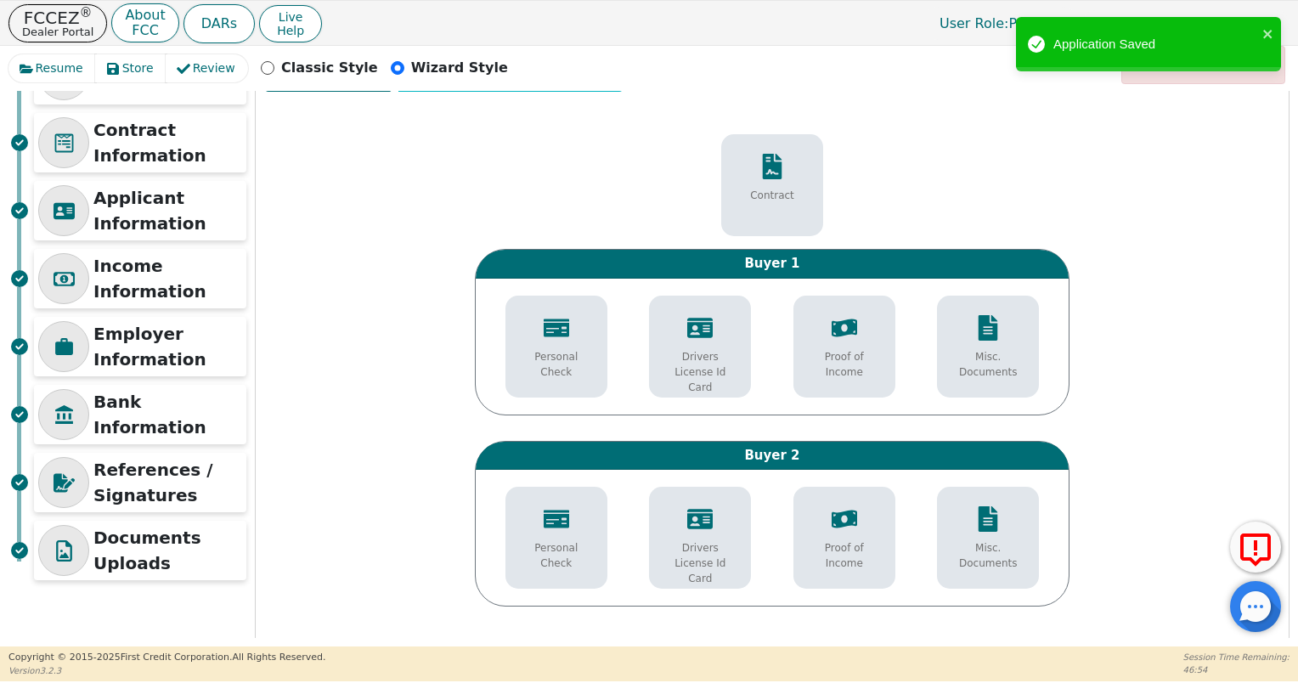
scroll to position [0, 0]
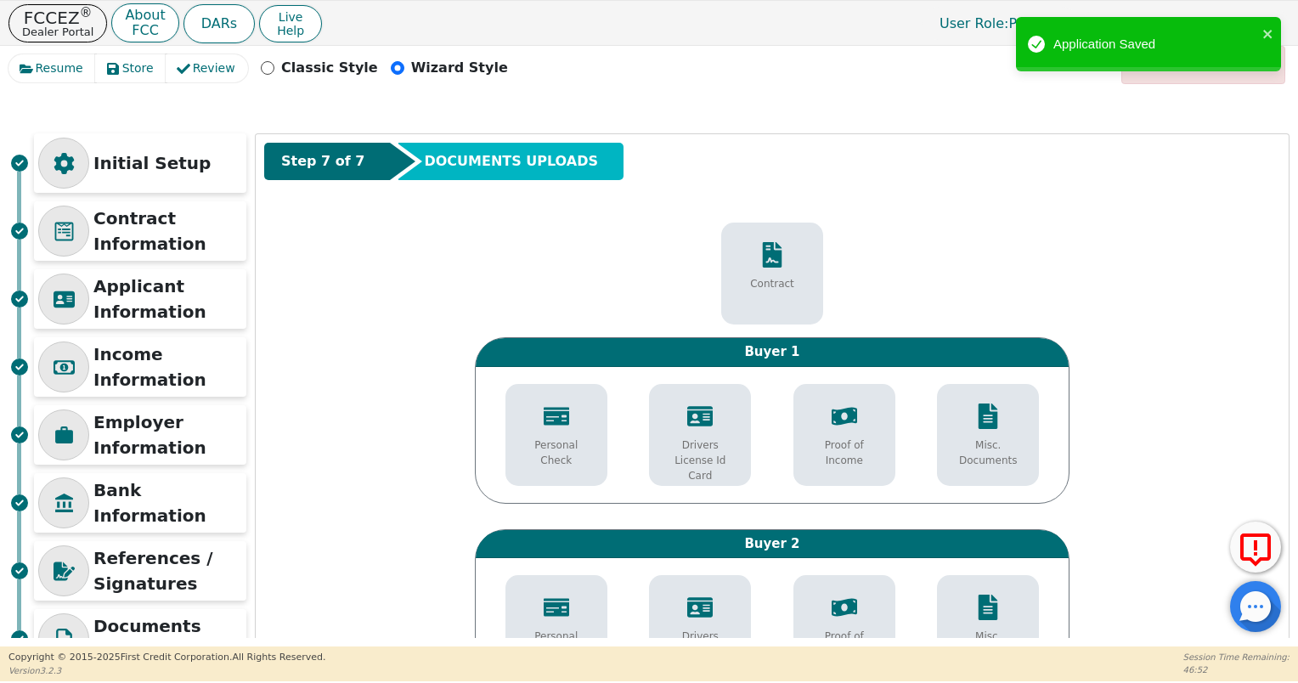
click at [722, 460] on p "Drivers License Id Card" at bounding box center [700, 460] width 76 height 46
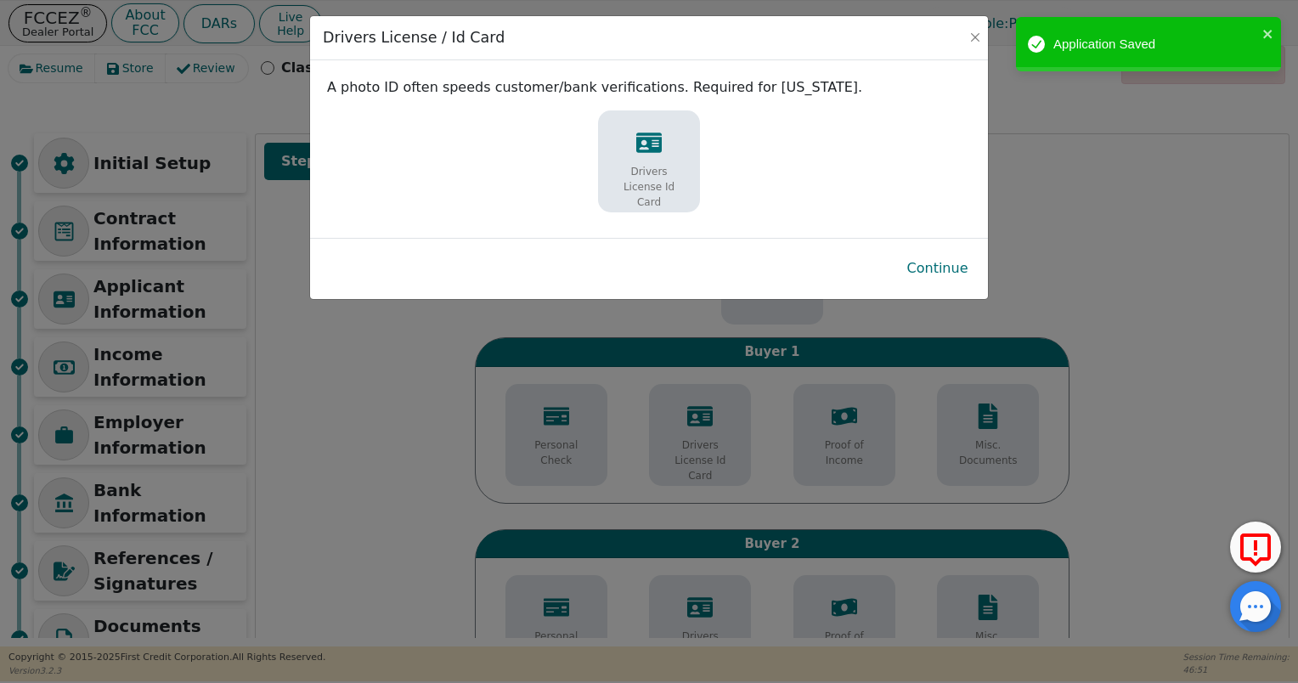
click at [674, 177] on p "Drivers License Id Card" at bounding box center [649, 187] width 76 height 46
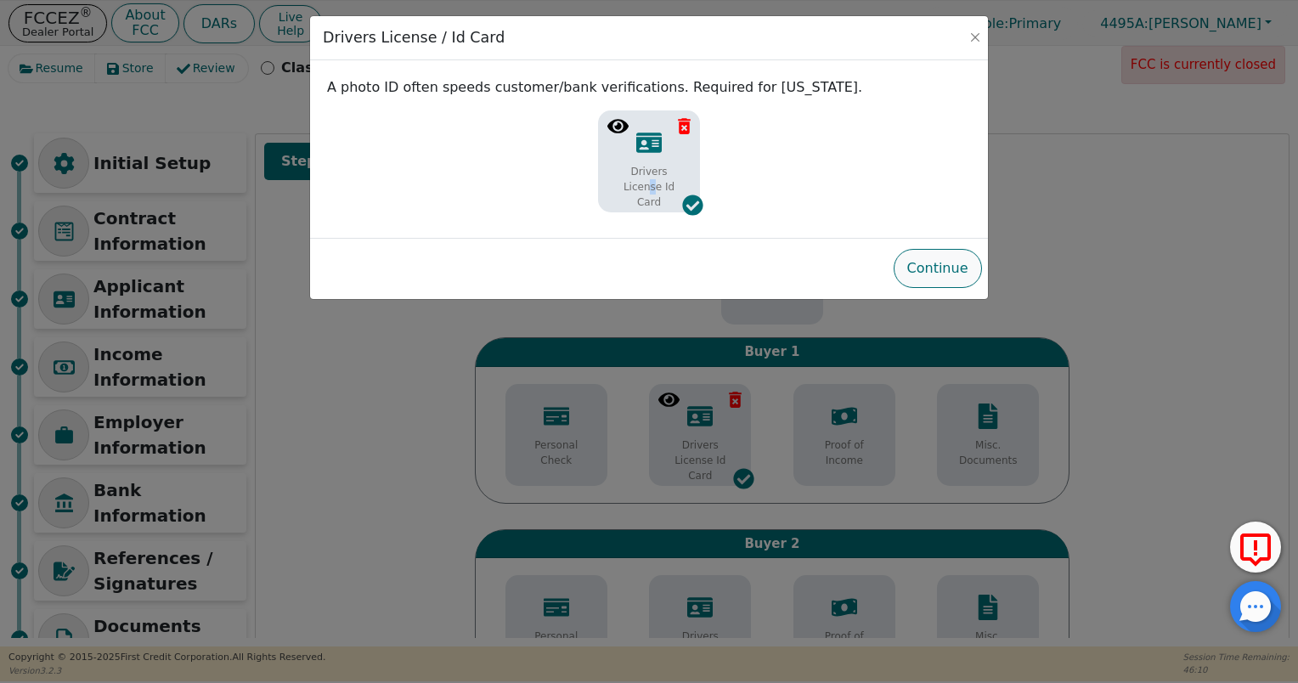
click at [922, 278] on button "Continue" at bounding box center [938, 268] width 88 height 39
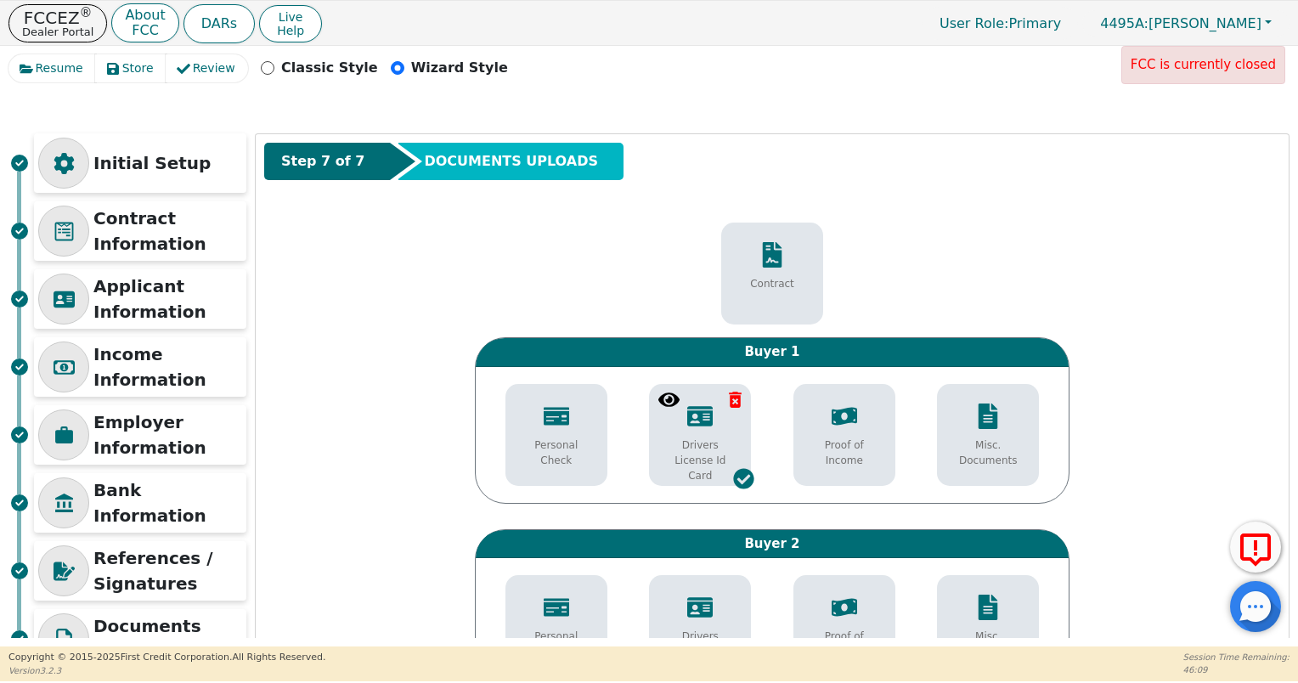
click at [840, 443] on p "Proof of Income" at bounding box center [844, 452] width 76 height 31
click at [994, 457] on p "Misc. Documents" at bounding box center [988, 452] width 76 height 31
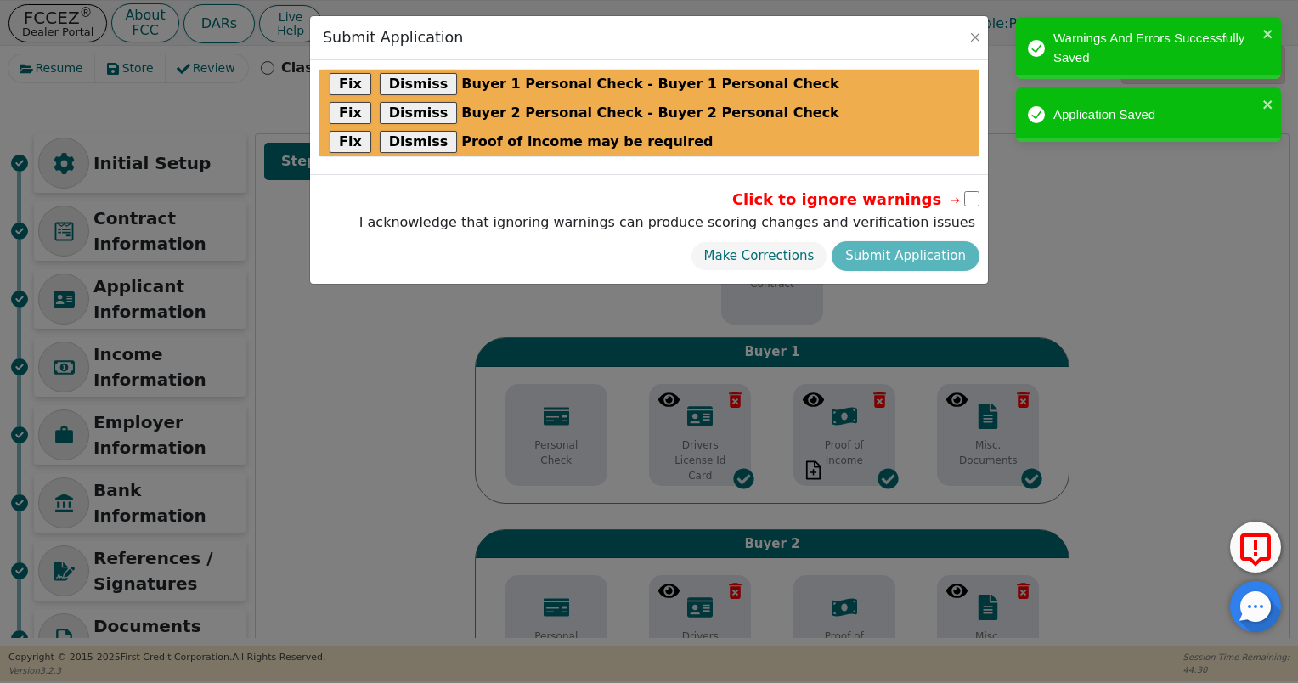
click at [970, 200] on input "checkbox" at bounding box center [971, 198] width 15 height 15
checkbox input "true"
